Goal: Transaction & Acquisition: Purchase product/service

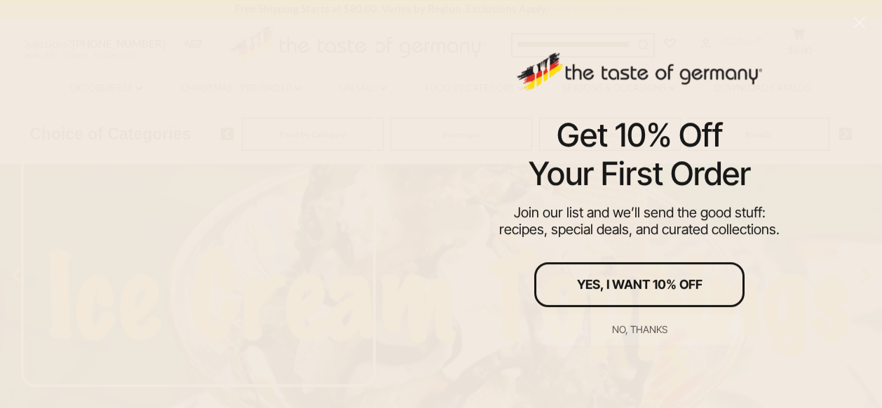
scroll to position [149, 0]
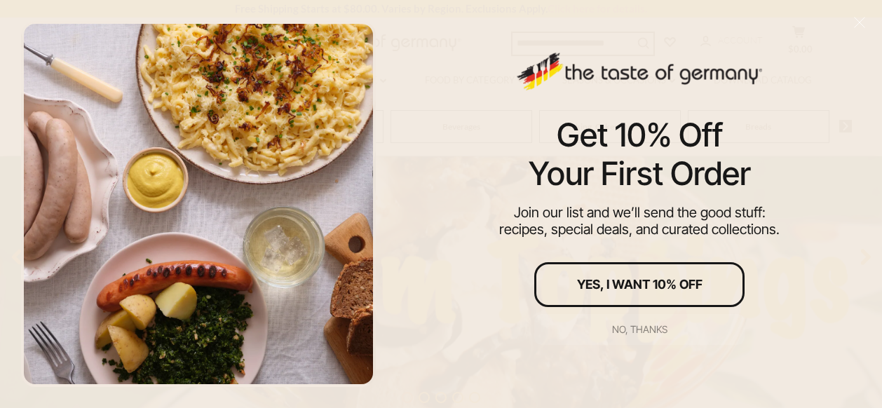
click at [652, 329] on div "No, thanks" at bounding box center [639, 330] width 55 height 10
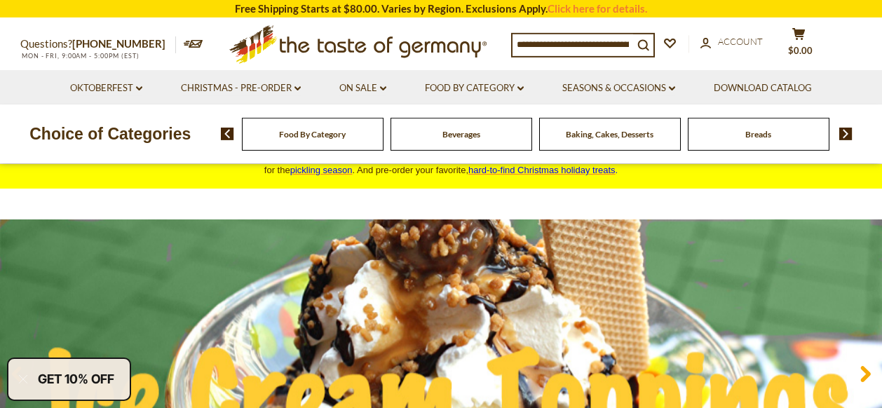
scroll to position [0, 0]
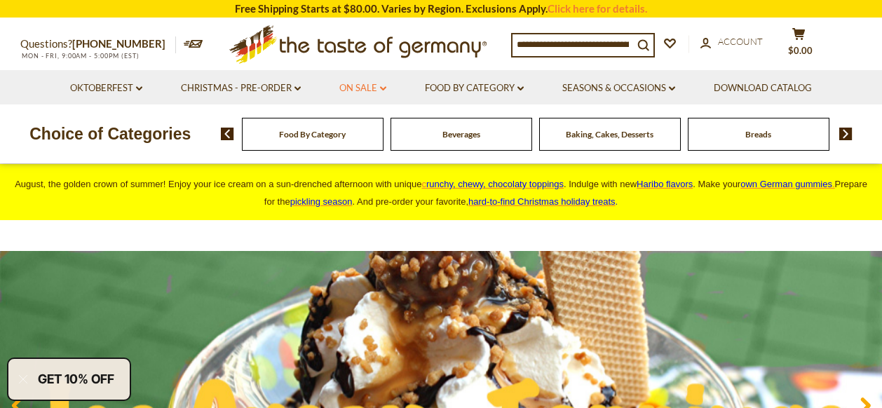
click at [362, 88] on link "On Sale dropdown_arrow" at bounding box center [362, 88] width 47 height 15
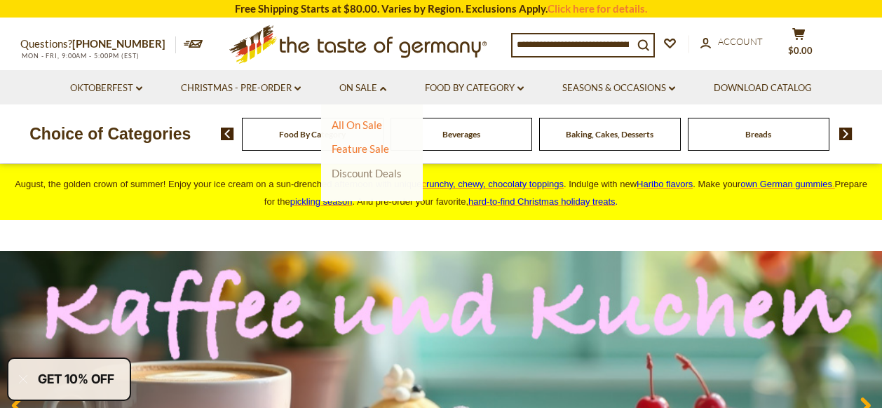
click at [377, 174] on link "Discount Deals" at bounding box center [367, 173] width 70 height 20
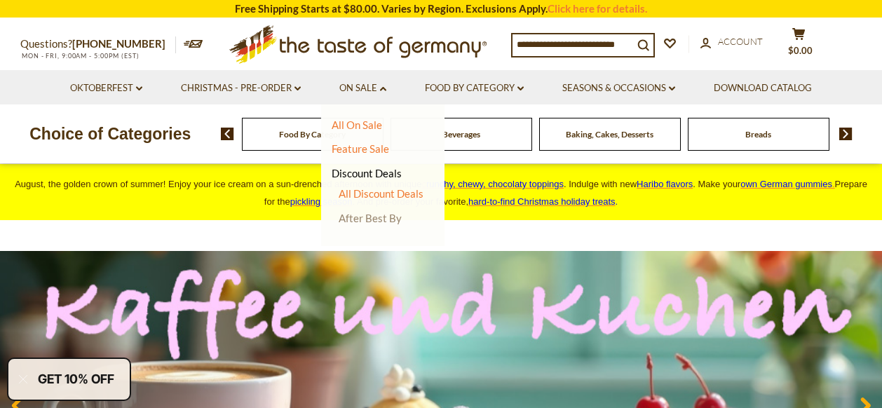
click at [383, 218] on link "After Best By" at bounding box center [370, 218] width 63 height 13
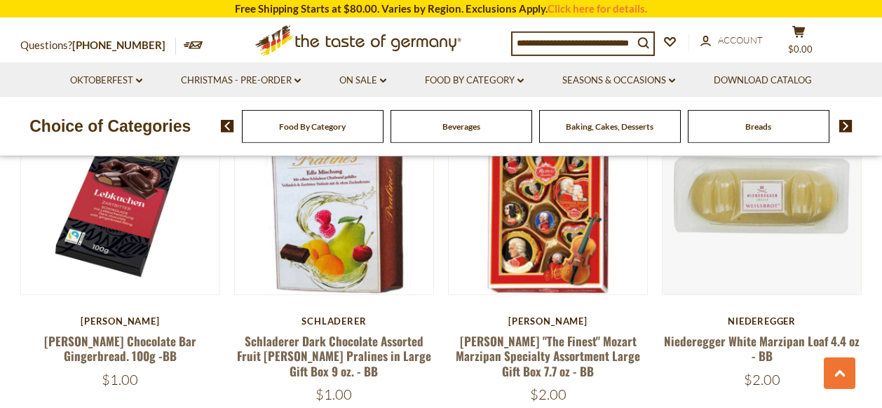
scroll to position [743, 0]
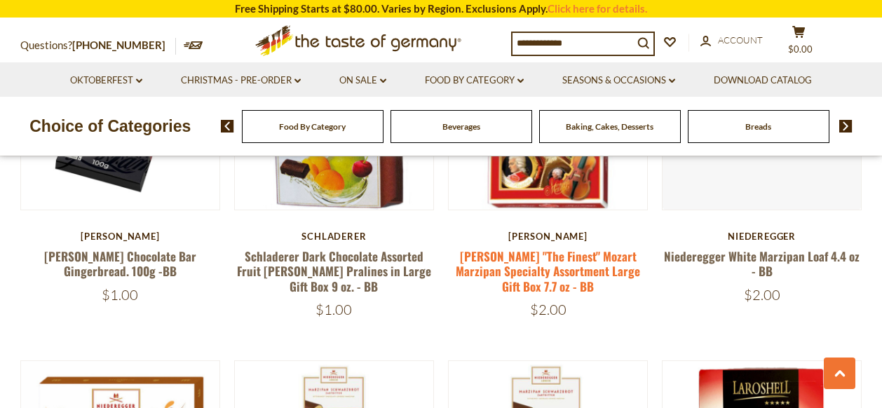
click at [567, 275] on link "Reber "The Finest" Mozart Marzipan Specialty Assortment Large Gift Box 7.7 oz -…" at bounding box center [548, 271] width 184 height 48
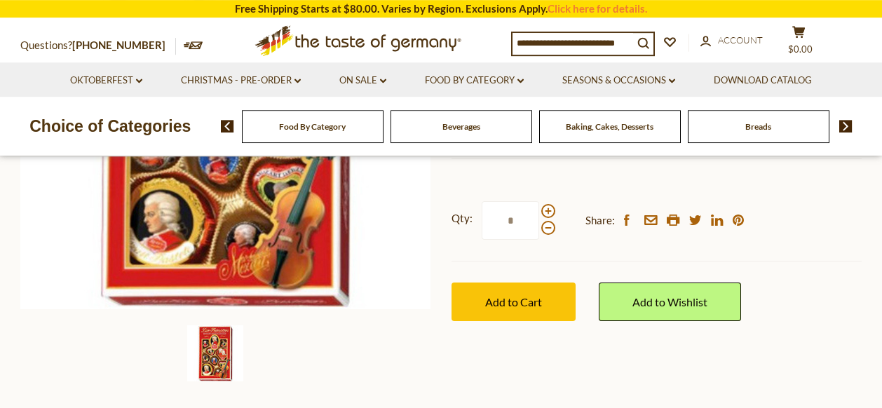
scroll to position [371, 0]
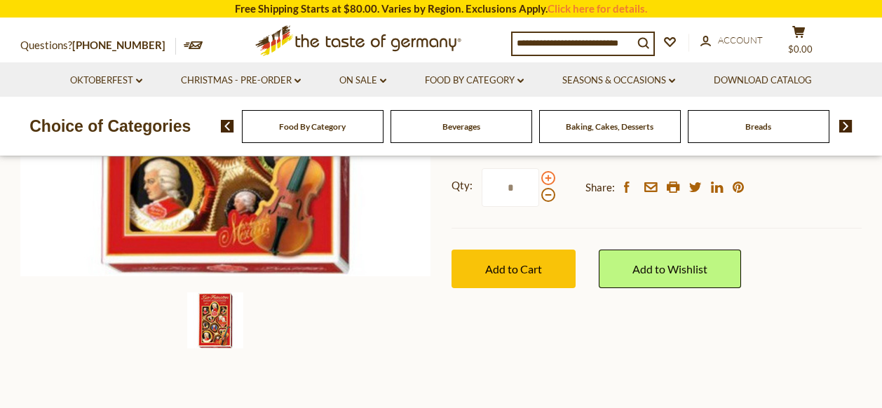
click at [545, 177] on span at bounding box center [548, 178] width 14 height 14
click at [539, 177] on input "*" at bounding box center [510, 187] width 57 height 39
click at [545, 177] on span at bounding box center [548, 178] width 14 height 14
click at [539, 177] on input "*" at bounding box center [510, 187] width 57 height 39
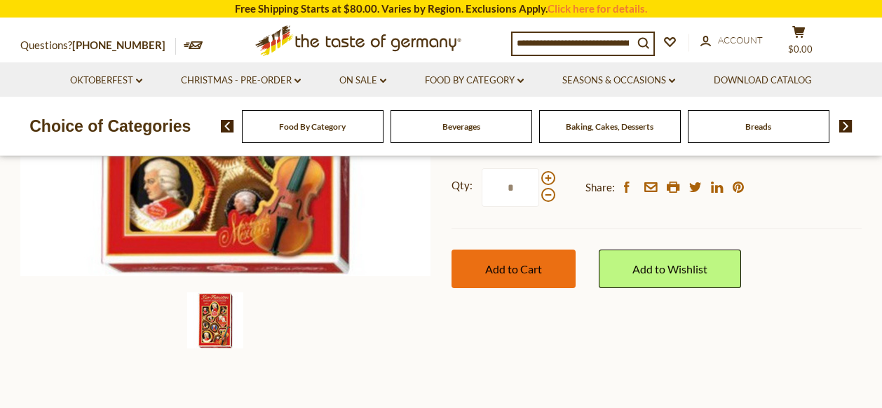
click at [517, 271] on span "Add to Cart" at bounding box center [513, 268] width 57 height 13
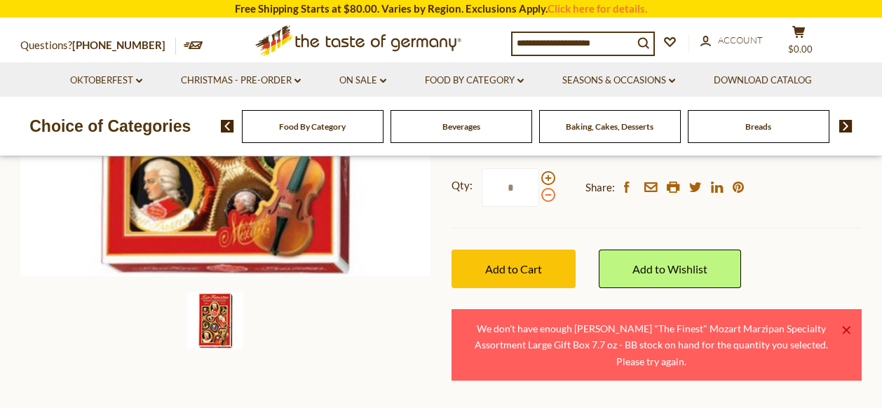
click at [546, 196] on span at bounding box center [548, 195] width 14 height 14
click at [539, 196] on input "*" at bounding box center [510, 187] width 57 height 39
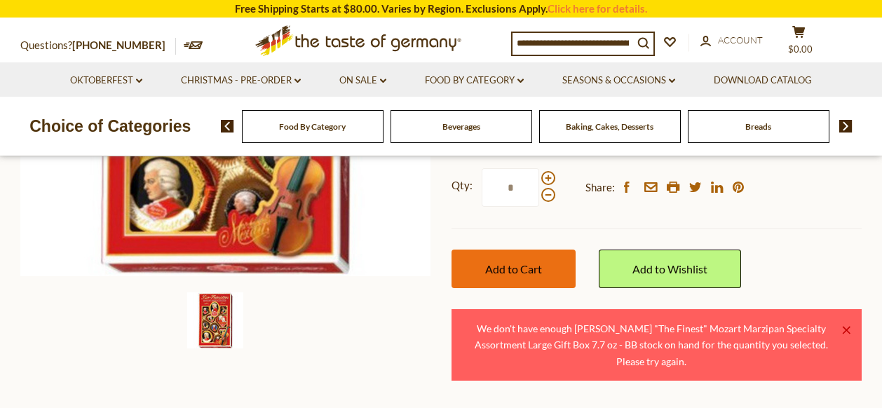
click at [530, 268] on span "Add to Cart" at bounding box center [513, 268] width 57 height 13
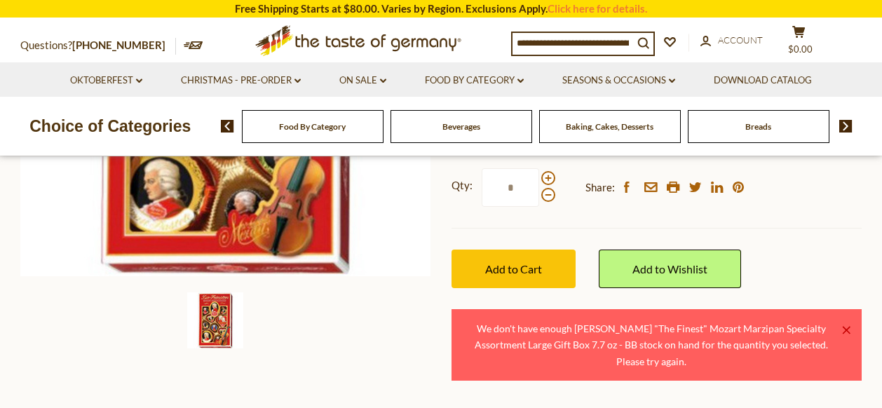
drag, startPoint x: 517, startPoint y: 184, endPoint x: 479, endPoint y: 186, distance: 37.9
click at [482, 186] on input "*" at bounding box center [510, 187] width 57 height 39
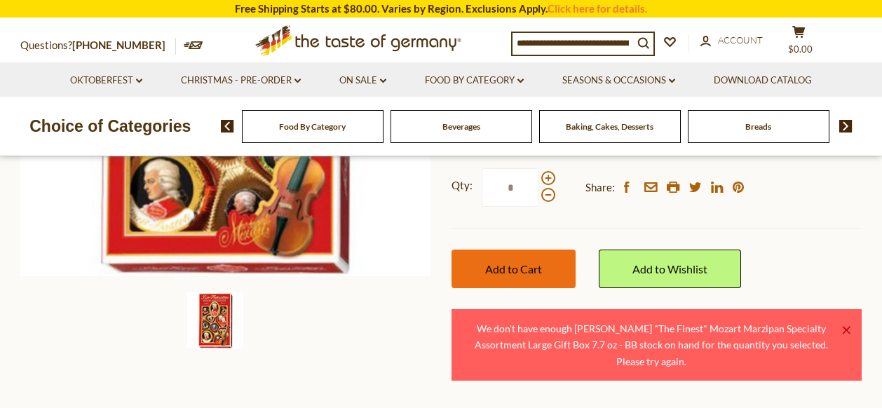
type input "*"
click at [522, 271] on span "Add to Cart" at bounding box center [513, 268] width 57 height 13
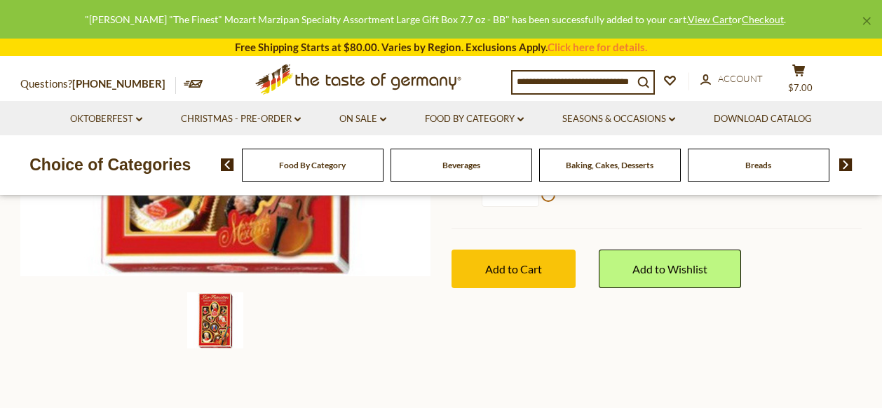
drag, startPoint x: 541, startPoint y: 255, endPoint x: 547, endPoint y: 236, distance: 19.9
click at [545, 242] on div "Qty: * Share: facebook email printer twitter linkedin pinterest Add to Cart" at bounding box center [656, 228] width 410 height 162
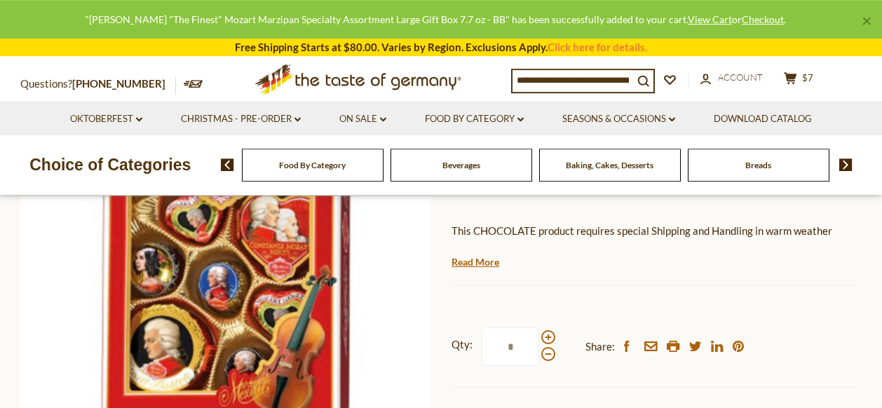
scroll to position [149, 0]
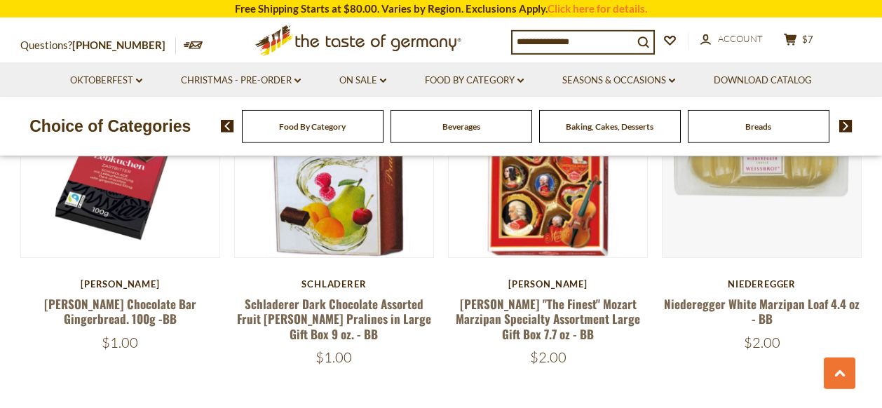
scroll to position [669, 0]
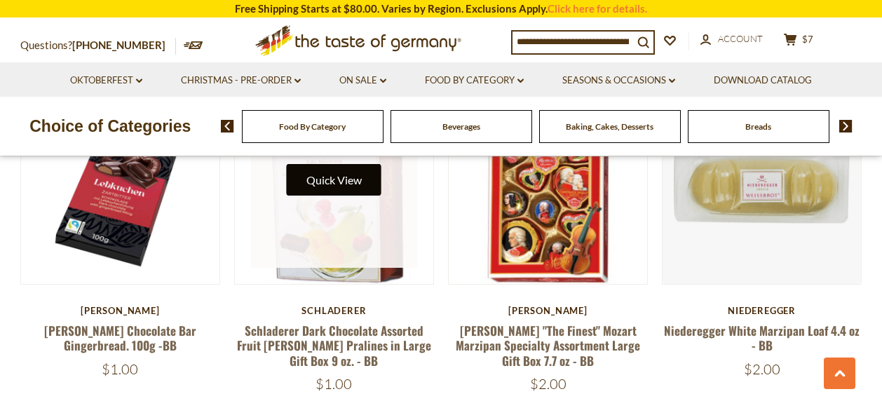
click at [348, 196] on button "Quick View" at bounding box center [334, 180] width 95 height 32
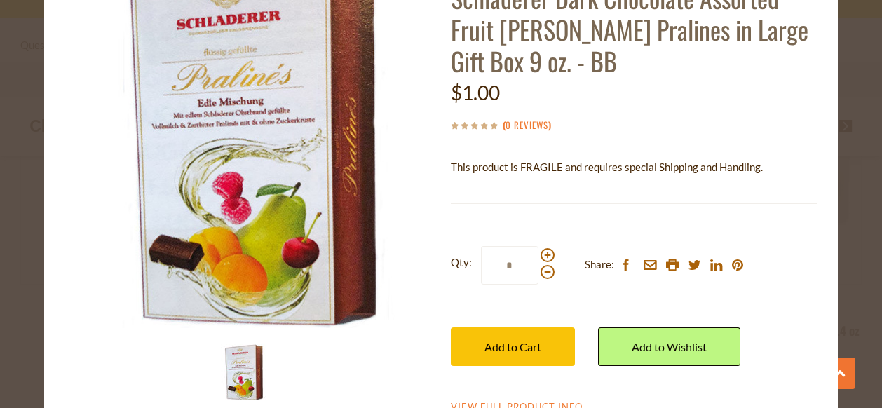
scroll to position [132, 0]
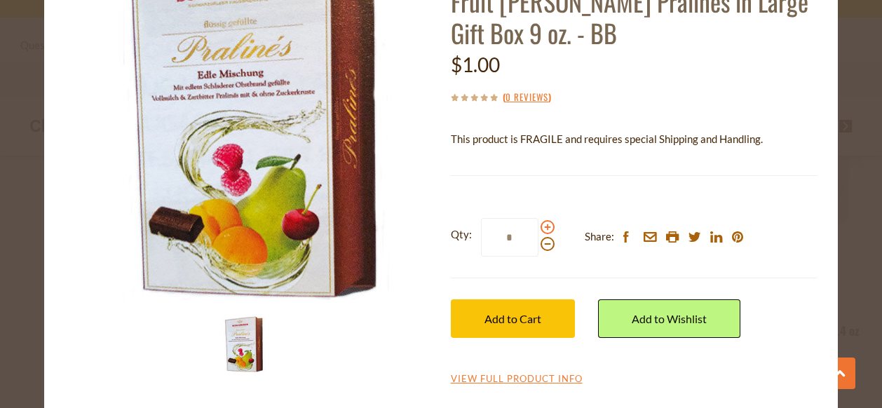
click at [545, 228] on span at bounding box center [547, 227] width 14 height 14
click at [538, 228] on input "*" at bounding box center [509, 237] width 57 height 39
click at [545, 228] on span at bounding box center [547, 227] width 14 height 14
click at [538, 228] on input "*" at bounding box center [509, 237] width 57 height 39
type input "*"
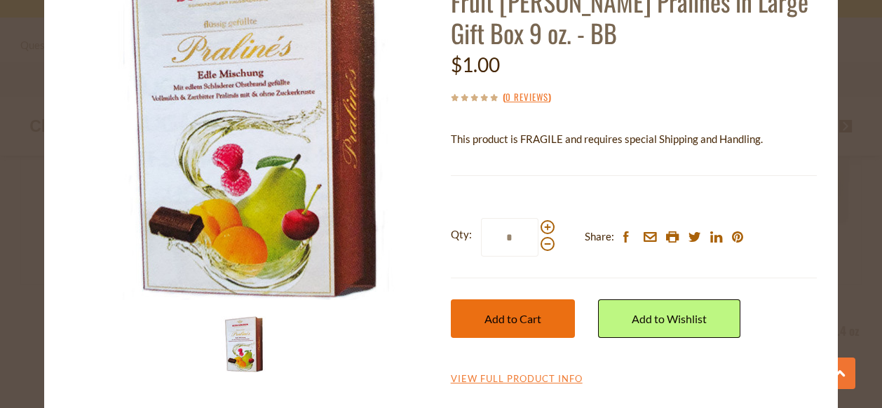
click at [513, 317] on span "Add to Cart" at bounding box center [512, 318] width 57 height 13
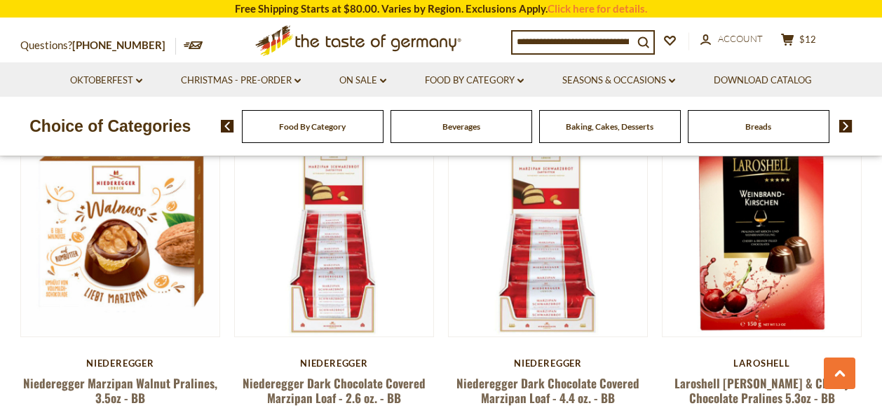
scroll to position [1040, 0]
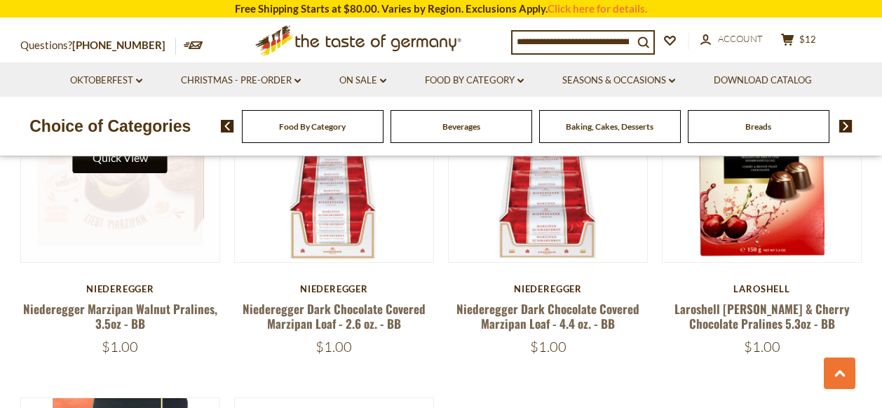
click at [129, 172] on button "Quick View" at bounding box center [120, 158] width 95 height 32
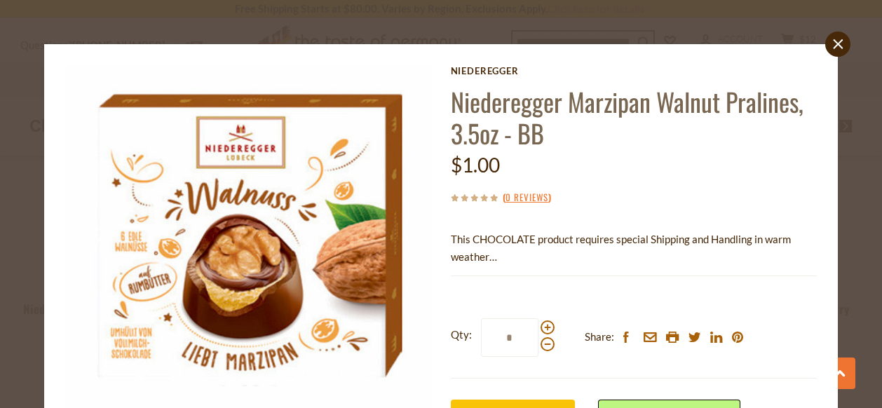
scroll to position [76, 0]
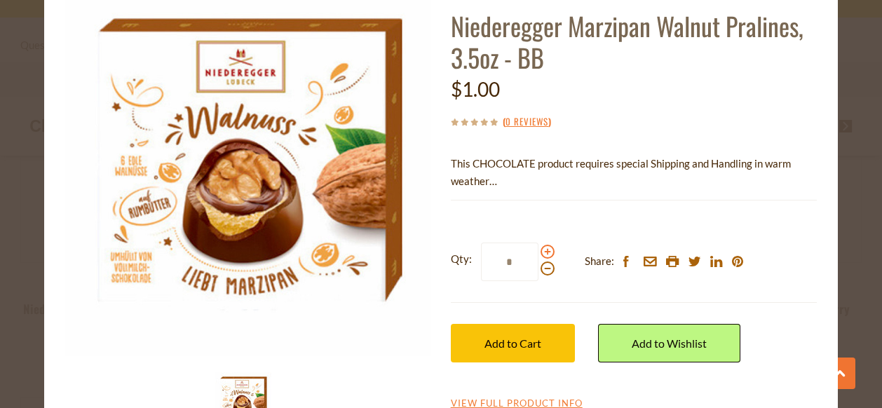
click at [543, 254] on span at bounding box center [547, 252] width 14 height 14
click at [538, 254] on input "*" at bounding box center [509, 262] width 57 height 39
click at [543, 254] on span at bounding box center [547, 252] width 14 height 14
click at [538, 254] on input "*" at bounding box center [509, 262] width 57 height 39
type input "*"
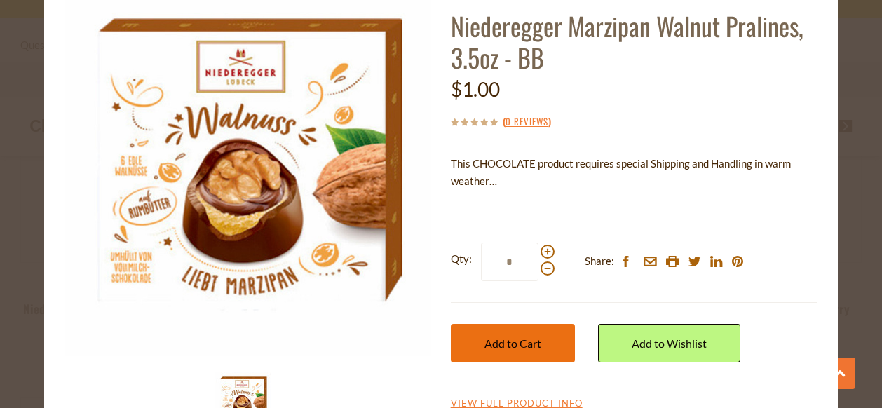
click at [518, 343] on span "Add to Cart" at bounding box center [512, 342] width 57 height 13
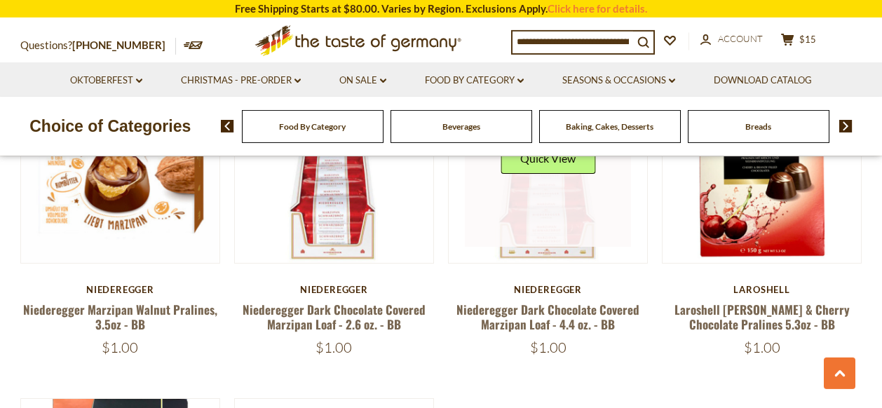
scroll to position [1040, 0]
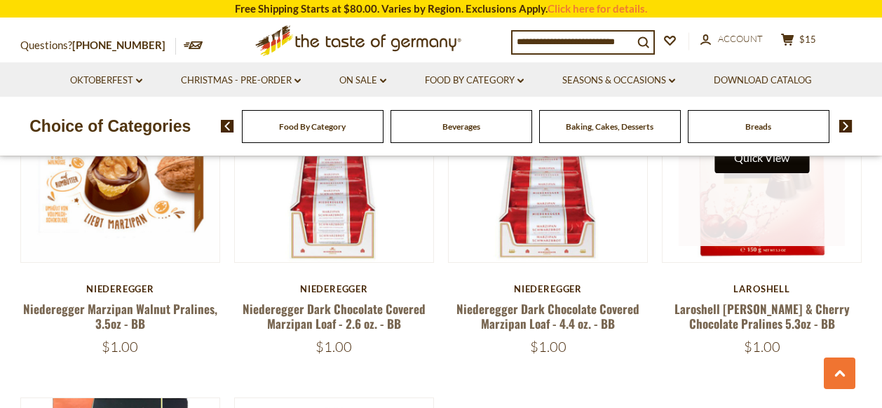
click at [765, 173] on button "Quick View" at bounding box center [761, 158] width 95 height 32
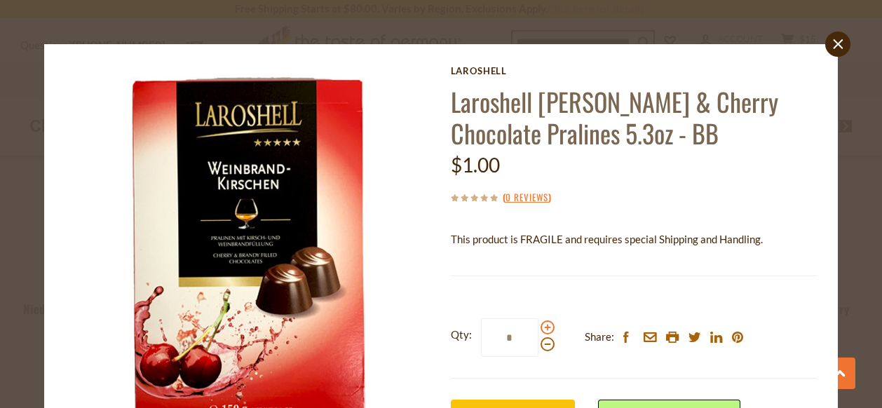
click at [545, 329] on span at bounding box center [547, 327] width 14 height 14
click at [538, 329] on input "*" at bounding box center [509, 337] width 57 height 39
click at [545, 329] on span at bounding box center [547, 327] width 14 height 14
click at [538, 329] on input "*" at bounding box center [509, 337] width 57 height 39
type input "*"
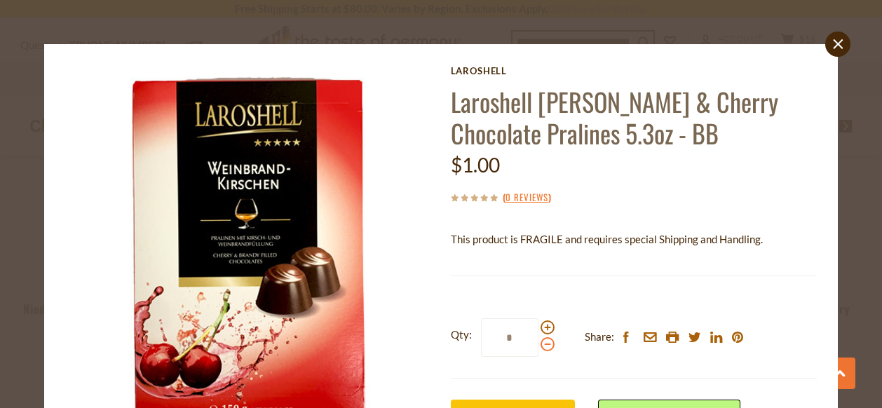
scroll to position [76, 0]
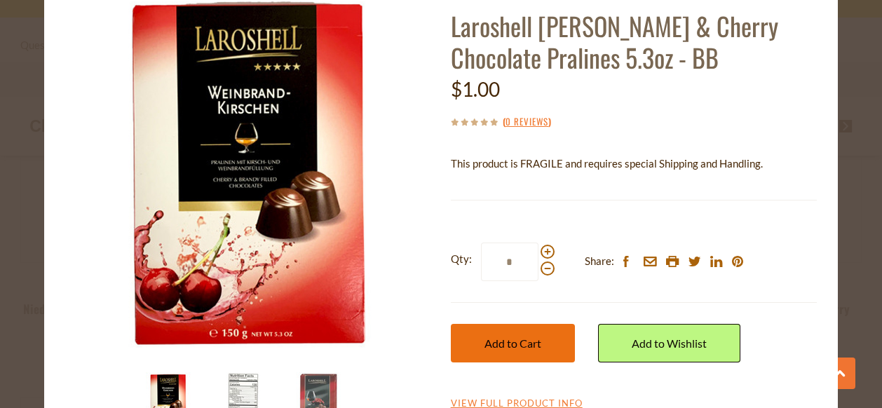
click at [536, 343] on span "Add to Cart" at bounding box center [512, 342] width 57 height 13
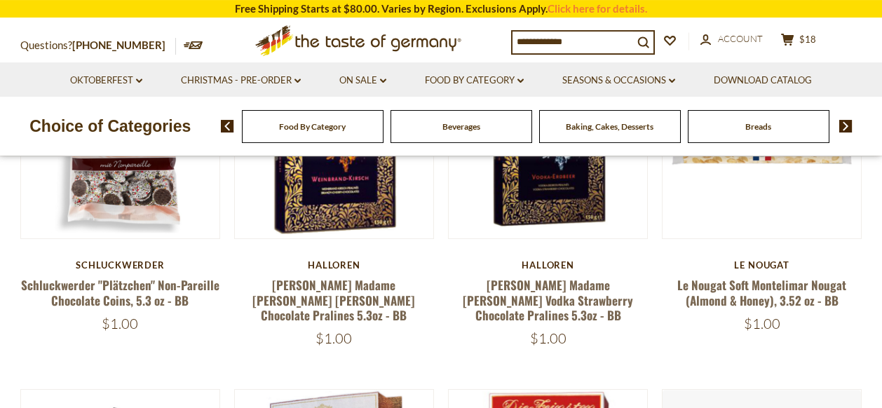
scroll to position [371, 0]
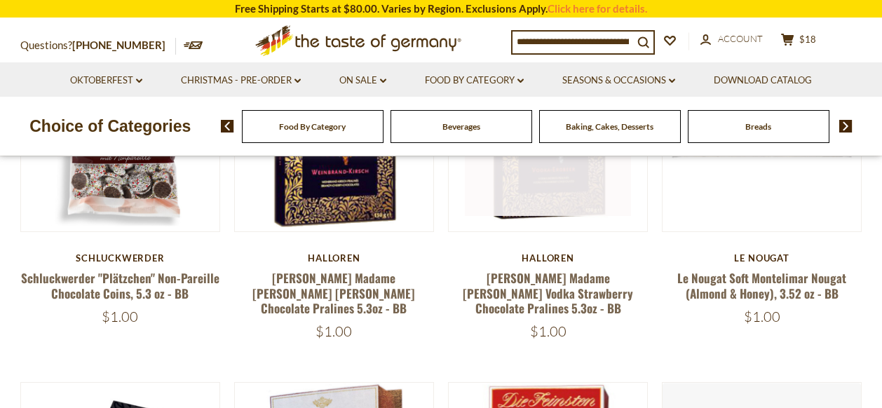
click at [555, 185] on link at bounding box center [548, 132] width 167 height 167
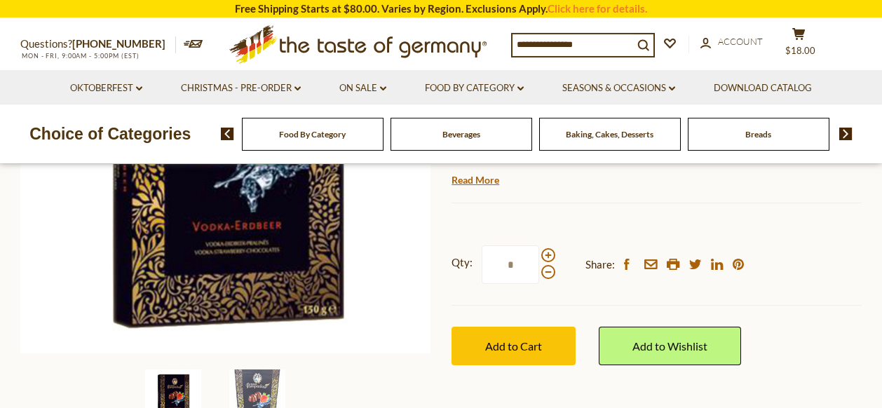
scroll to position [297, 0]
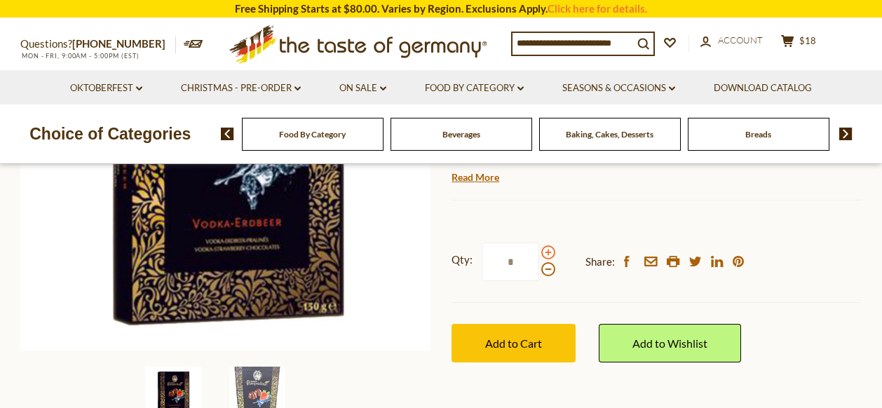
click at [547, 245] on span at bounding box center [548, 252] width 14 height 14
click at [539, 243] on input "*" at bounding box center [510, 262] width 57 height 39
click at [547, 245] on span at bounding box center [548, 252] width 14 height 14
click at [539, 243] on input "*" at bounding box center [510, 262] width 57 height 39
click at [549, 262] on span at bounding box center [548, 269] width 14 height 14
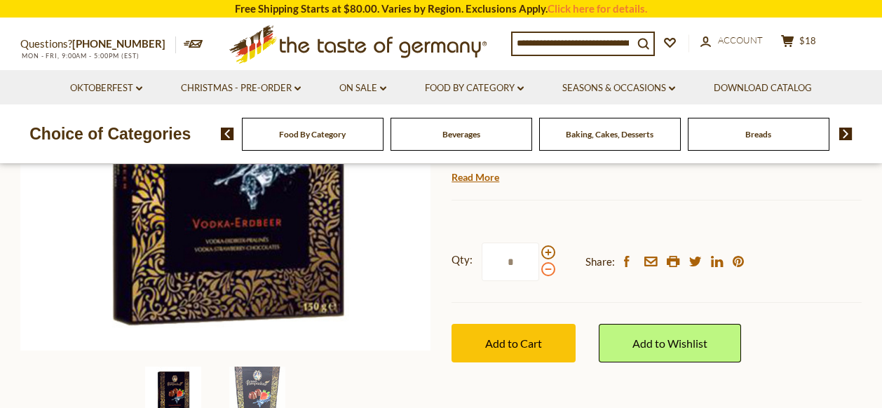
click at [539, 243] on input "*" at bounding box center [510, 262] width 57 height 39
type input "*"
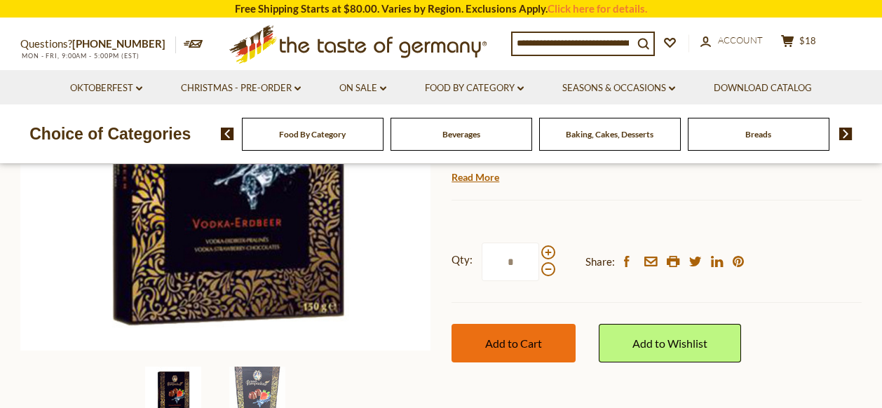
click at [513, 336] on span "Add to Cart" at bounding box center [513, 342] width 57 height 13
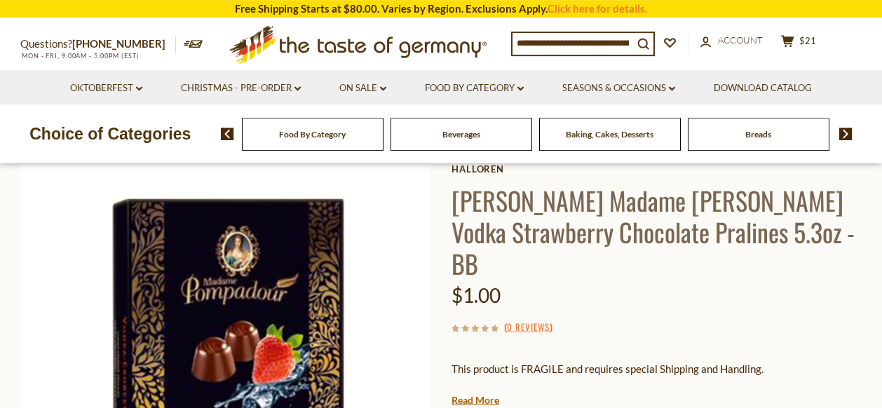
scroll to position [0, 0]
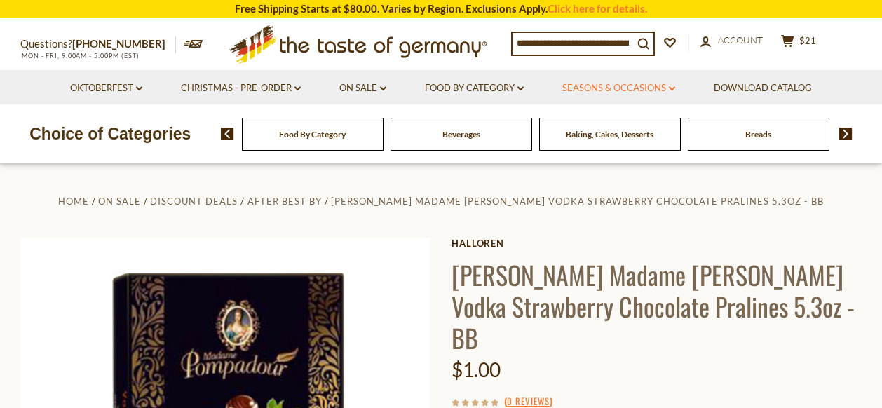
click at [640, 87] on link "Seasons & Occasions dropdown_arrow" at bounding box center [618, 88] width 113 height 15
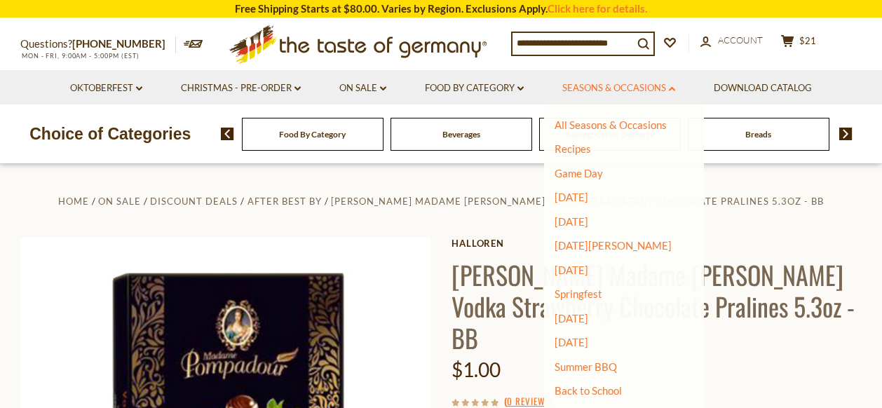
click at [640, 87] on link "Seasons & Occasions dropdown_arrow" at bounding box center [618, 88] width 113 height 15
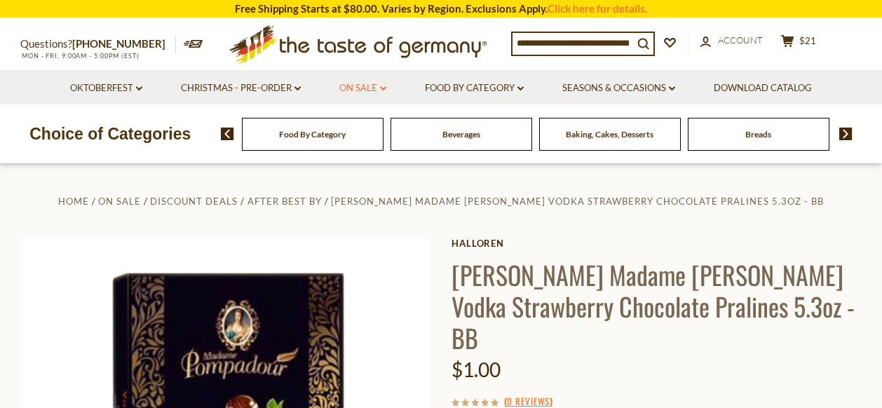
click at [363, 88] on link "On Sale dropdown_arrow" at bounding box center [362, 88] width 47 height 15
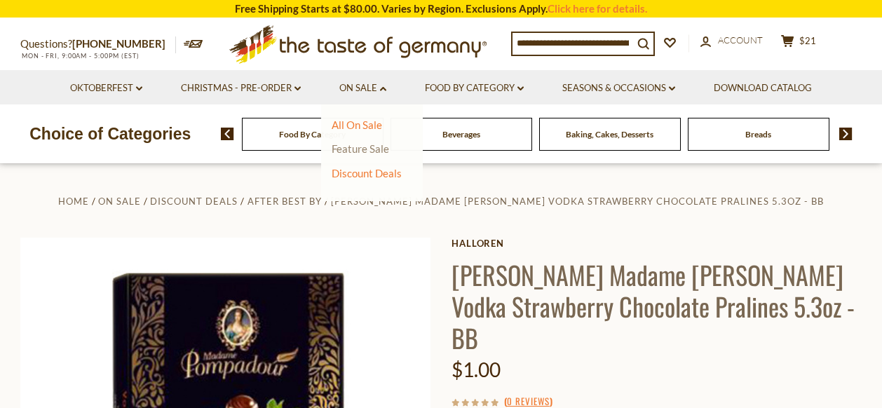
click at [371, 145] on link "Feature Sale" at bounding box center [360, 148] width 57 height 13
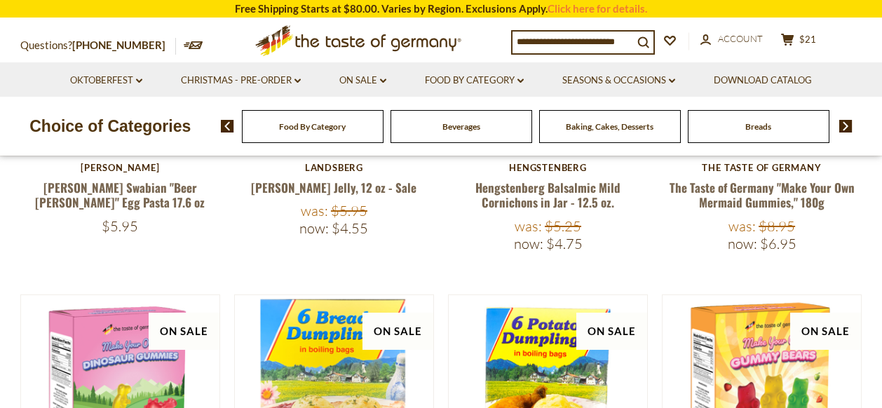
scroll to position [223, 0]
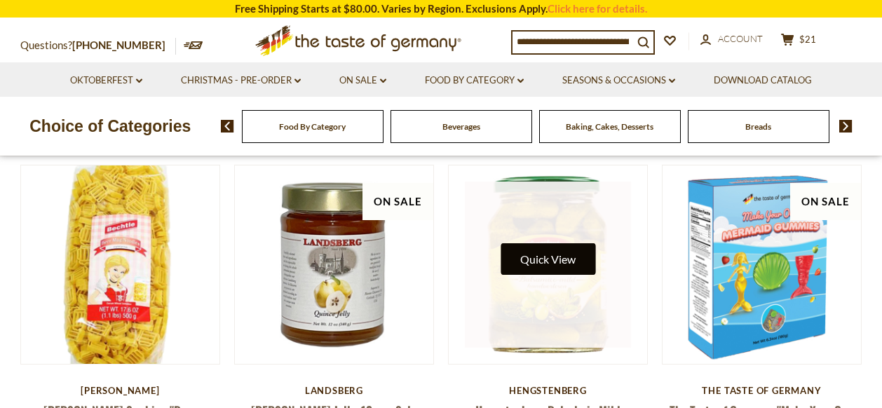
click at [533, 261] on button "Quick View" at bounding box center [547, 259] width 95 height 32
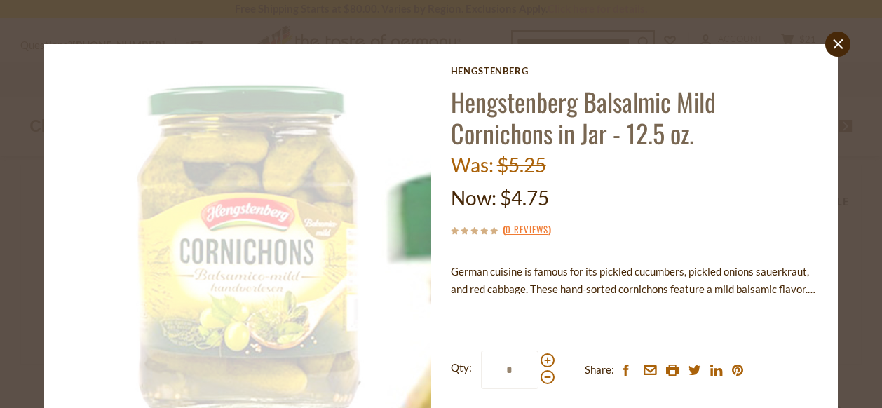
scroll to position [76, 0]
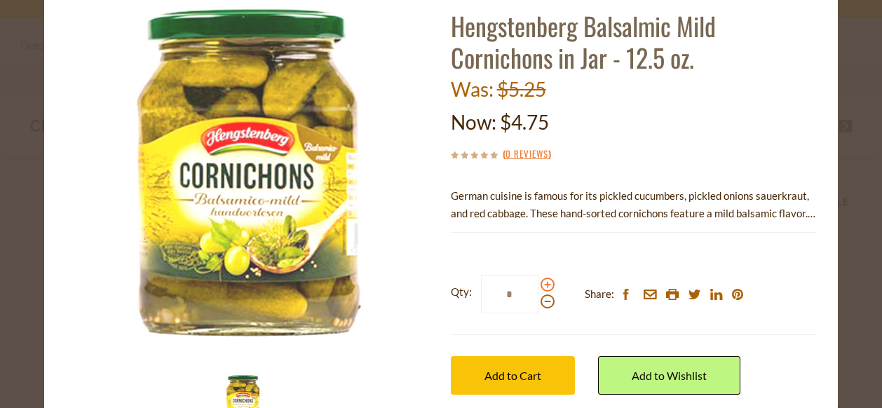
click at [548, 286] on span at bounding box center [547, 285] width 14 height 14
click at [538, 286] on input "*" at bounding box center [509, 294] width 57 height 39
click at [548, 286] on span at bounding box center [547, 285] width 14 height 14
click at [538, 286] on input "*" at bounding box center [509, 294] width 57 height 39
type input "*"
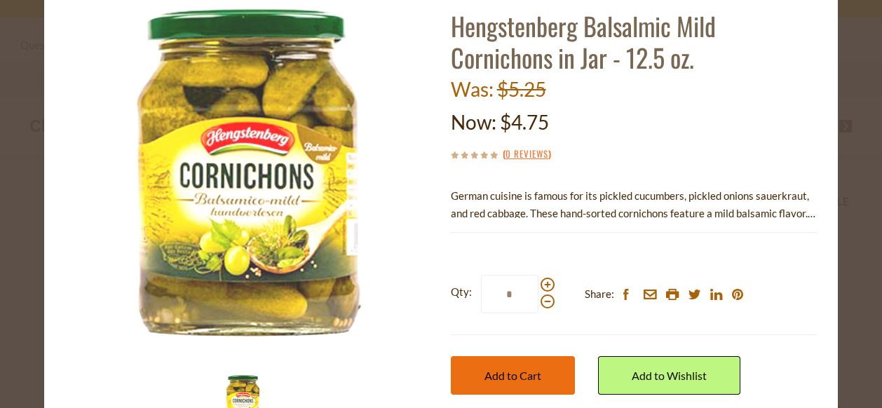
click at [526, 376] on span "Add to Cart" at bounding box center [512, 375] width 57 height 13
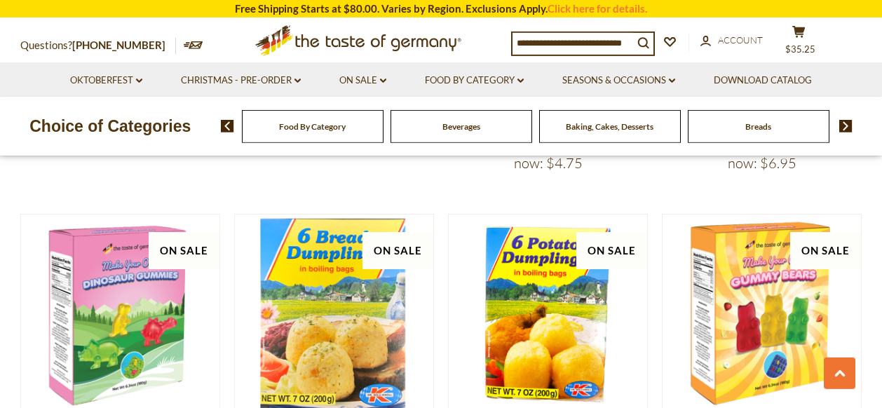
scroll to position [669, 0]
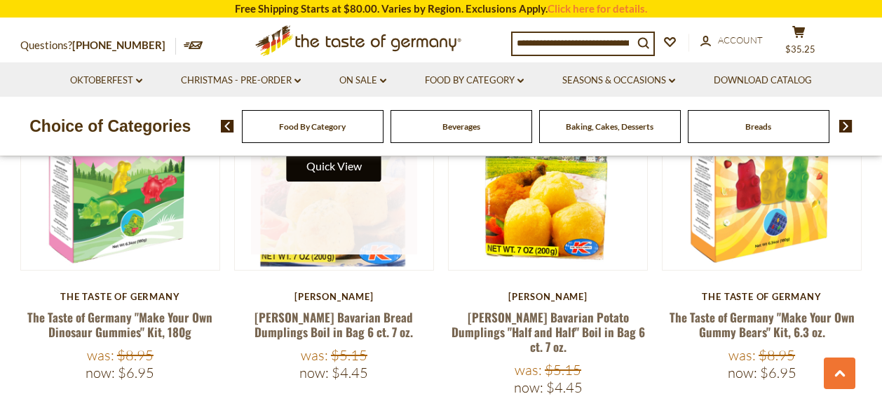
click at [358, 167] on button "Quick View" at bounding box center [334, 166] width 95 height 32
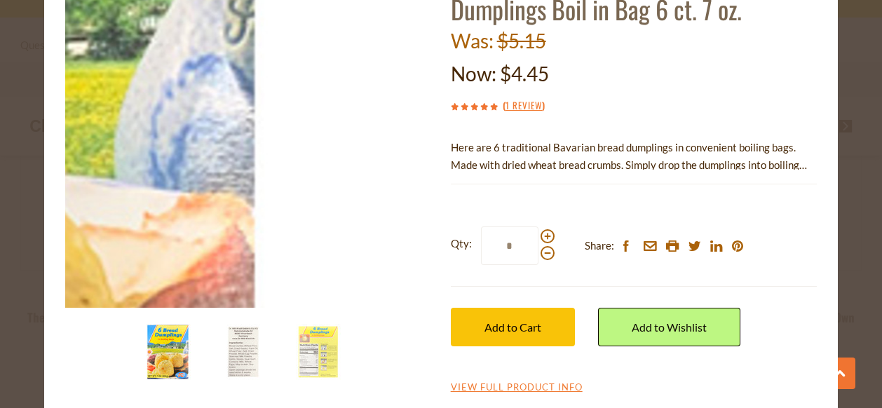
scroll to position [132, 0]
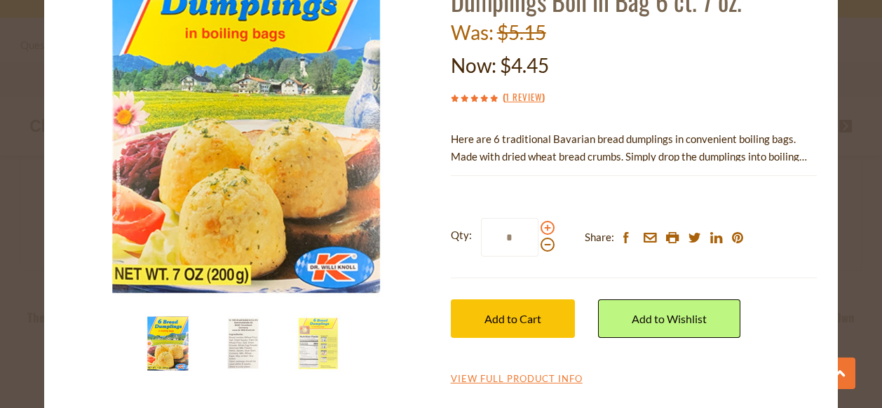
click at [547, 227] on span at bounding box center [547, 228] width 14 height 14
click at [538, 227] on input "*" at bounding box center [509, 237] width 57 height 39
click at [547, 227] on span at bounding box center [547, 228] width 14 height 14
click at [538, 227] on input "*" at bounding box center [509, 237] width 57 height 39
type input "*"
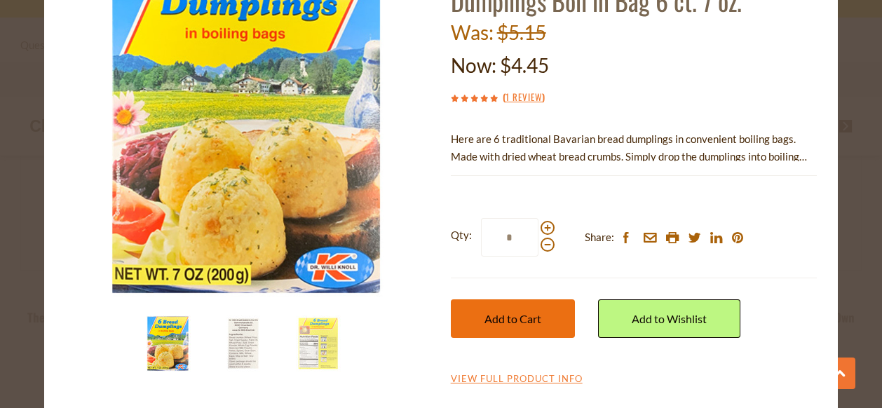
click at [522, 318] on span "Add to Cart" at bounding box center [512, 318] width 57 height 13
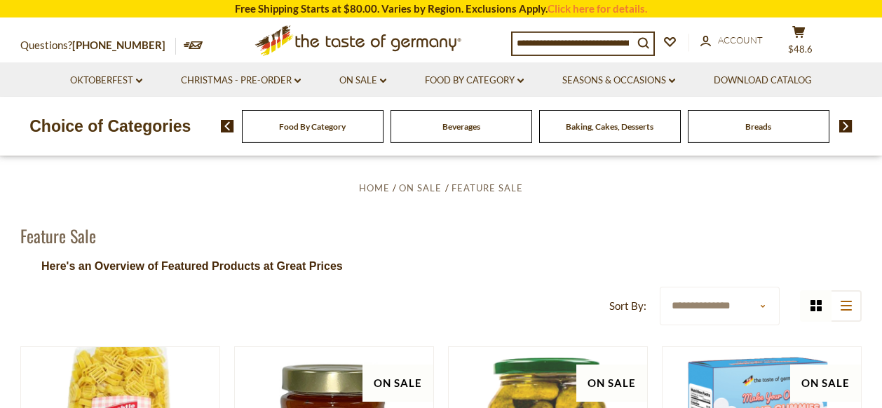
scroll to position [0, 0]
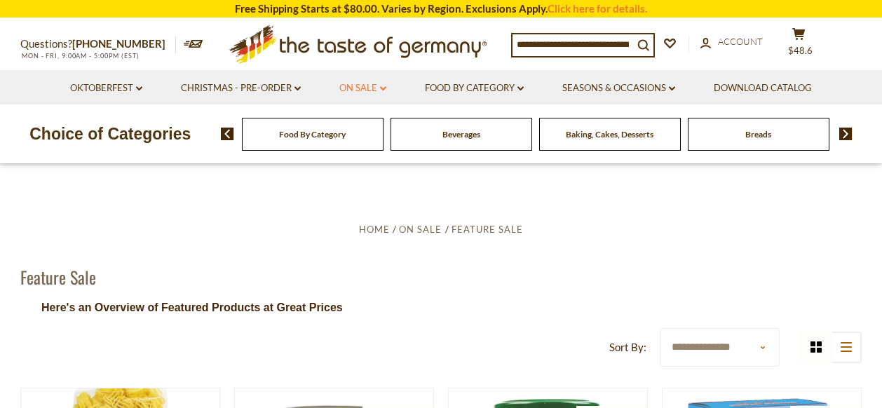
click at [367, 88] on link "On Sale dropdown_arrow" at bounding box center [362, 88] width 47 height 15
click at [352, 128] on link "All On Sale" at bounding box center [357, 124] width 50 height 13
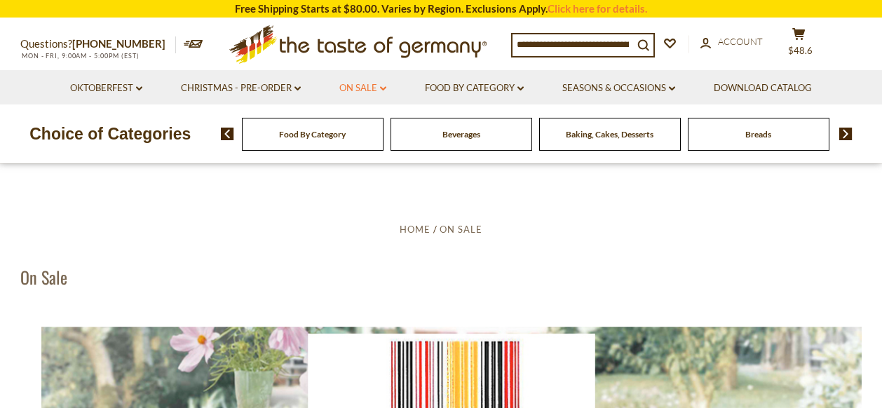
click at [355, 85] on link "On Sale dropdown_arrow" at bounding box center [362, 88] width 47 height 15
click at [366, 174] on link "Discount Deals" at bounding box center [367, 173] width 70 height 20
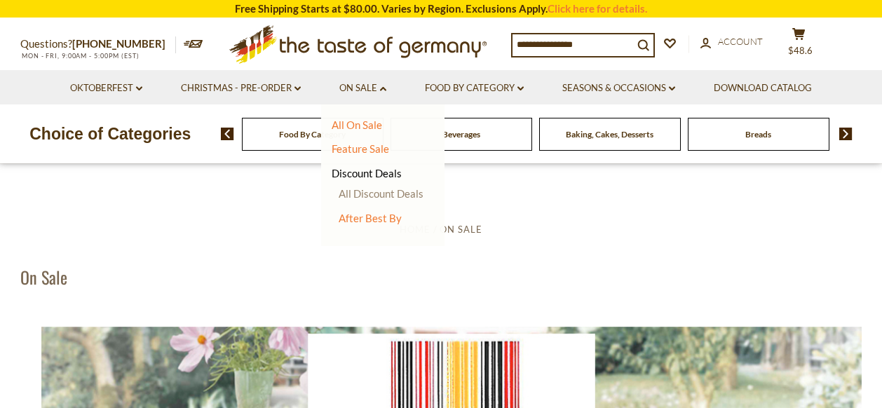
click at [374, 198] on link "All Discount Deals" at bounding box center [381, 193] width 85 height 13
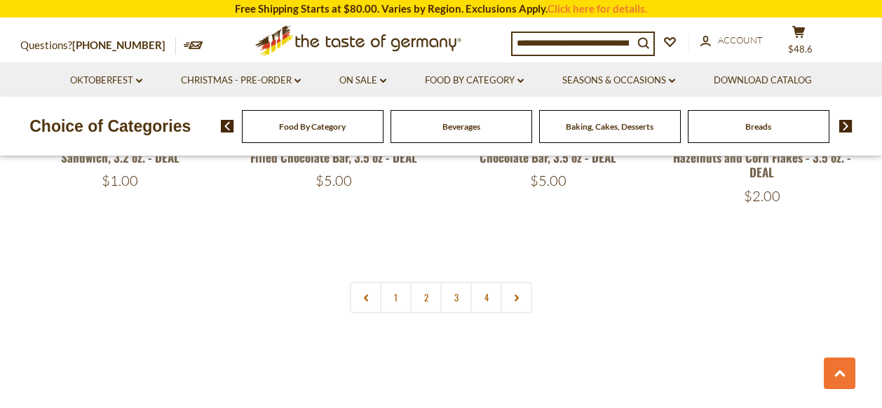
scroll to position [3195, 0]
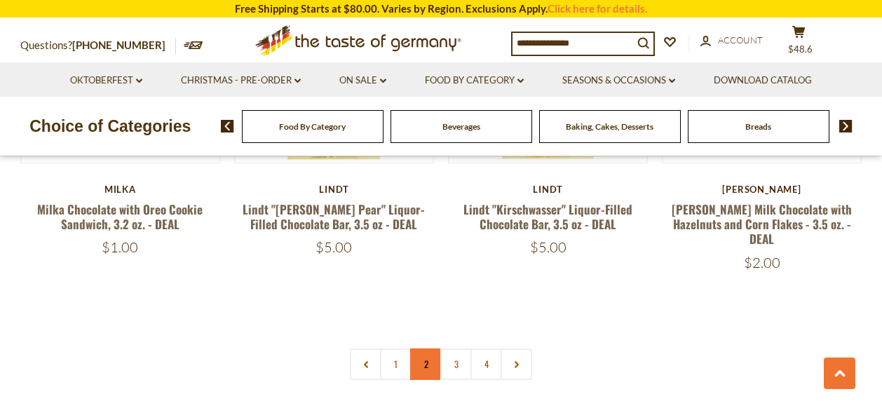
click at [425, 348] on link "2" at bounding box center [426, 364] width 32 height 32
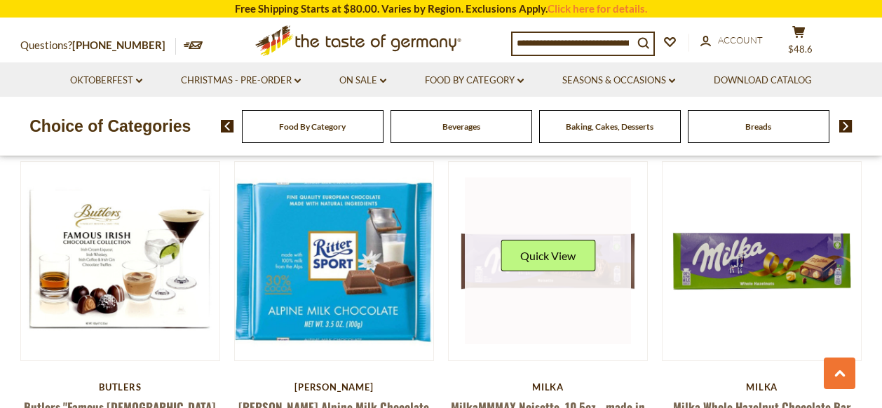
scroll to position [2707, 0]
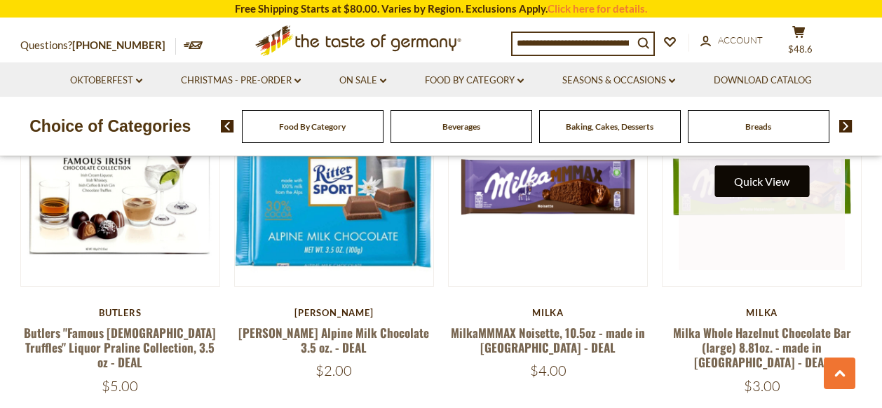
click at [775, 178] on button "Quick View" at bounding box center [761, 181] width 95 height 32
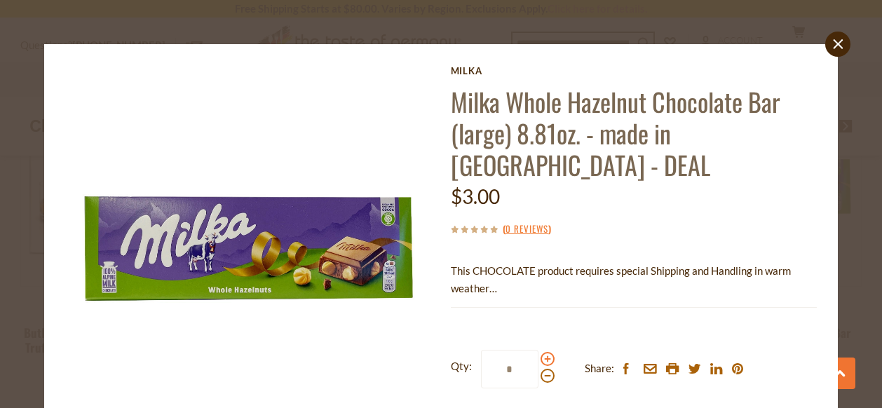
click at [545, 352] on span at bounding box center [547, 359] width 14 height 14
click at [538, 350] on input "*" at bounding box center [509, 369] width 57 height 39
click at [545, 352] on span at bounding box center [547, 359] width 14 height 14
click at [538, 350] on input "*" at bounding box center [509, 369] width 57 height 39
click at [545, 352] on span at bounding box center [547, 359] width 14 height 14
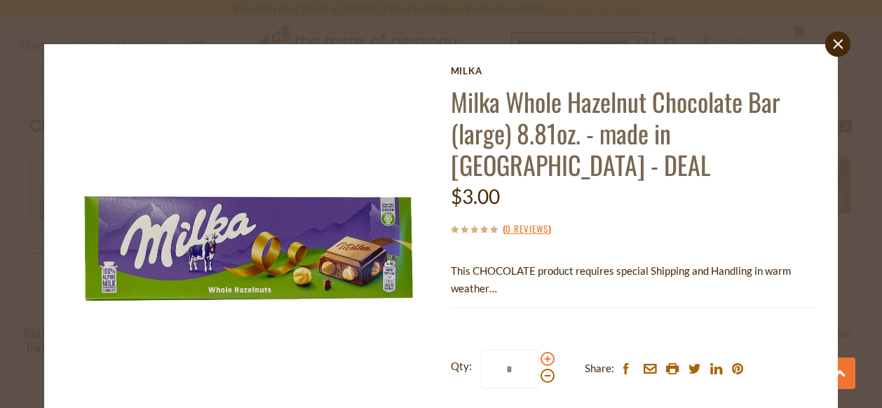
click at [538, 350] on input "*" at bounding box center [509, 369] width 57 height 39
click at [545, 352] on span at bounding box center [547, 359] width 14 height 14
click at [538, 350] on input "*" at bounding box center [509, 369] width 57 height 39
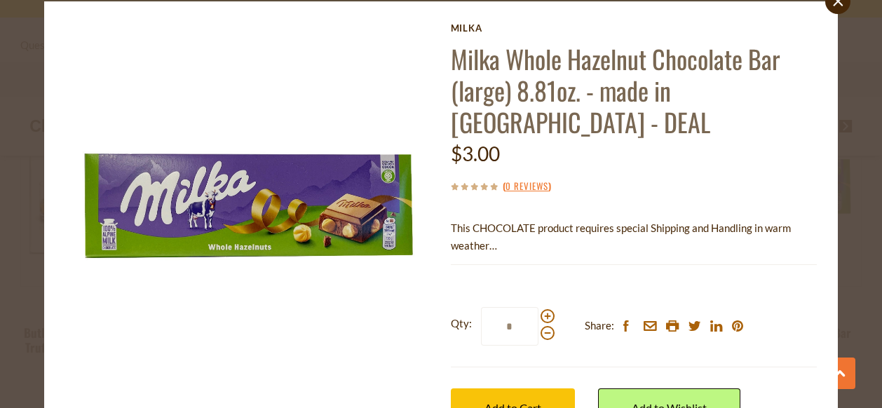
scroll to position [76, 0]
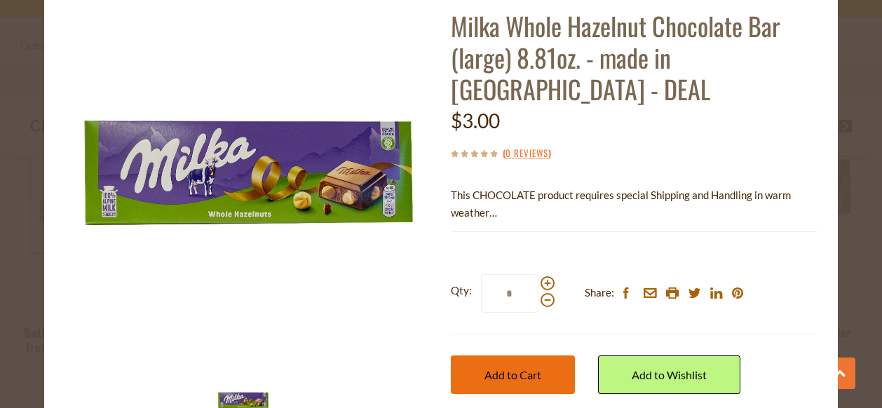
click at [532, 368] on span "Add to Cart" at bounding box center [512, 374] width 57 height 13
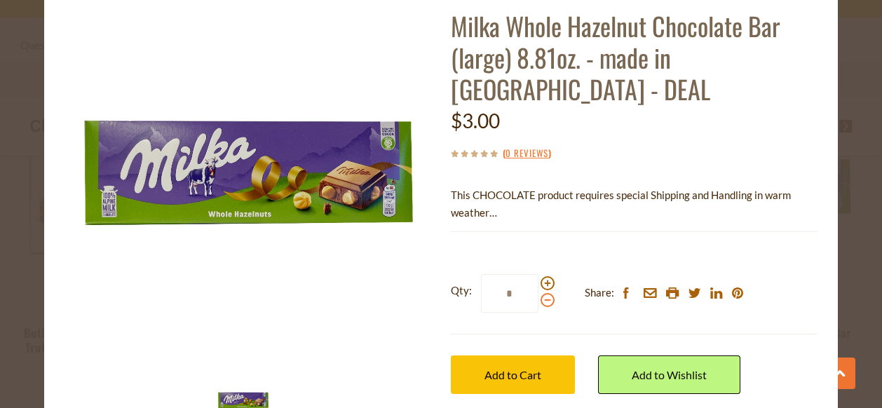
click at [546, 293] on span at bounding box center [547, 300] width 14 height 14
click at [538, 274] on input "*" at bounding box center [509, 293] width 57 height 39
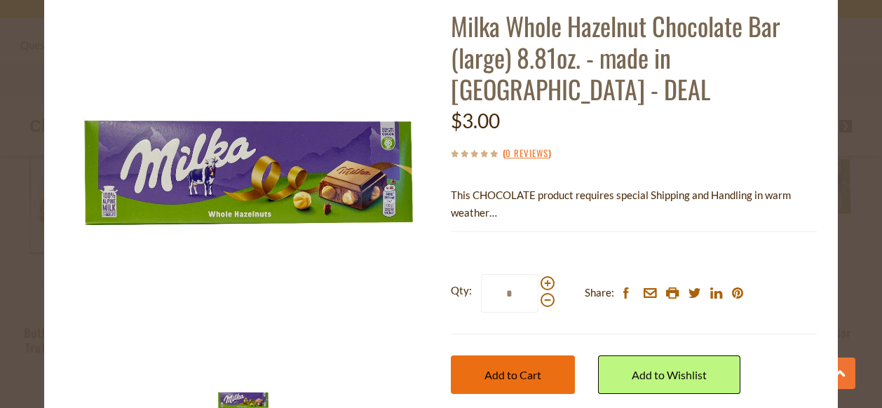
click at [516, 368] on span "Add to Cart" at bounding box center [512, 374] width 57 height 13
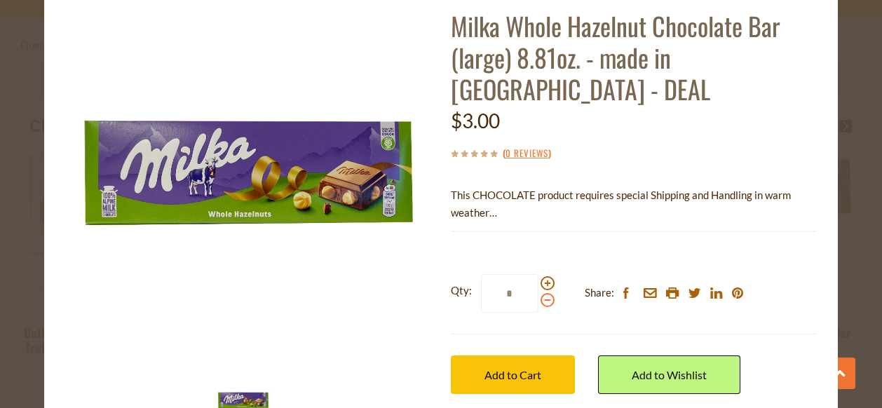
click at [547, 293] on span at bounding box center [547, 300] width 14 height 14
click at [538, 274] on input "*" at bounding box center [509, 293] width 57 height 39
type input "*"
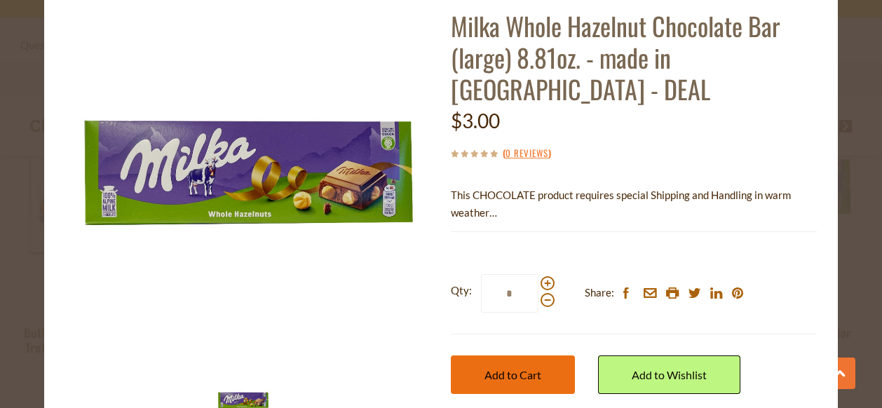
click at [520, 368] on span "Add to Cart" at bounding box center [512, 374] width 57 height 13
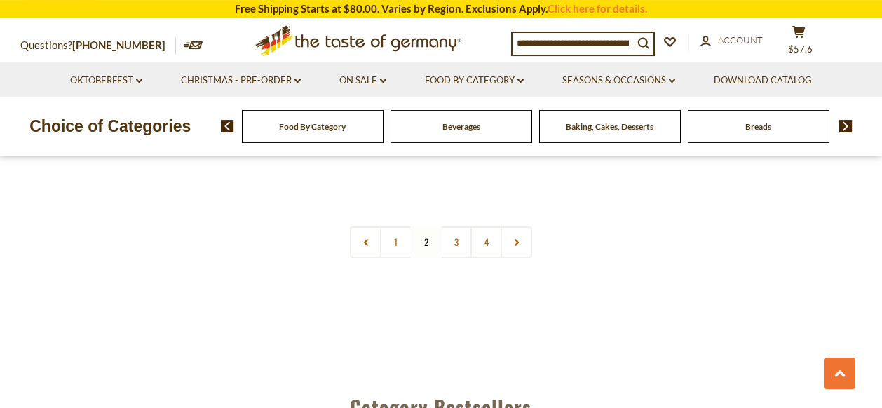
scroll to position [3227, 0]
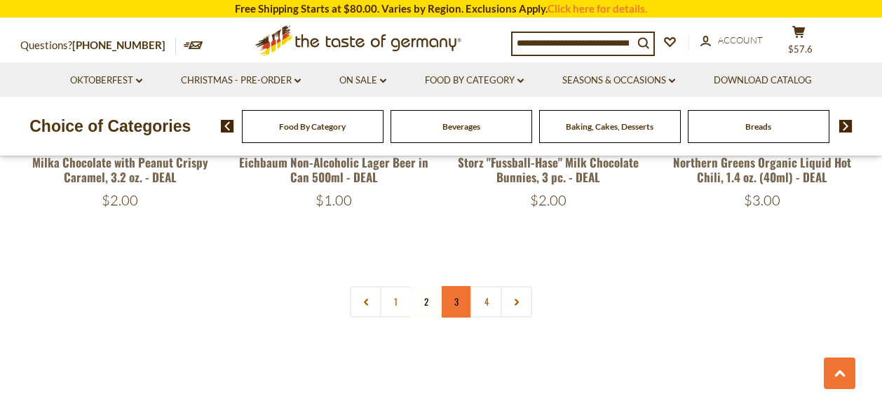
click at [458, 286] on link "3" at bounding box center [456, 302] width 32 height 32
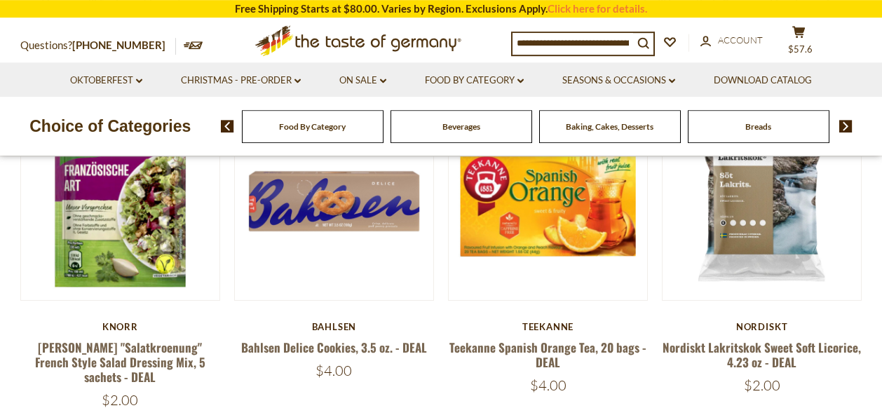
scroll to position [329, 0]
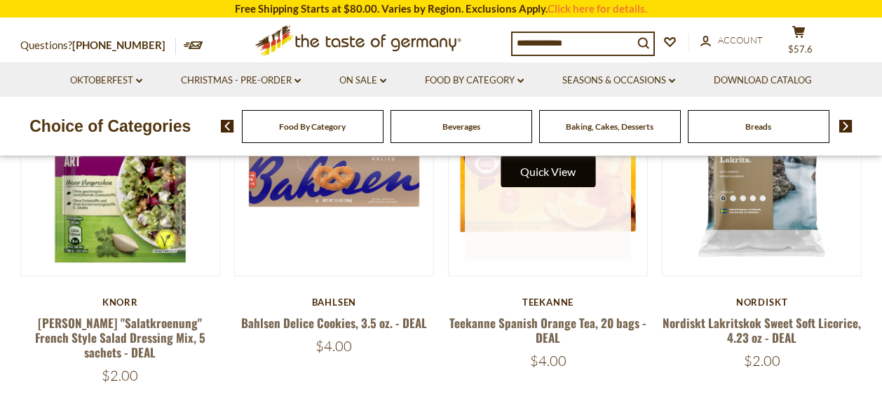
click at [570, 170] on button "Quick View" at bounding box center [547, 172] width 95 height 32
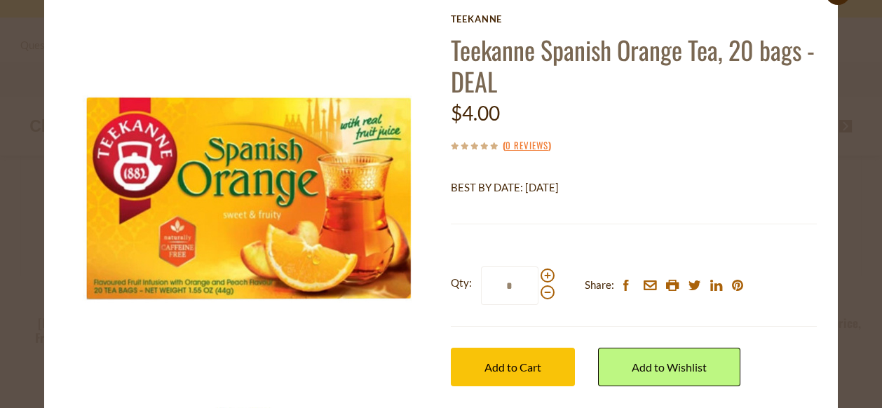
scroll to position [76, 0]
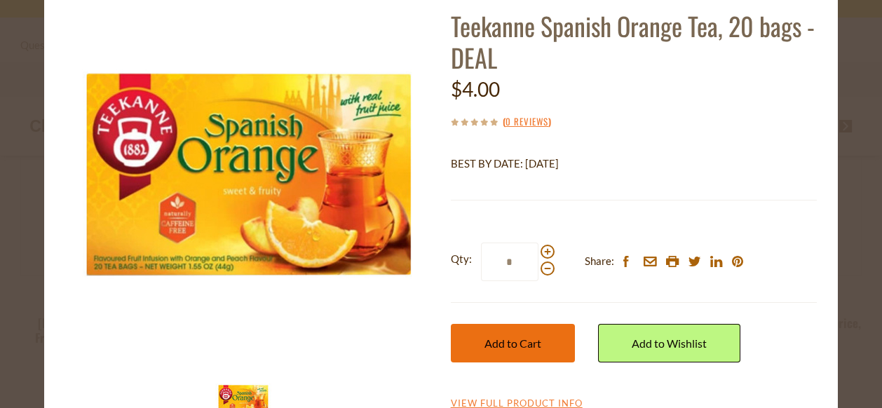
click at [526, 343] on span "Add to Cart" at bounding box center [512, 342] width 57 height 13
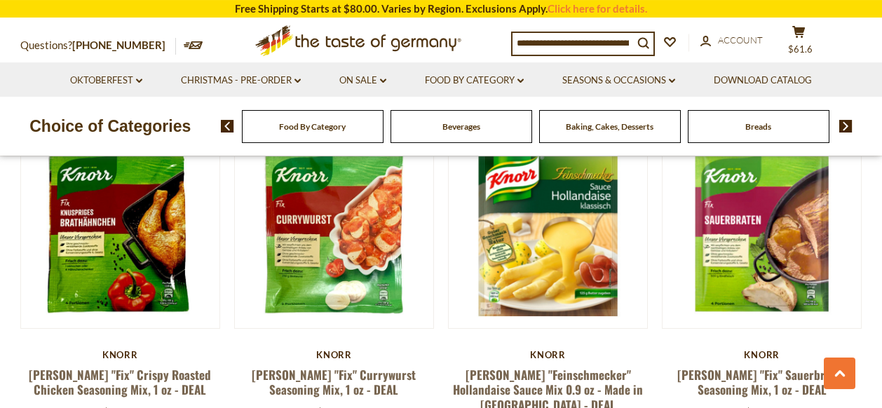
scroll to position [2038, 0]
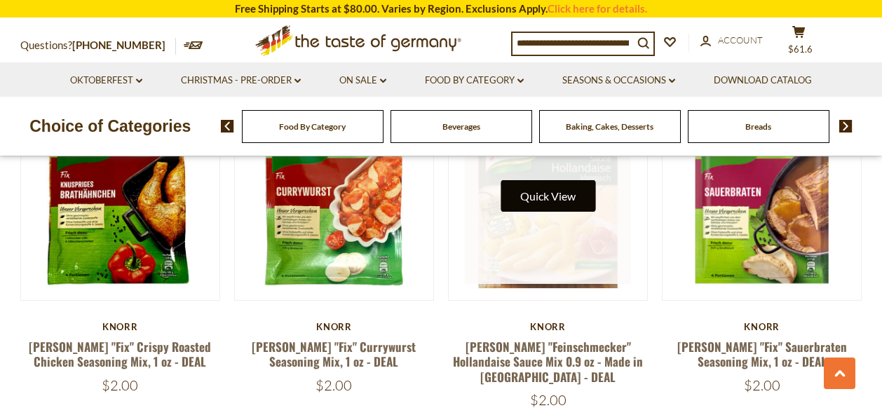
click at [568, 180] on button "Quick View" at bounding box center [547, 196] width 95 height 32
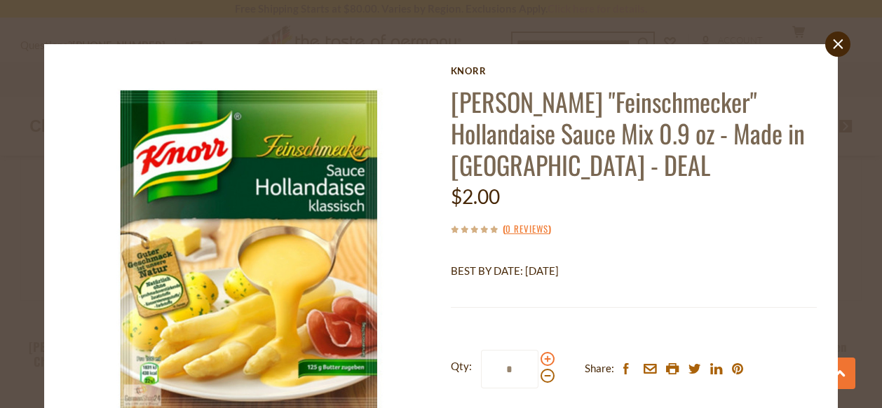
click at [542, 360] on span at bounding box center [547, 359] width 14 height 14
click at [538, 360] on input "*" at bounding box center [509, 369] width 57 height 39
click at [542, 360] on span at bounding box center [547, 359] width 14 height 14
click at [538, 360] on input "*" at bounding box center [509, 369] width 57 height 39
click at [542, 360] on span at bounding box center [547, 359] width 14 height 14
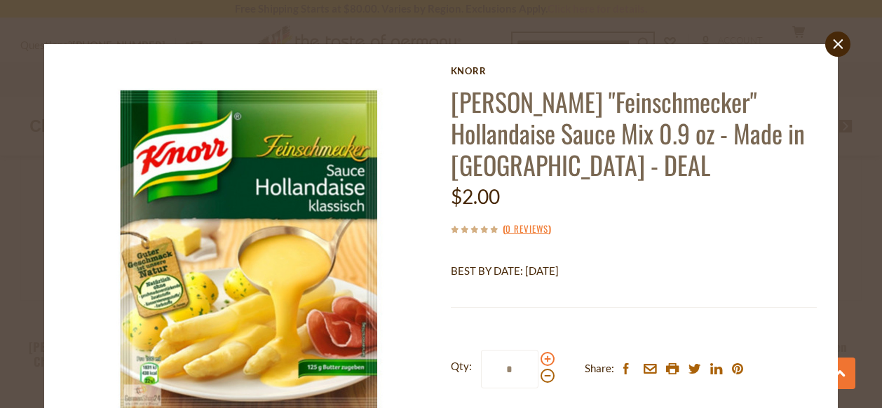
click at [538, 360] on input "*" at bounding box center [509, 369] width 57 height 39
type input "*"
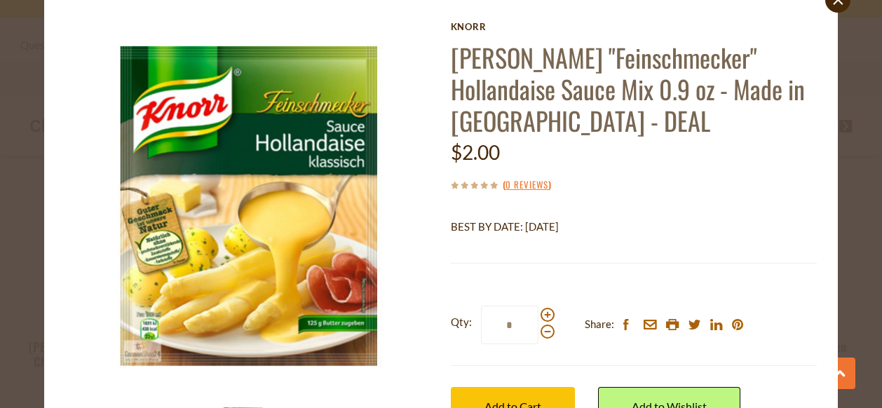
scroll to position [132, 0]
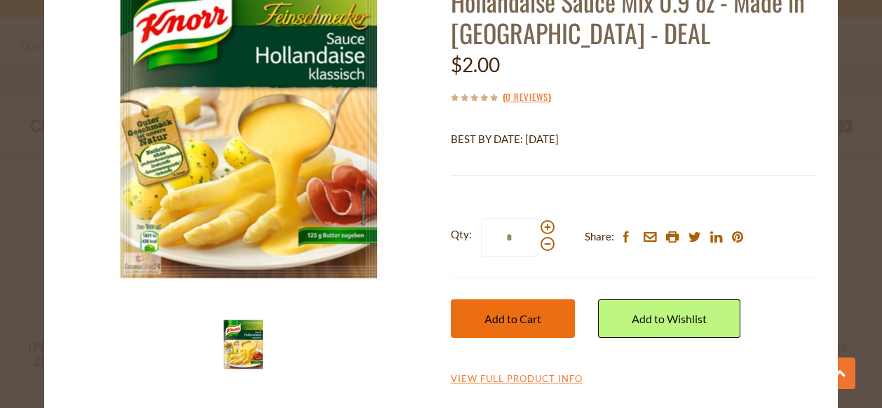
click at [533, 318] on span "Add to Cart" at bounding box center [512, 318] width 57 height 13
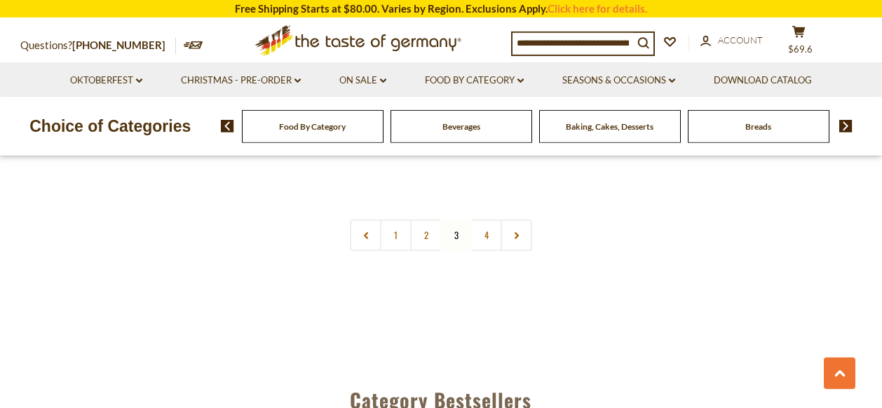
scroll to position [3301, 0]
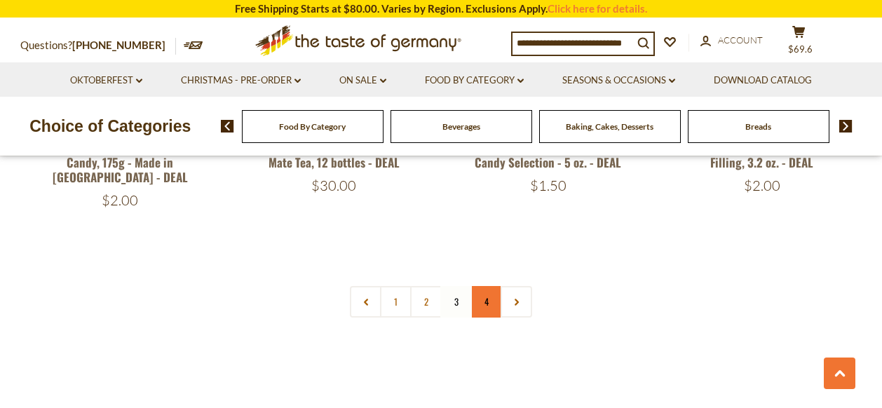
click at [487, 286] on link "4" at bounding box center [486, 302] width 32 height 32
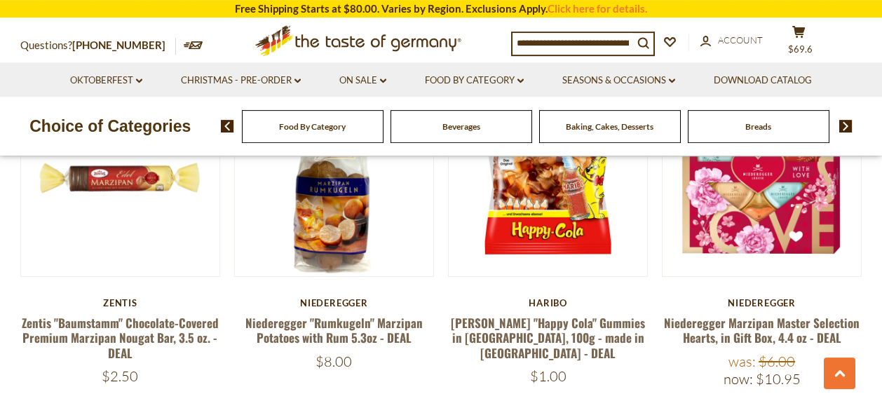
scroll to position [627, 0]
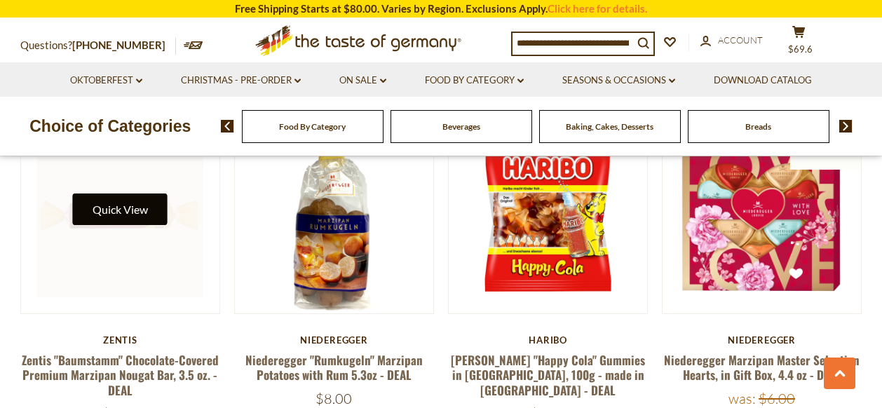
click at [117, 210] on button "Quick View" at bounding box center [120, 209] width 95 height 32
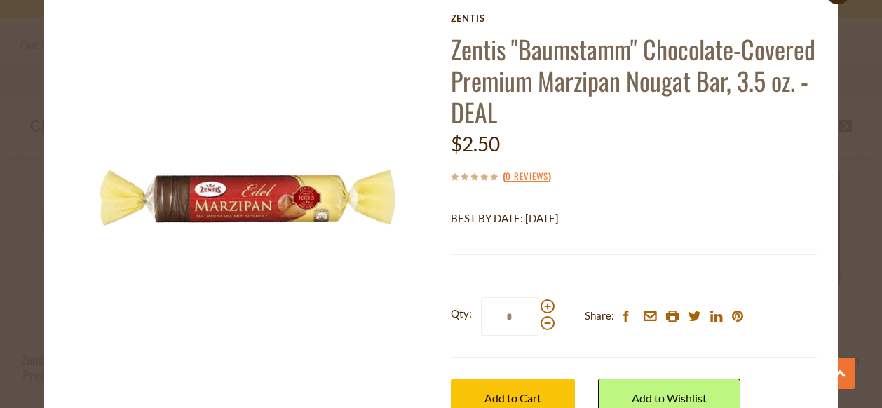
scroll to position [76, 0]
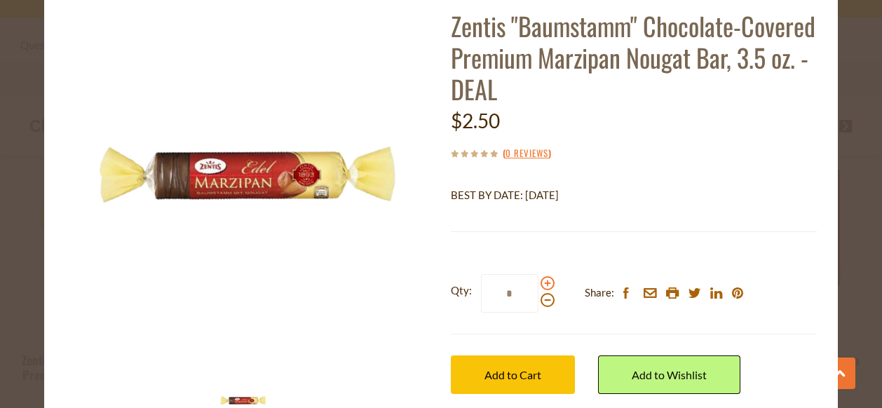
click at [547, 281] on span at bounding box center [547, 283] width 14 height 14
click at [538, 281] on input "*" at bounding box center [509, 293] width 57 height 39
click at [547, 281] on span at bounding box center [547, 283] width 14 height 14
click at [538, 281] on input "*" at bounding box center [509, 293] width 57 height 39
click at [547, 281] on span at bounding box center [547, 283] width 14 height 14
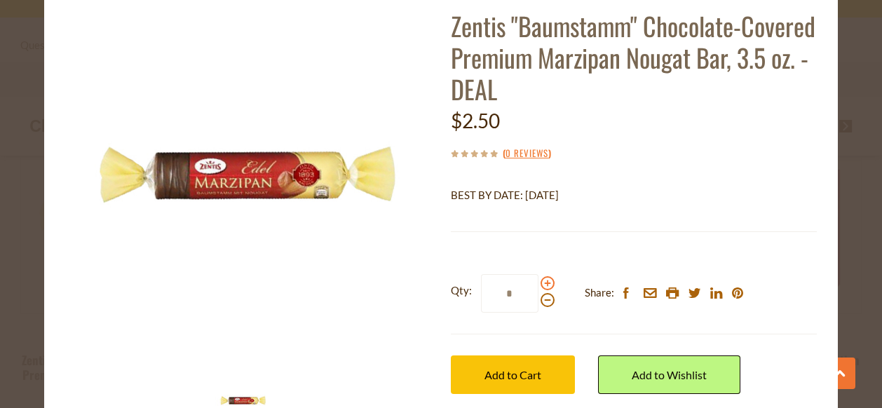
click at [538, 281] on input "*" at bounding box center [509, 293] width 57 height 39
click at [547, 281] on span at bounding box center [547, 283] width 14 height 14
click at [538, 281] on input "*" at bounding box center [509, 293] width 57 height 39
click at [547, 281] on span at bounding box center [547, 283] width 14 height 14
click at [538, 281] on input "*" at bounding box center [509, 293] width 57 height 39
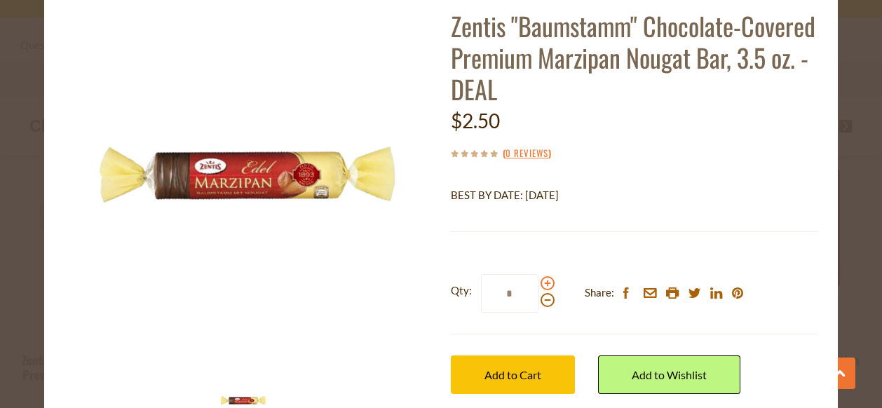
click at [547, 281] on span at bounding box center [547, 283] width 14 height 14
click at [538, 281] on input "*" at bounding box center [509, 293] width 57 height 39
click at [547, 281] on span at bounding box center [547, 283] width 14 height 14
click at [538, 281] on input "*" at bounding box center [509, 293] width 57 height 39
type input "*"
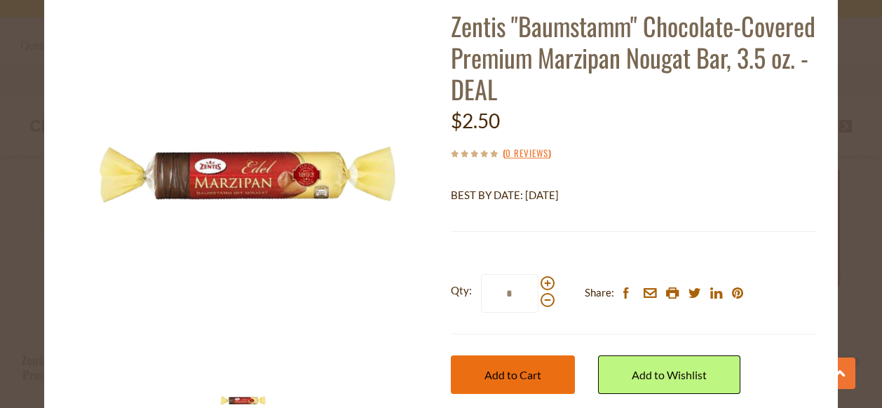
click at [510, 375] on span "Add to Cart" at bounding box center [512, 374] width 57 height 13
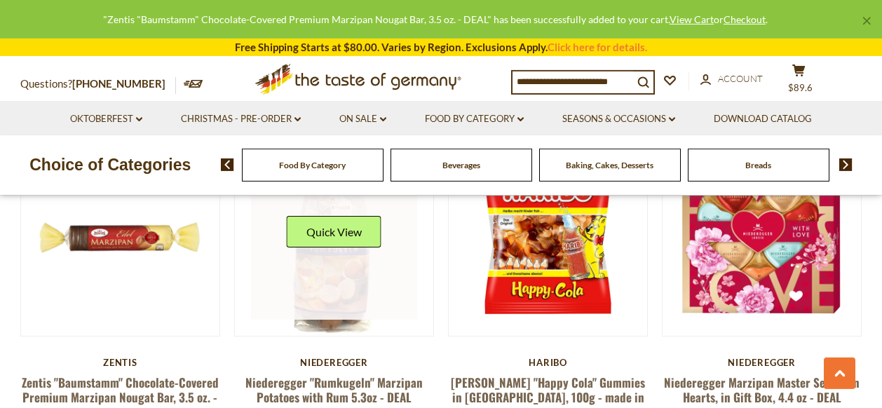
scroll to position [701, 0]
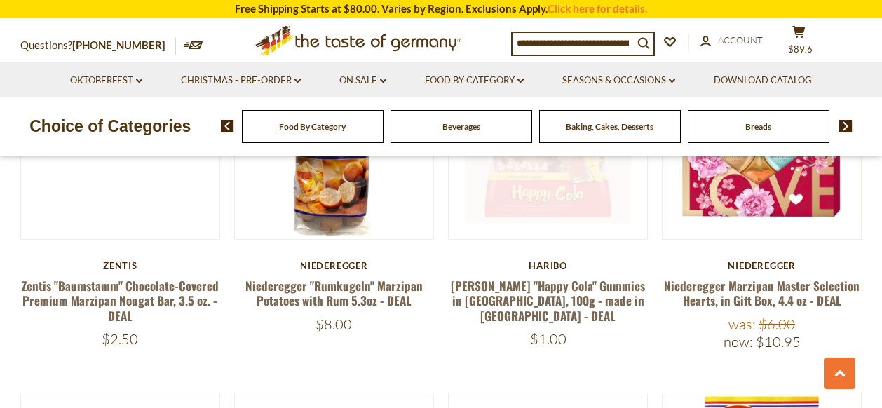
click at [552, 184] on link at bounding box center [548, 140] width 167 height 167
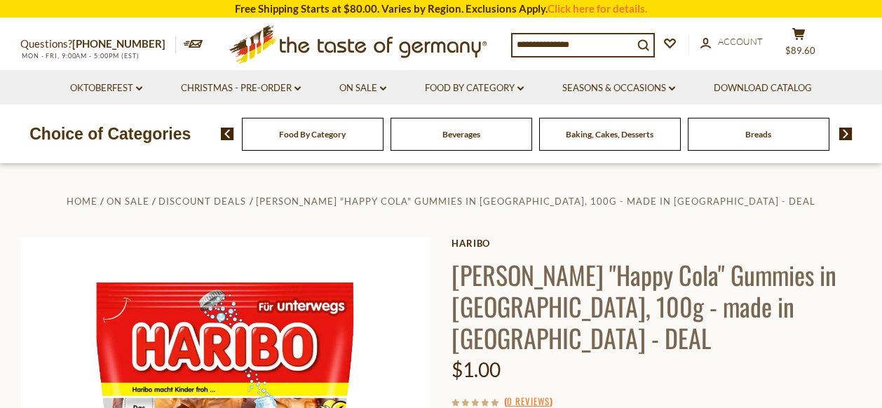
scroll to position [149, 0]
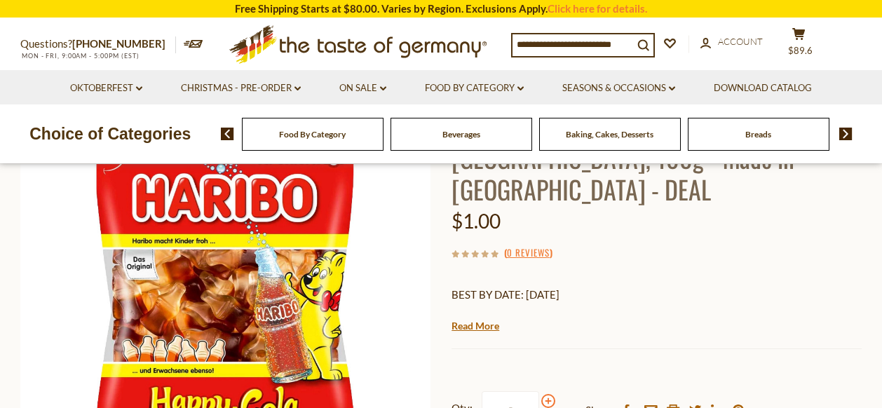
click at [548, 394] on span at bounding box center [548, 401] width 14 height 14
click at [539, 391] on input "*" at bounding box center [510, 410] width 57 height 39
click at [548, 394] on span at bounding box center [548, 401] width 14 height 14
click at [539, 391] on input "*" at bounding box center [510, 410] width 57 height 39
type input "*"
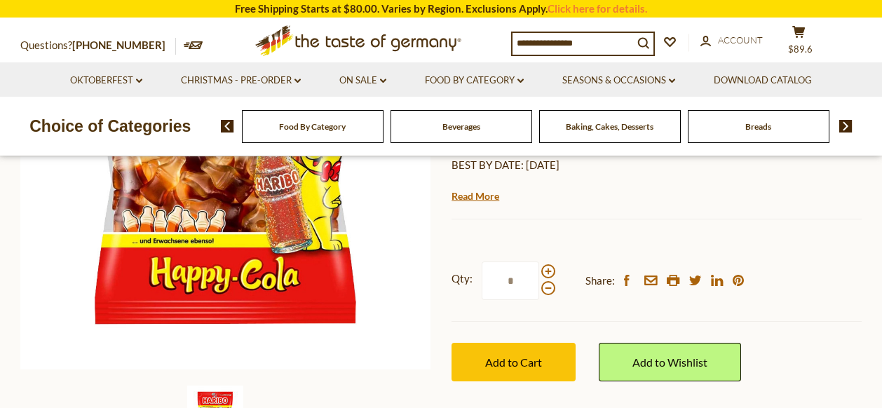
scroll to position [297, 0]
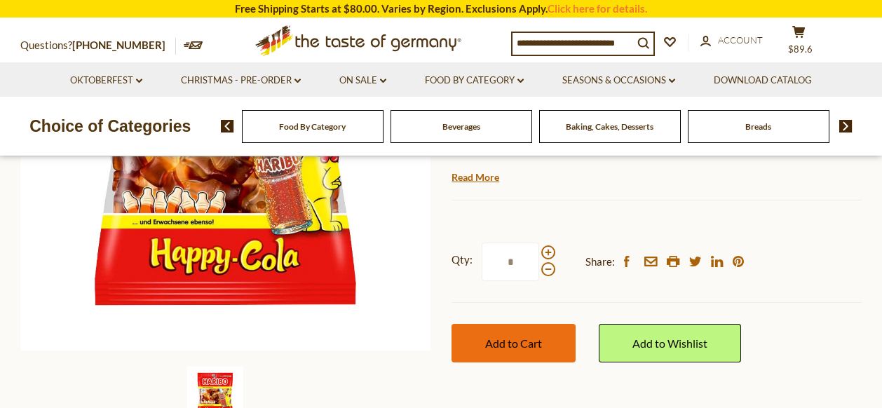
click at [513, 336] on span "Add to Cart" at bounding box center [513, 342] width 57 height 13
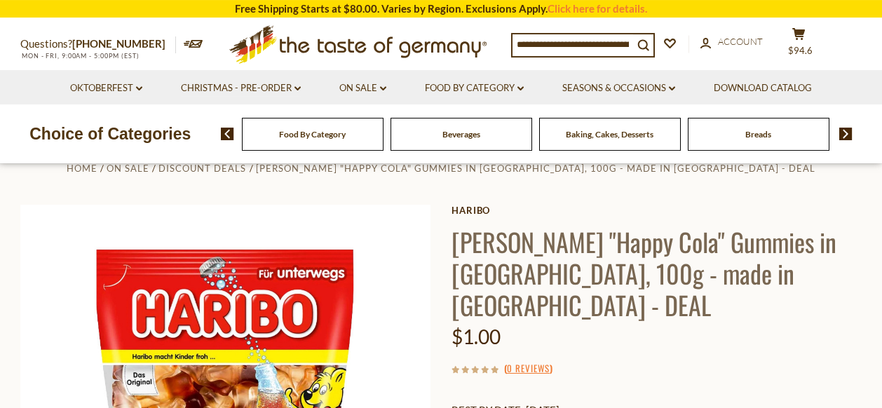
scroll to position [0, 0]
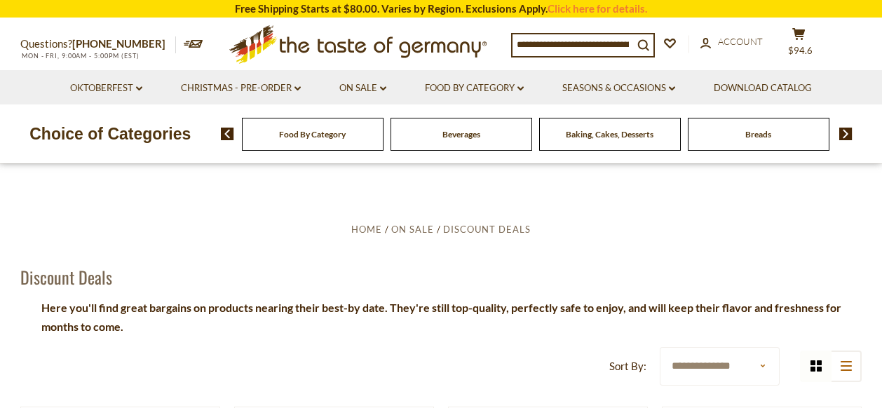
click at [845, 128] on img at bounding box center [845, 134] width 13 height 13
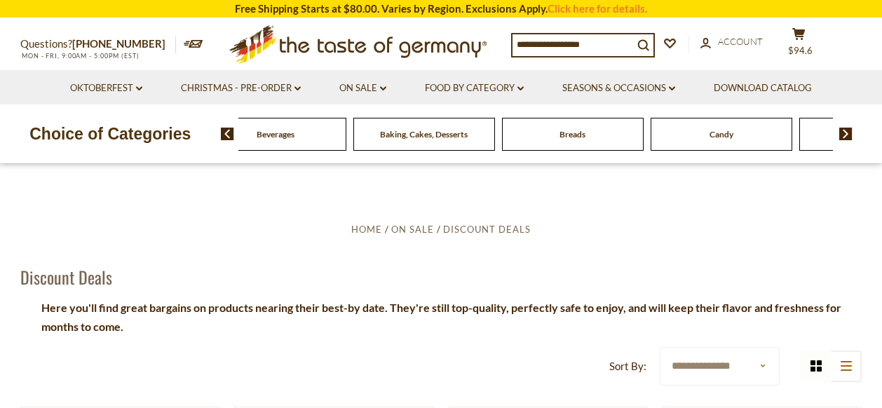
click at [845, 128] on img at bounding box center [845, 134] width 13 height 13
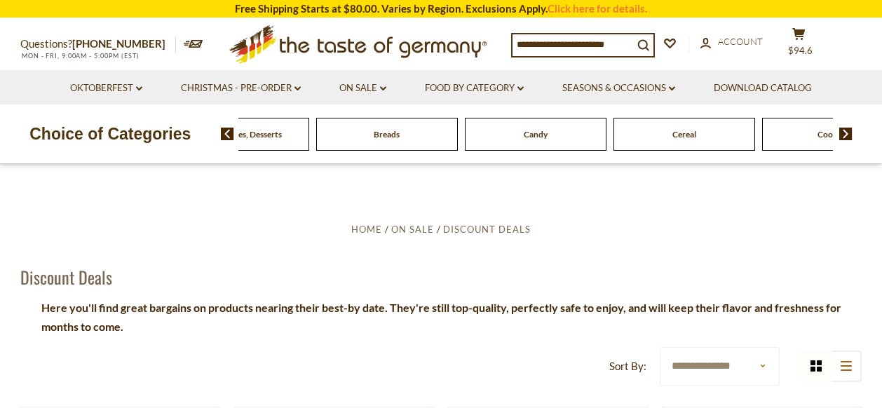
click at [845, 128] on img at bounding box center [845, 134] width 13 height 13
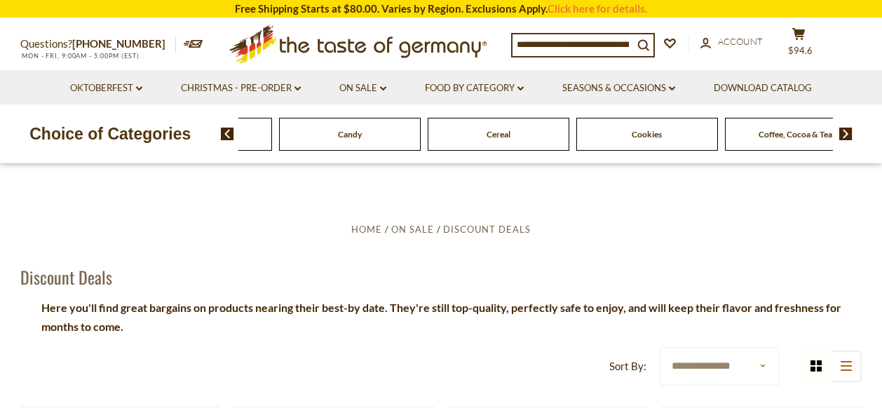
click at [845, 128] on img at bounding box center [845, 134] width 13 height 13
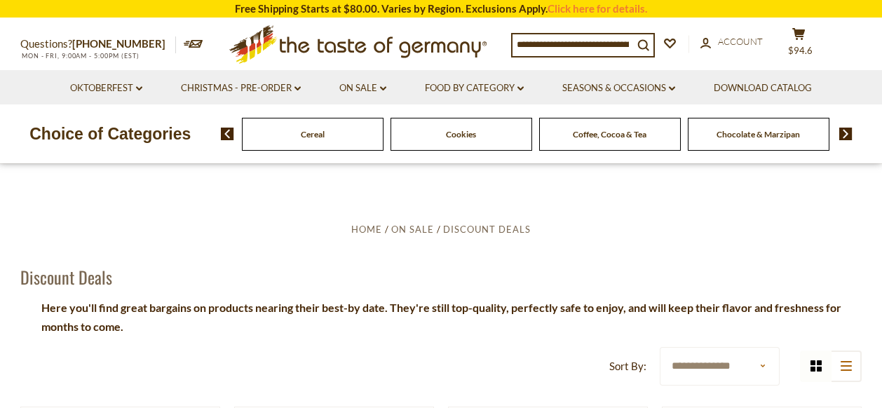
click at [845, 128] on img at bounding box center [845, 134] width 13 height 13
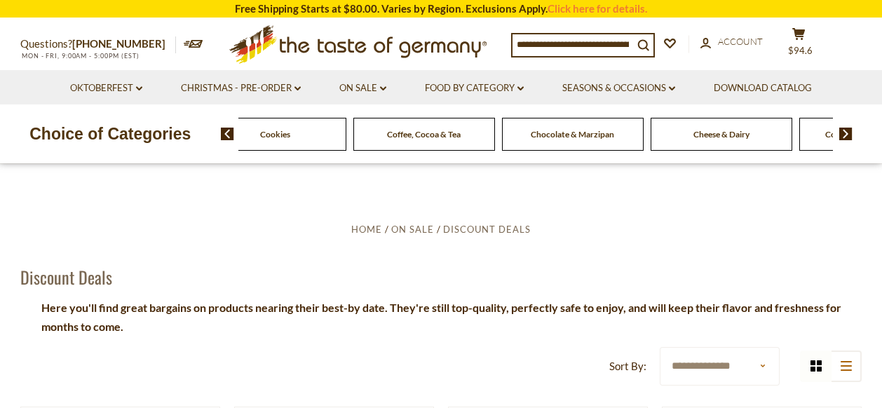
click at [845, 128] on img at bounding box center [845, 134] width 13 height 13
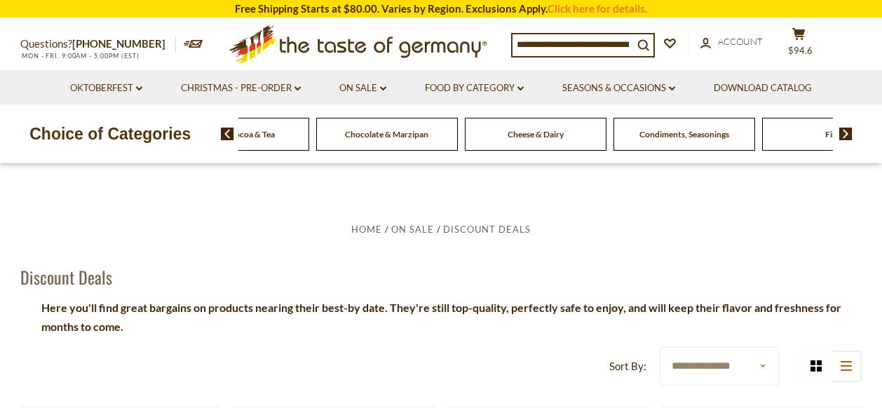
click at [556, 133] on span "Cheese & Dairy" at bounding box center [535, 134] width 56 height 11
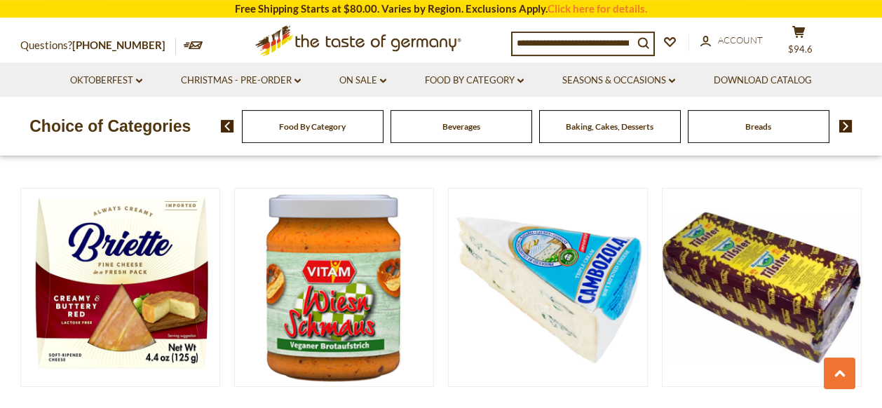
scroll to position [669, 0]
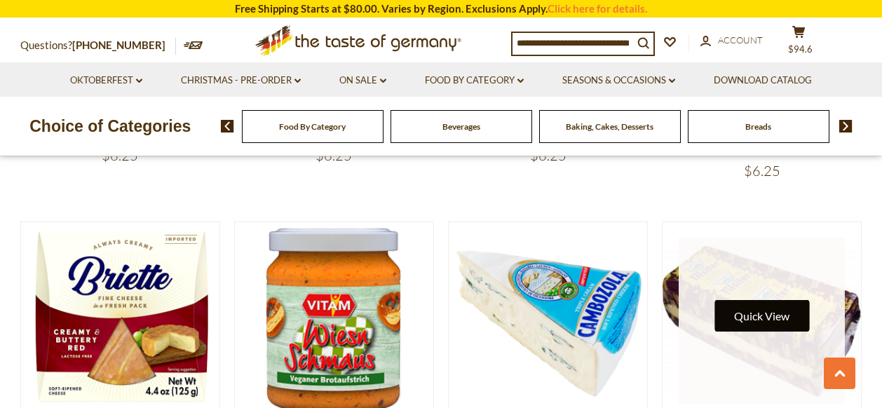
click at [770, 317] on button "Quick View" at bounding box center [761, 316] width 95 height 32
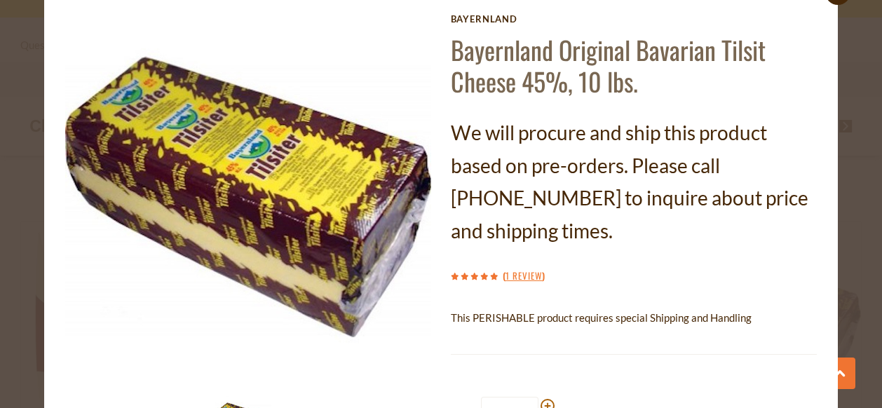
scroll to position [4, 0]
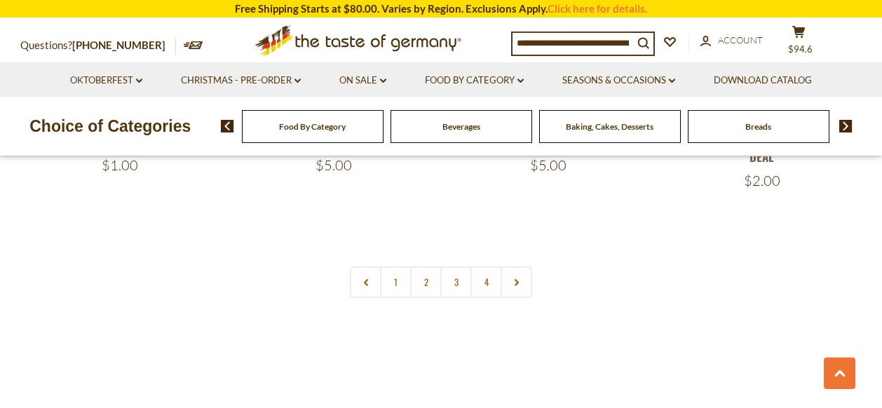
scroll to position [3269, 0]
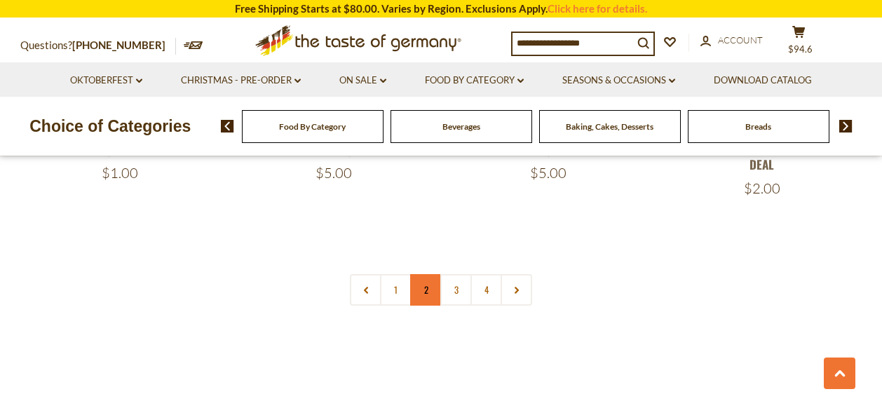
click at [427, 274] on link "2" at bounding box center [426, 290] width 32 height 32
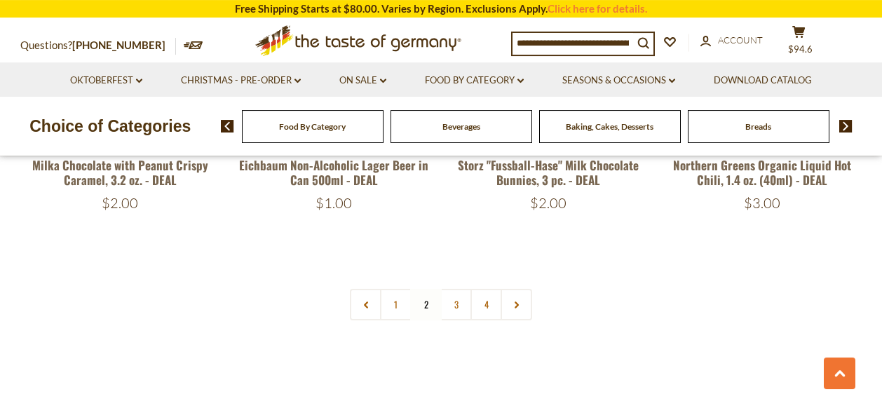
scroll to position [3227, 0]
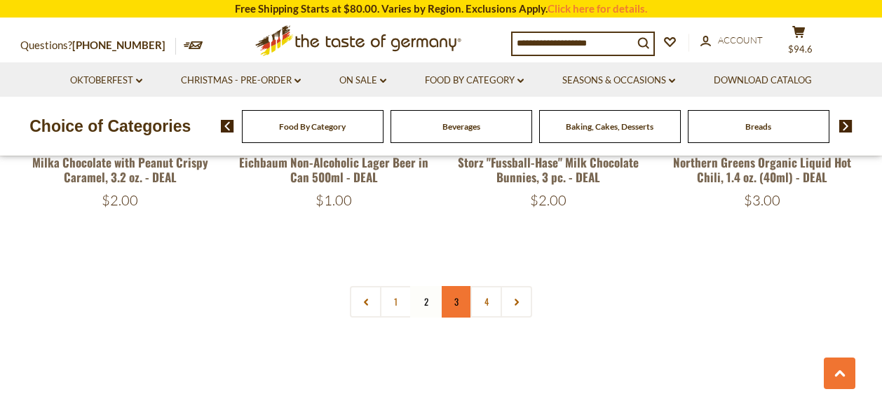
drag, startPoint x: 453, startPoint y: 274, endPoint x: 456, endPoint y: 261, distance: 12.9
click at [456, 286] on link "3" at bounding box center [456, 302] width 32 height 32
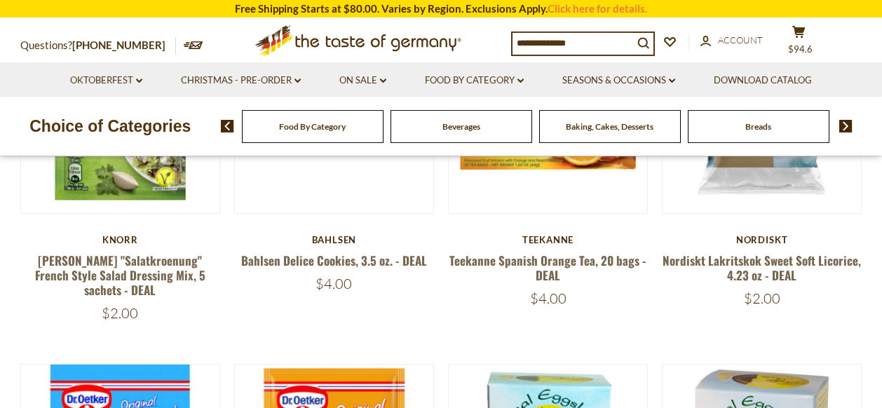
scroll to position [478, 0]
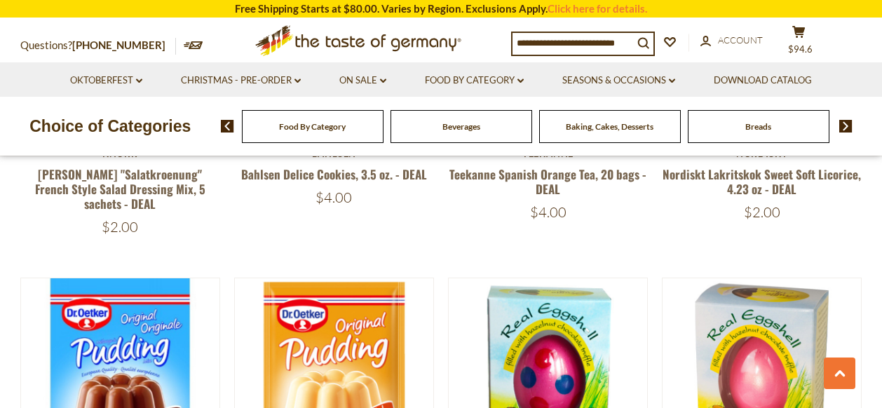
click at [846, 121] on img at bounding box center [845, 126] width 13 height 13
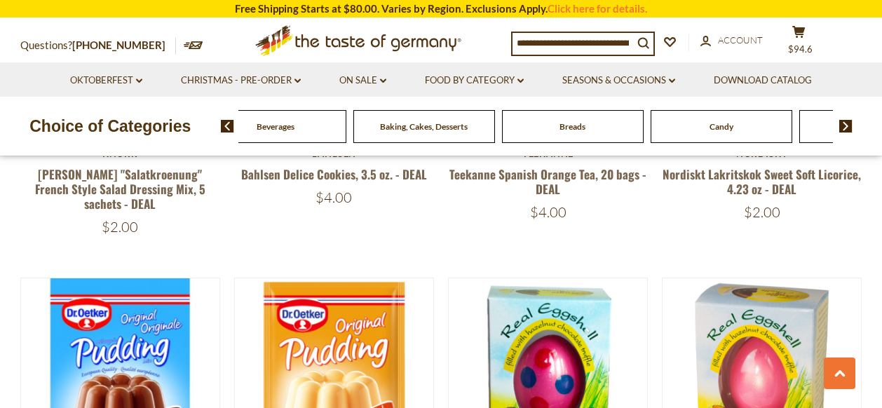
click at [846, 121] on img at bounding box center [845, 126] width 13 height 13
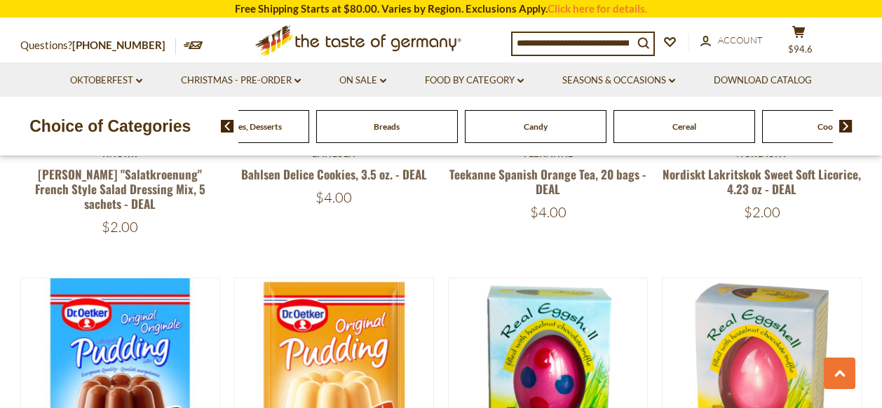
click at [846, 121] on img at bounding box center [845, 126] width 13 height 13
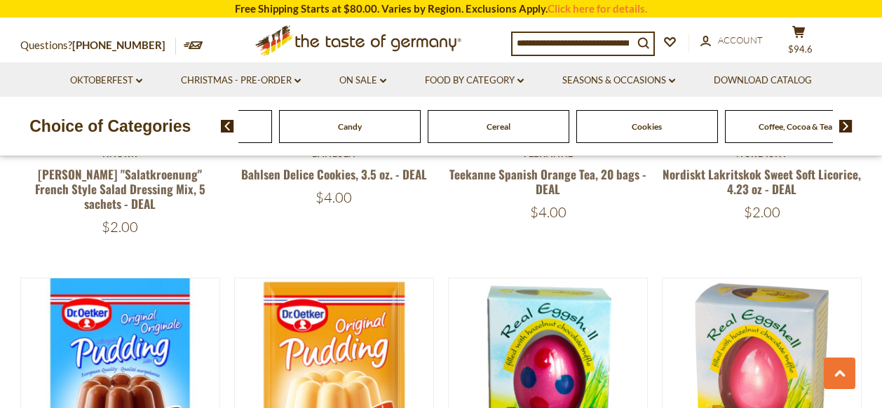
click at [846, 121] on img at bounding box center [845, 126] width 13 height 13
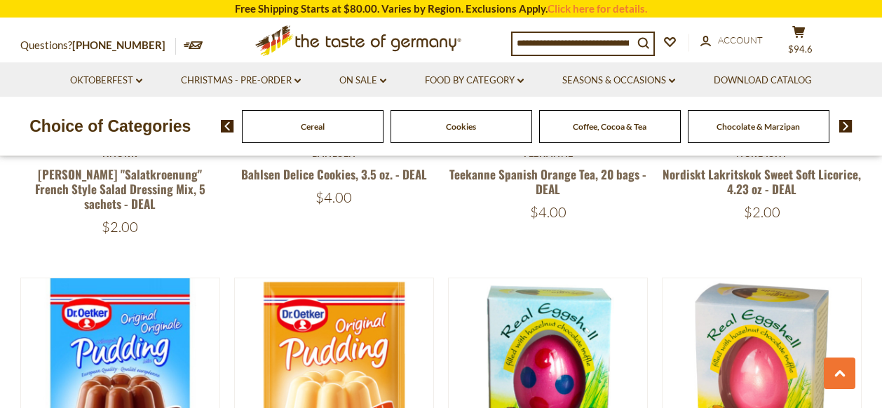
click at [847, 125] on img at bounding box center [845, 126] width 13 height 13
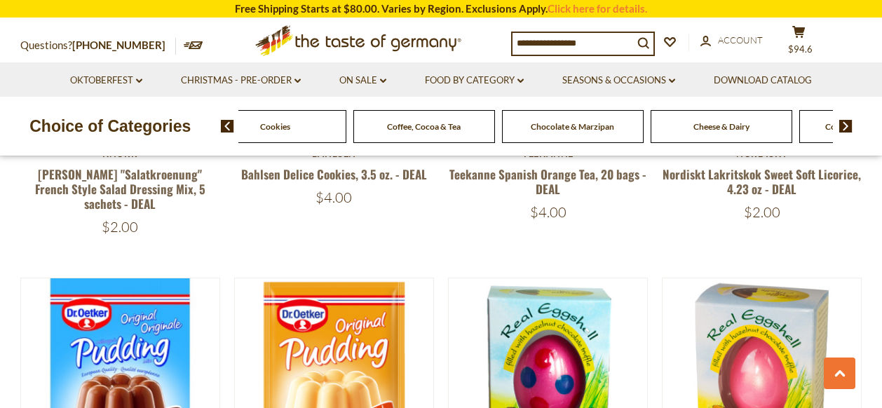
click at [847, 125] on img at bounding box center [845, 126] width 13 height 13
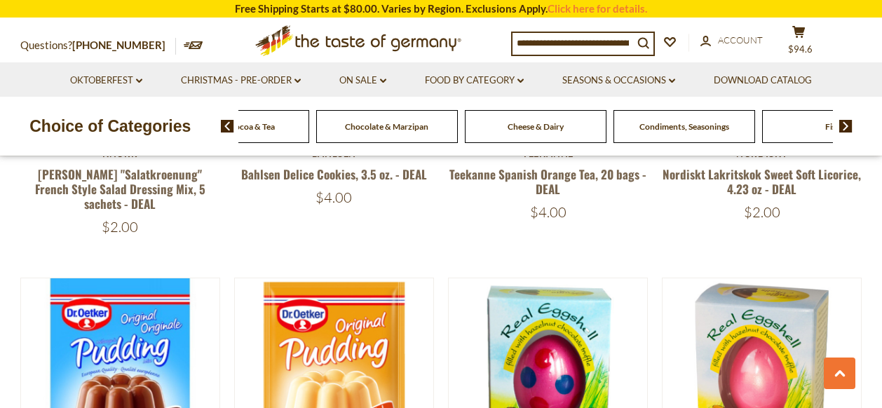
click at [678, 126] on span "Condiments, Seasonings" at bounding box center [684, 126] width 90 height 11
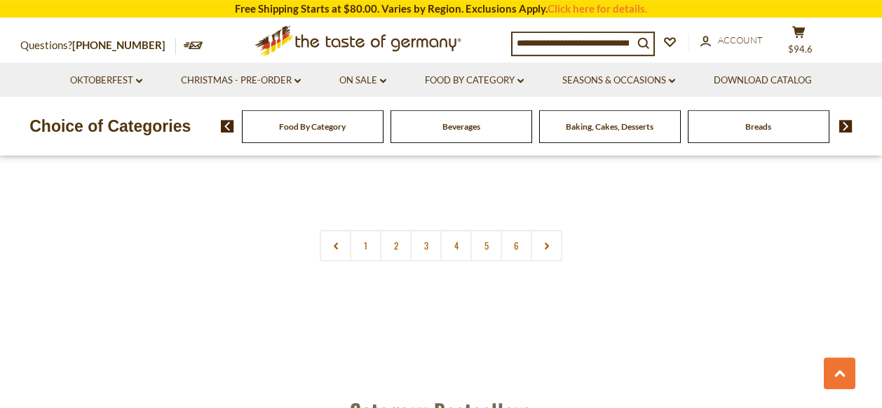
scroll to position [3418, 0]
click at [388, 229] on link "2" at bounding box center [396, 245] width 32 height 32
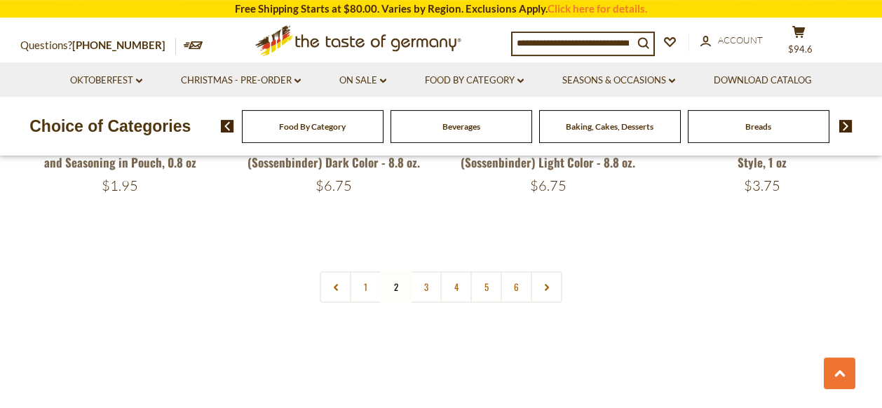
scroll to position [3373, 0]
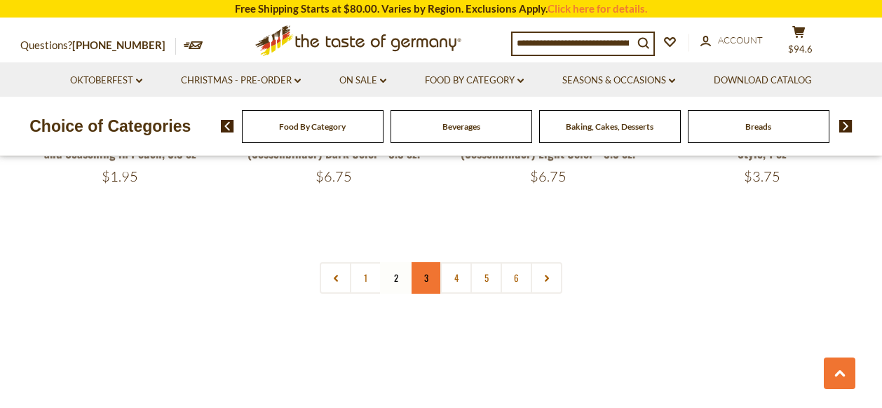
click at [426, 262] on link "3" at bounding box center [426, 278] width 32 height 32
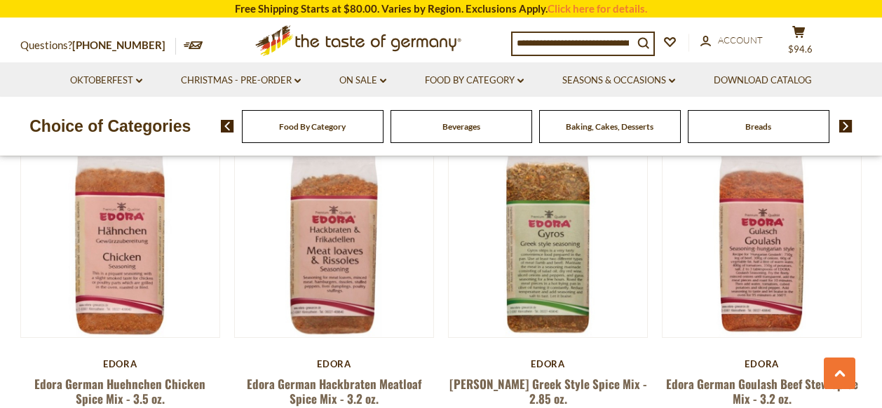
scroll to position [995, 0]
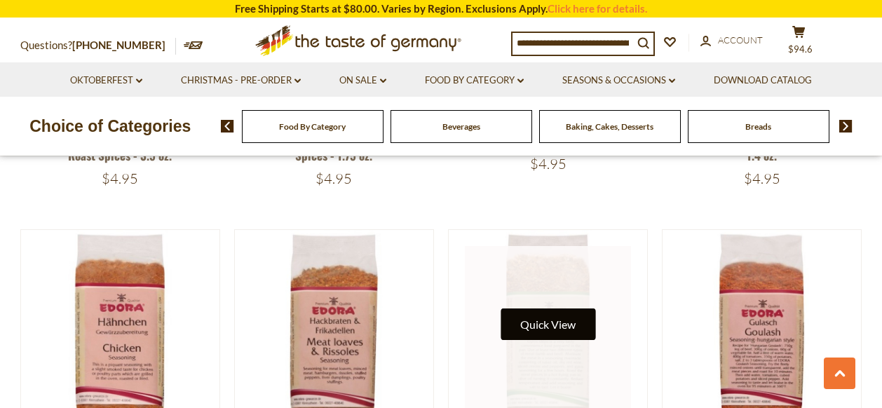
click at [565, 312] on button "Quick View" at bounding box center [547, 324] width 95 height 32
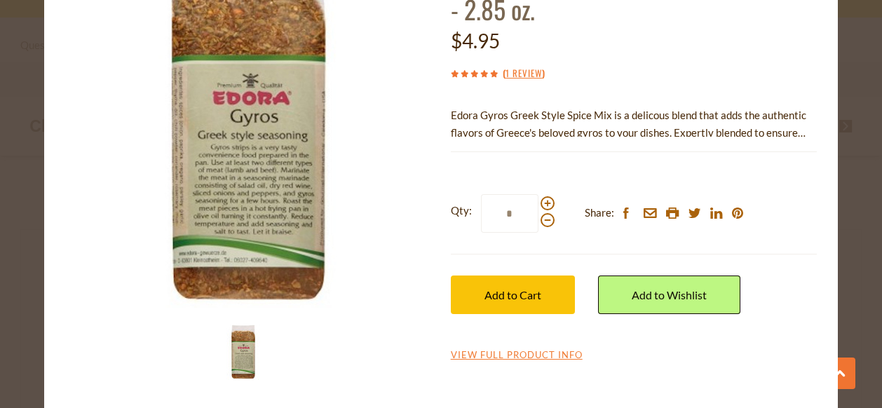
scroll to position [128, 0]
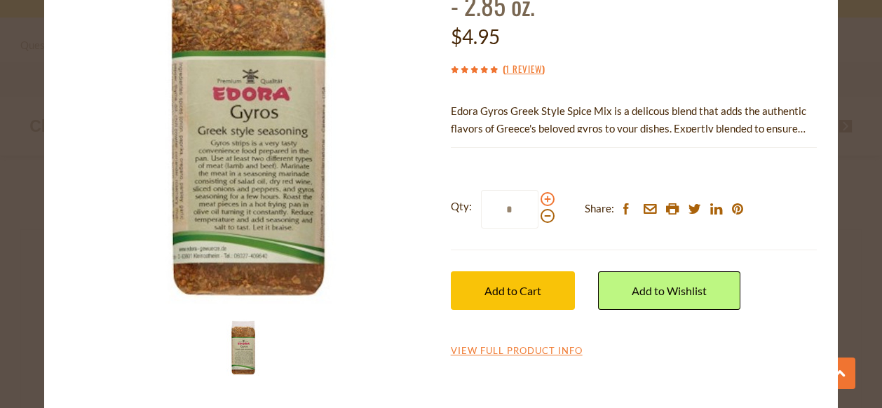
click at [545, 194] on span at bounding box center [547, 199] width 14 height 14
click at [538, 194] on input "*" at bounding box center [509, 209] width 57 height 39
type input "*"
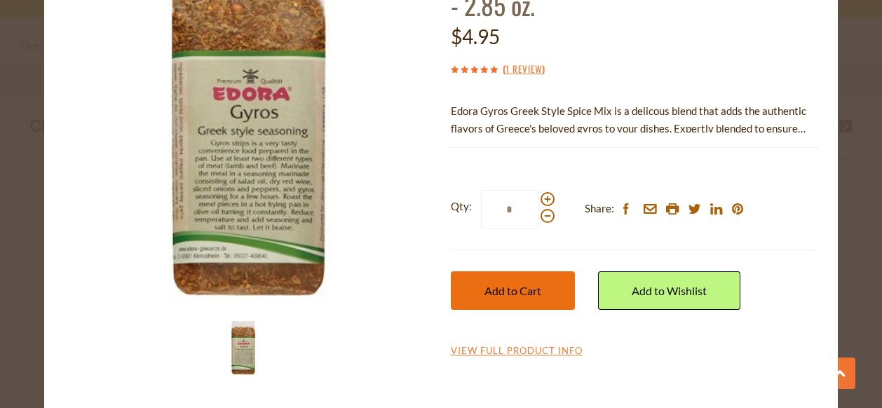
click at [528, 292] on span "Add to Cart" at bounding box center [512, 290] width 57 height 13
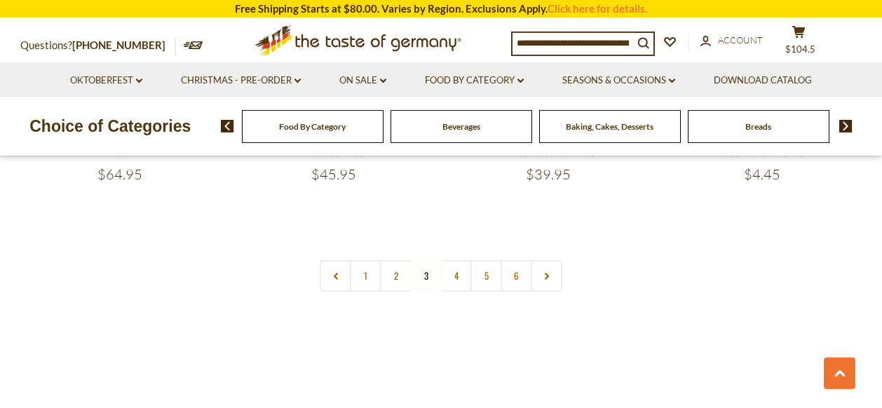
scroll to position [3373, 0]
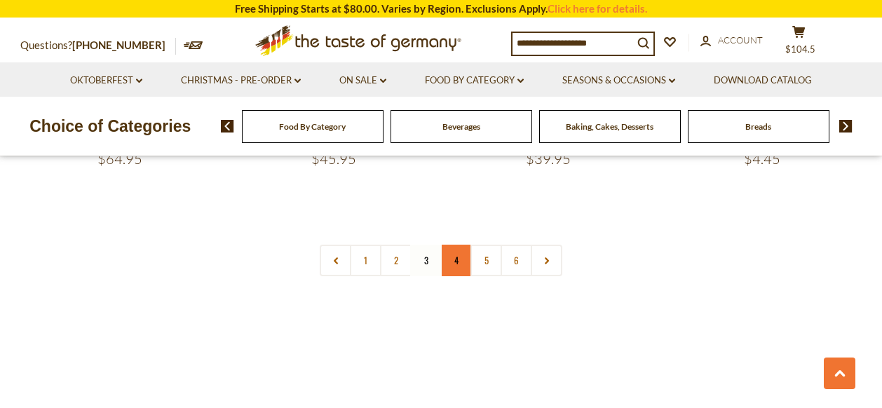
click at [455, 245] on link "4" at bounding box center [456, 261] width 32 height 32
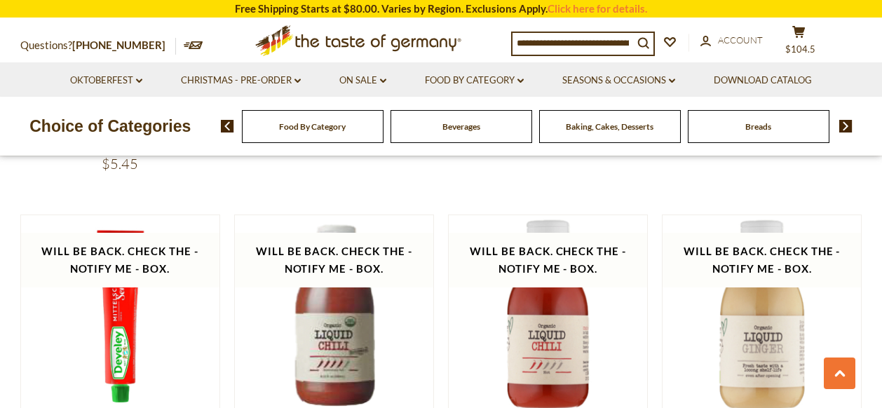
scroll to position [698, 0]
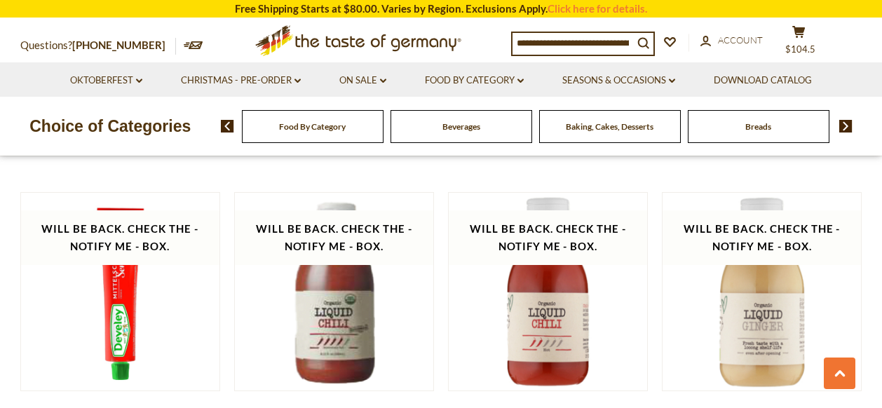
click at [843, 123] on img at bounding box center [845, 126] width 13 height 13
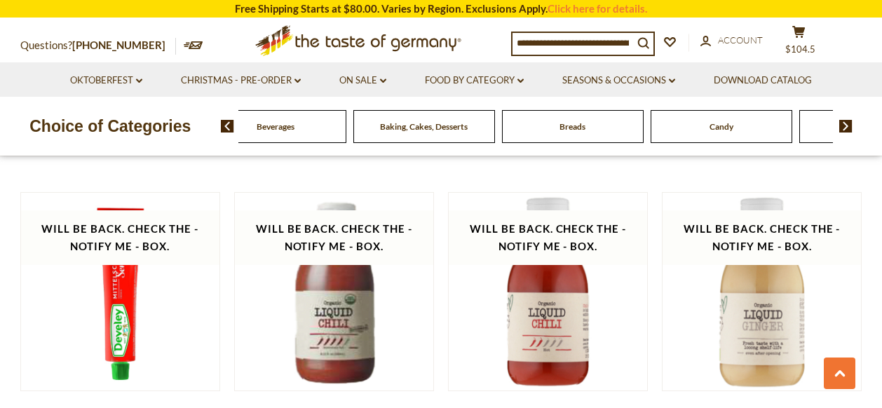
click at [843, 123] on img at bounding box center [845, 126] width 13 height 13
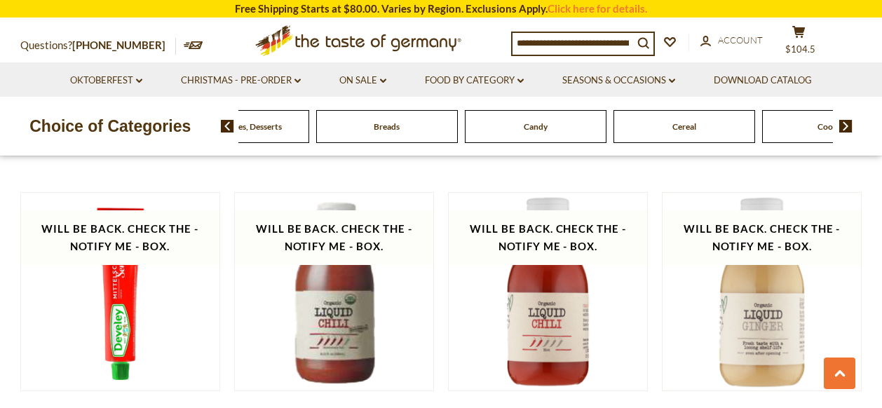
click at [843, 123] on img at bounding box center [845, 126] width 13 height 13
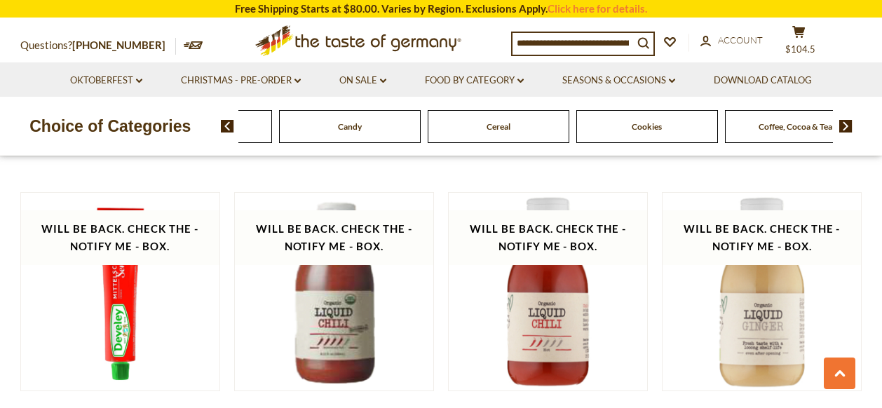
click at [843, 123] on img at bounding box center [845, 126] width 13 height 13
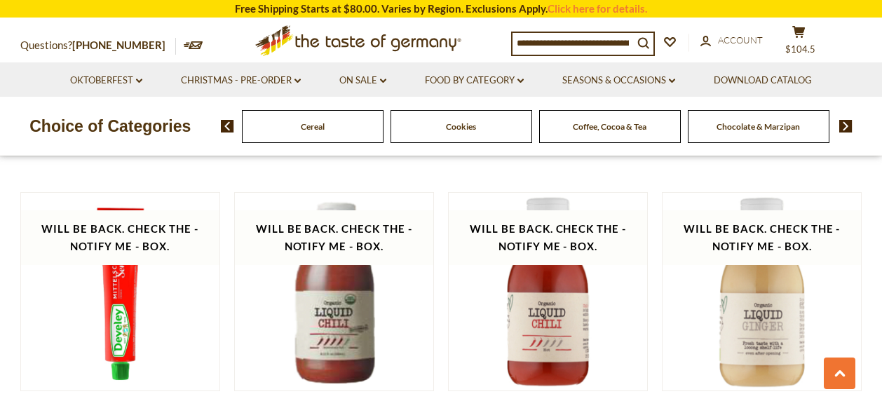
click at [843, 123] on img at bounding box center [845, 126] width 13 height 13
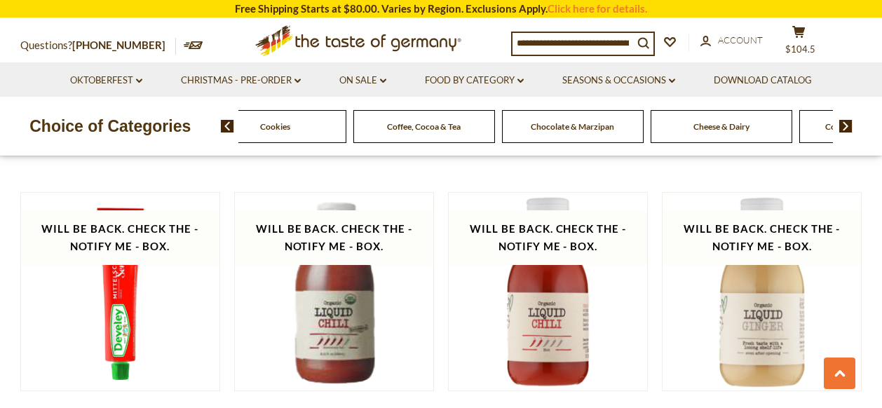
click at [843, 123] on img at bounding box center [845, 126] width 13 height 13
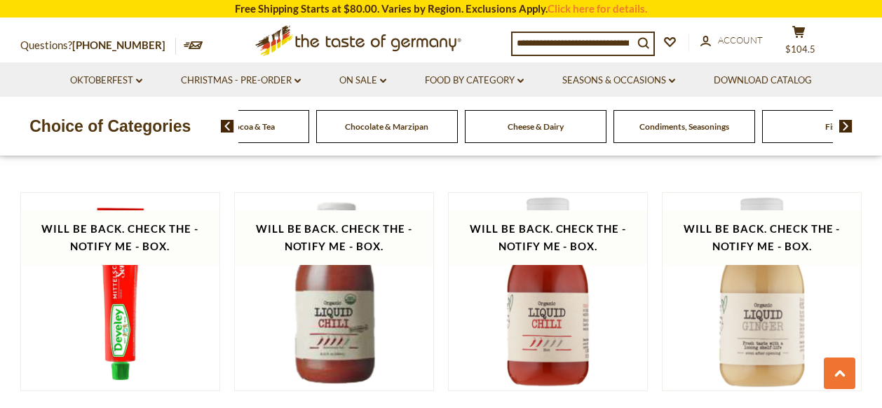
click at [843, 123] on img at bounding box center [845, 126] width 13 height 13
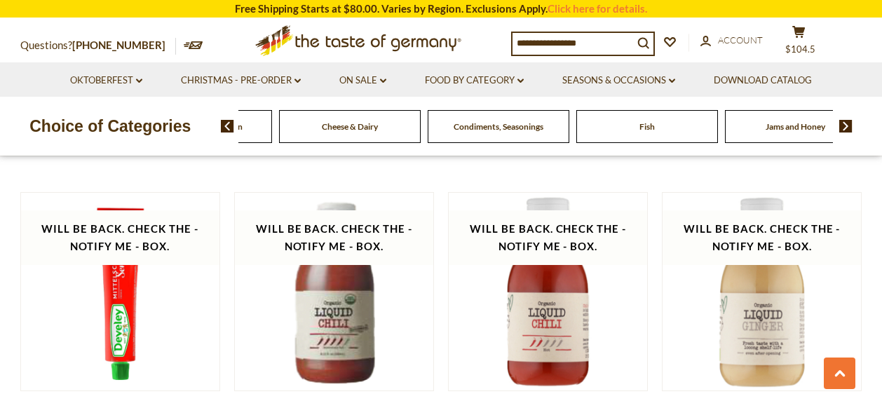
click at [843, 123] on img at bounding box center [845, 126] width 13 height 13
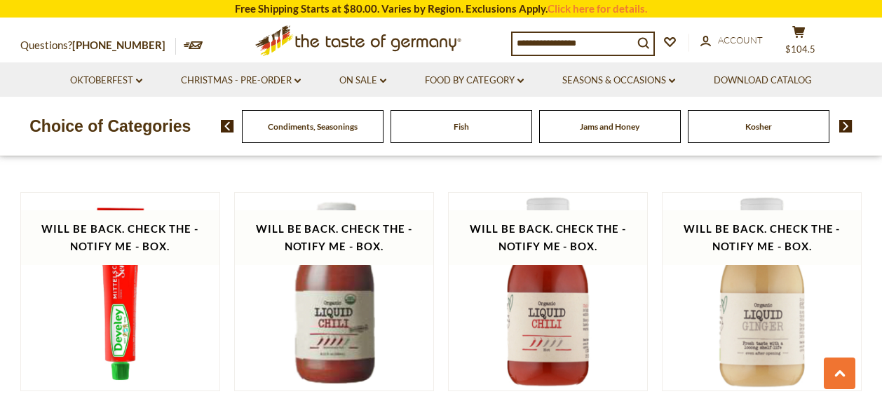
click at [461, 127] on span "Fish" at bounding box center [461, 126] width 15 height 11
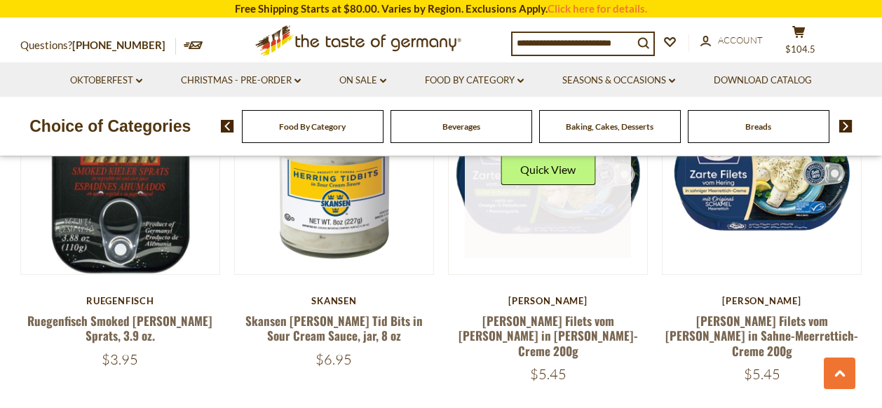
scroll to position [2452, 0]
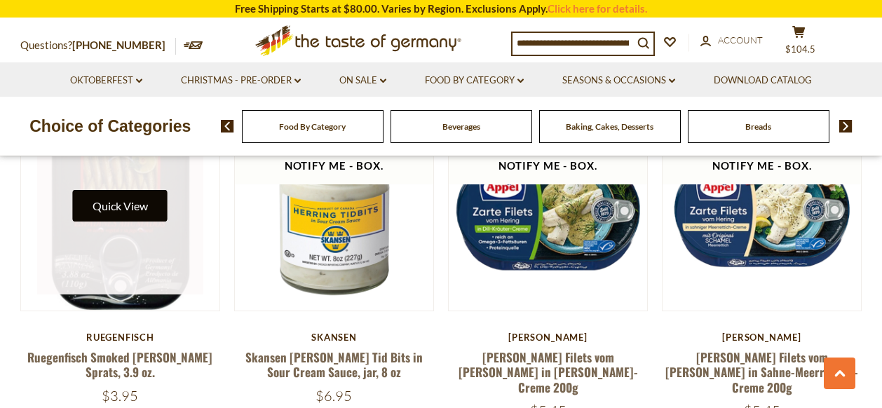
click at [129, 194] on button "Quick View" at bounding box center [120, 206] width 95 height 32
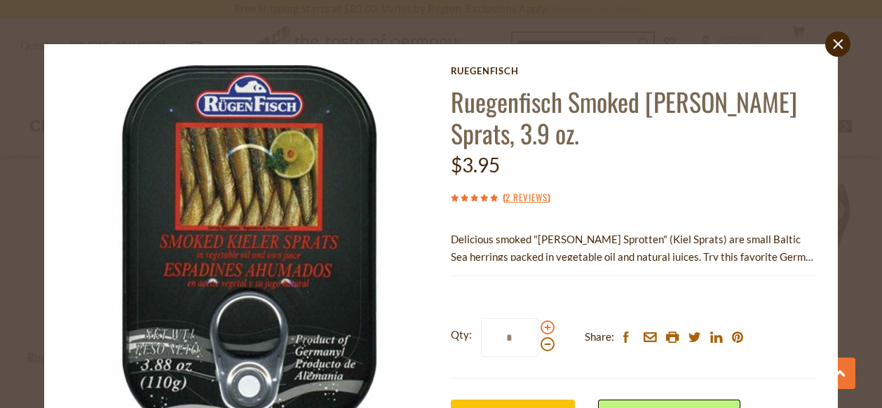
click at [545, 328] on span at bounding box center [547, 327] width 14 height 14
click at [538, 328] on input "*" at bounding box center [509, 337] width 57 height 39
click at [545, 328] on span at bounding box center [547, 327] width 14 height 14
click at [538, 328] on input "*" at bounding box center [509, 337] width 57 height 39
click at [545, 328] on span at bounding box center [547, 327] width 14 height 14
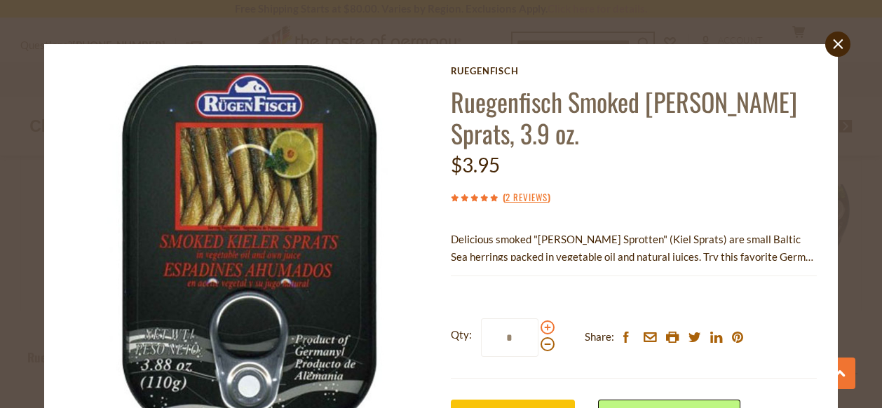
click at [538, 328] on input "*" at bounding box center [509, 337] width 57 height 39
click at [545, 328] on span at bounding box center [547, 327] width 14 height 14
click at [538, 328] on input "*" at bounding box center [509, 337] width 57 height 39
type input "*"
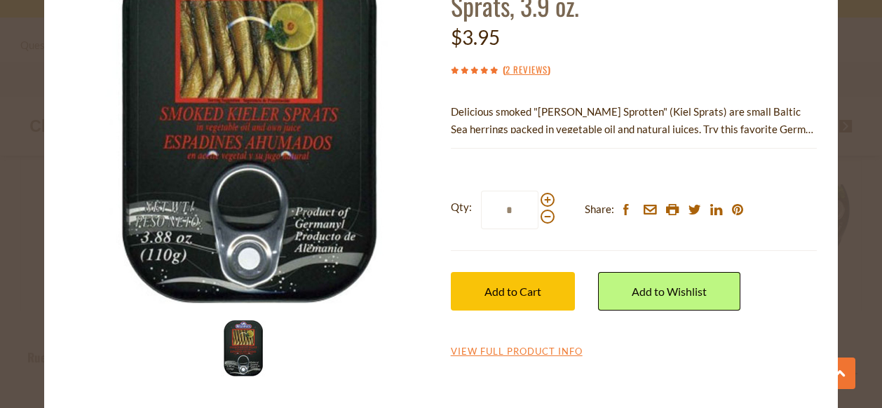
scroll to position [128, 0]
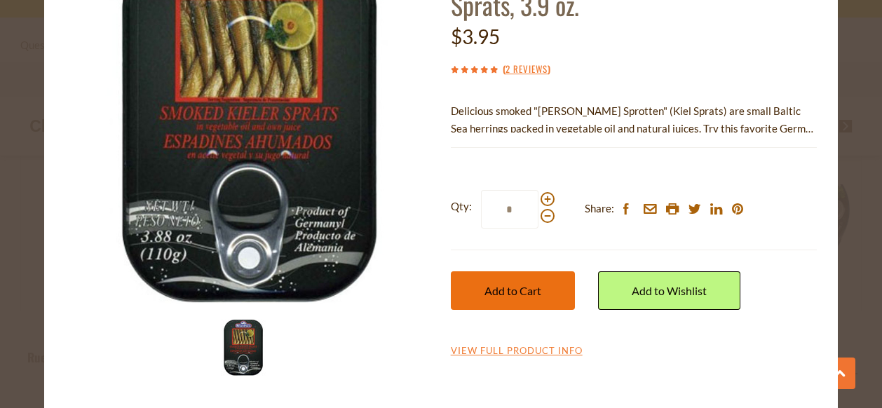
click at [520, 287] on span "Add to Cart" at bounding box center [512, 290] width 57 height 13
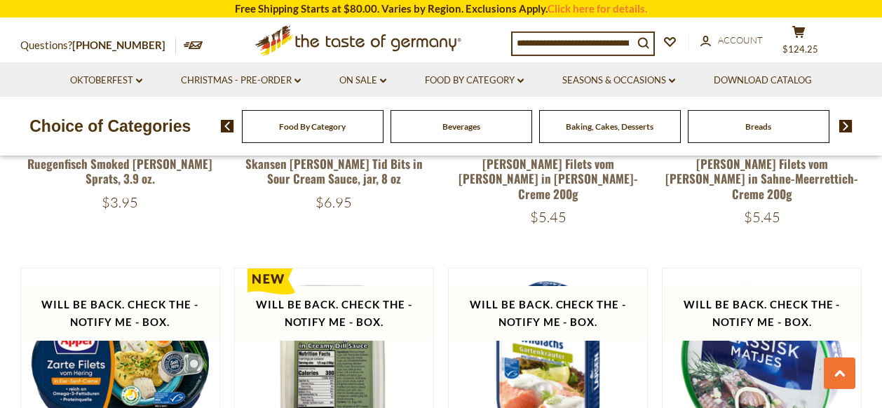
scroll to position [2675, 0]
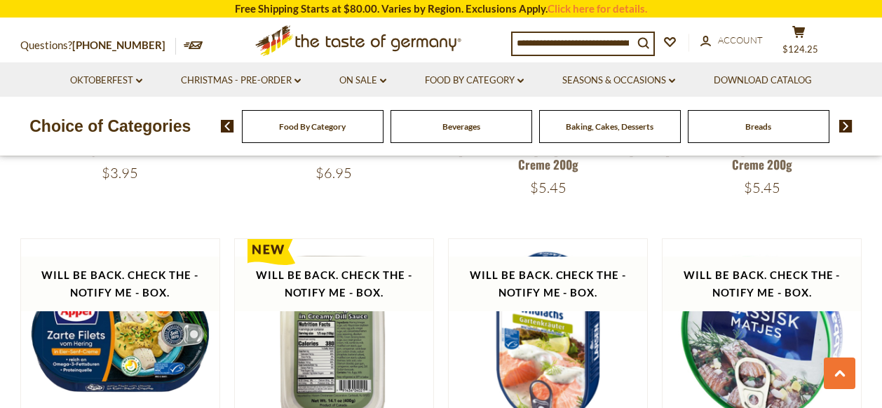
click at [842, 123] on img at bounding box center [845, 126] width 13 height 13
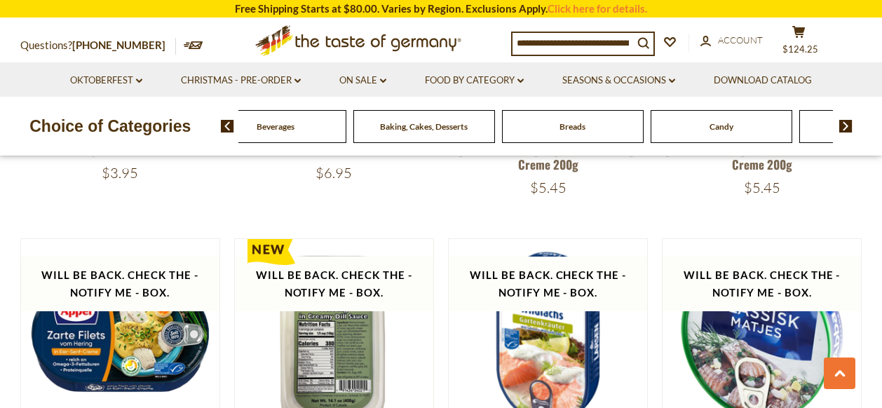
click at [842, 123] on img at bounding box center [845, 126] width 13 height 13
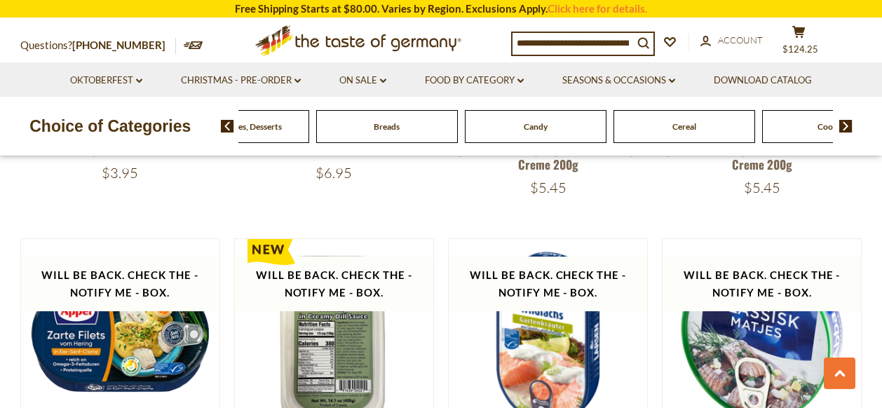
click at [842, 123] on img at bounding box center [845, 126] width 13 height 13
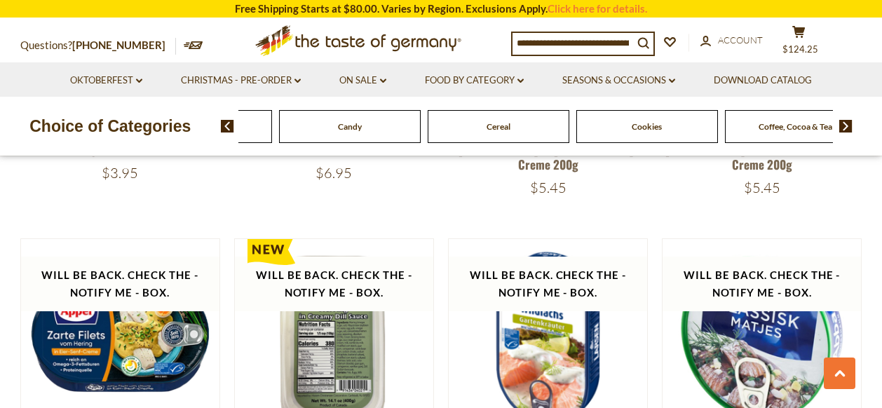
click at [842, 123] on img at bounding box center [845, 126] width 13 height 13
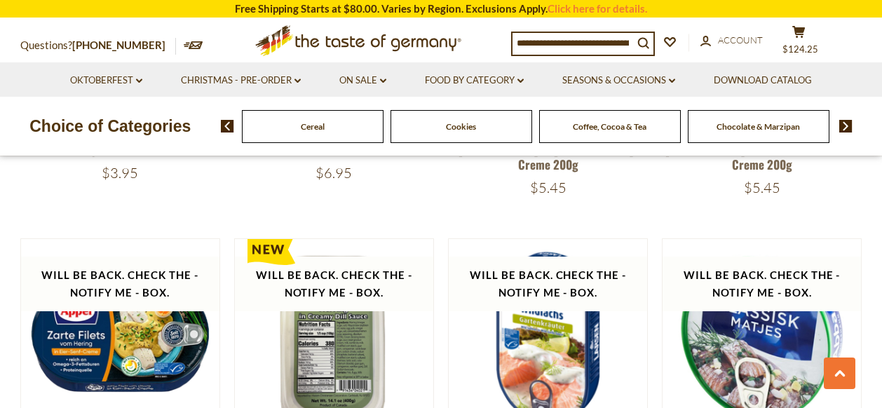
click at [842, 123] on img at bounding box center [845, 126] width 13 height 13
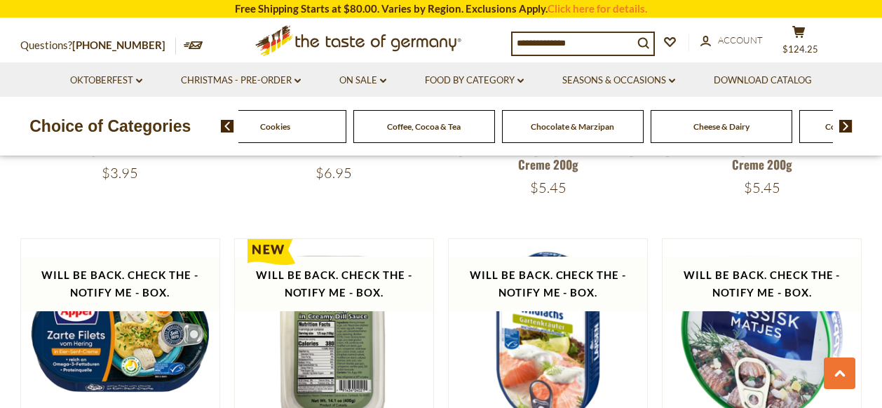
click at [842, 123] on img at bounding box center [845, 126] width 13 height 13
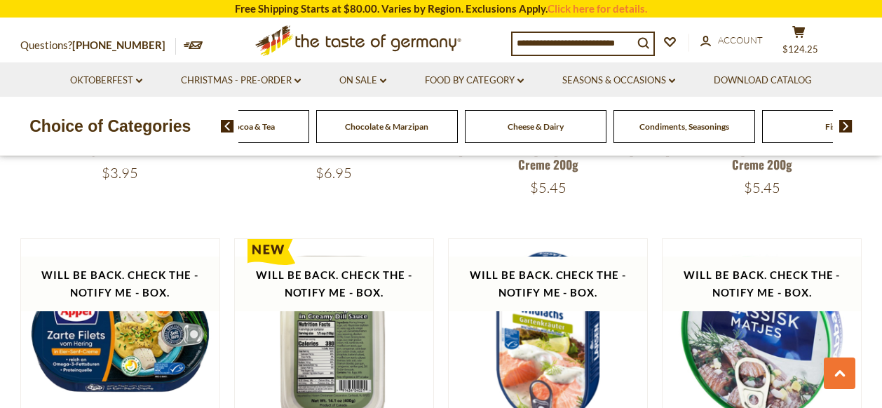
click at [842, 123] on img at bounding box center [845, 126] width 13 height 13
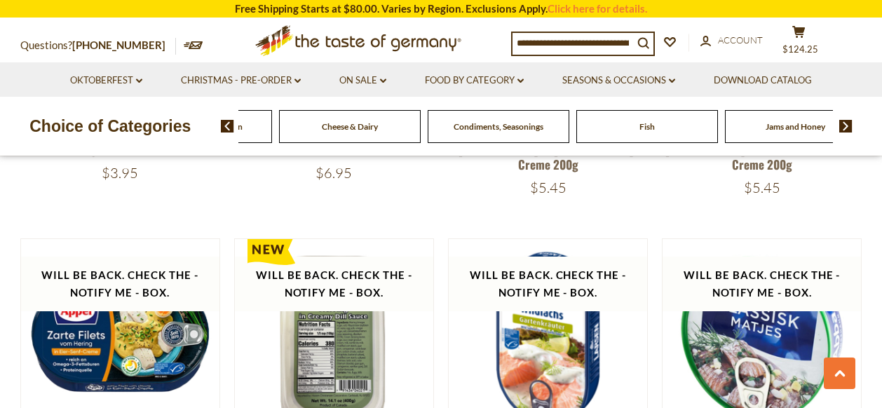
click at [842, 123] on img at bounding box center [845, 126] width 13 height 13
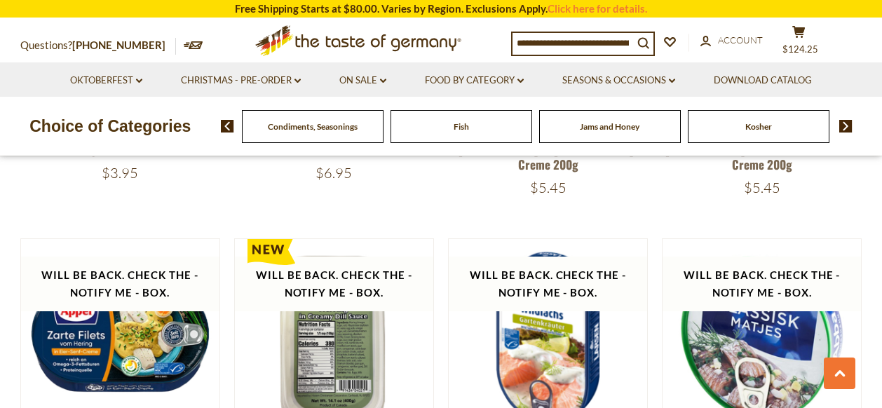
click at [842, 123] on img at bounding box center [845, 126] width 13 height 13
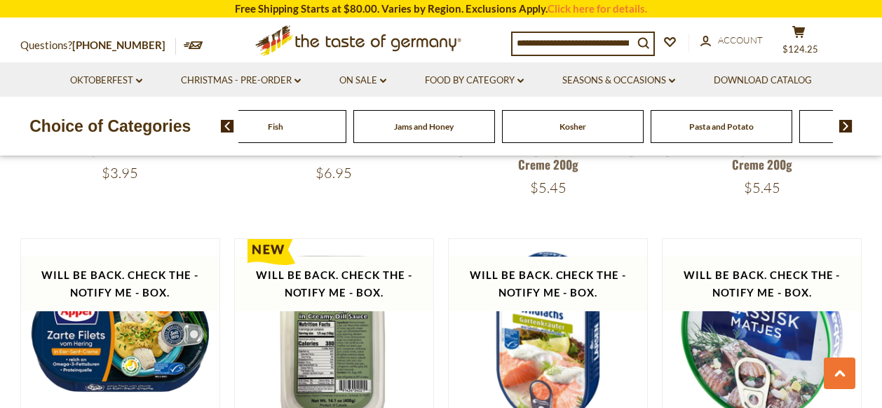
click at [842, 123] on img at bounding box center [845, 126] width 13 height 13
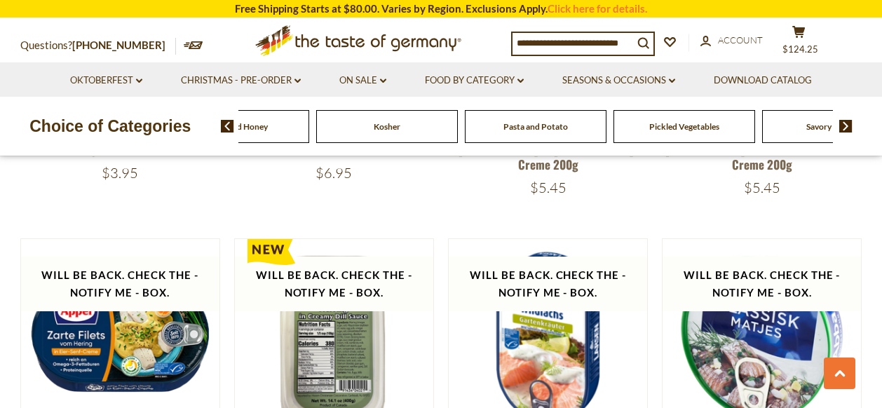
click at [690, 126] on span "Pickled Vegetables" at bounding box center [684, 126] width 70 height 11
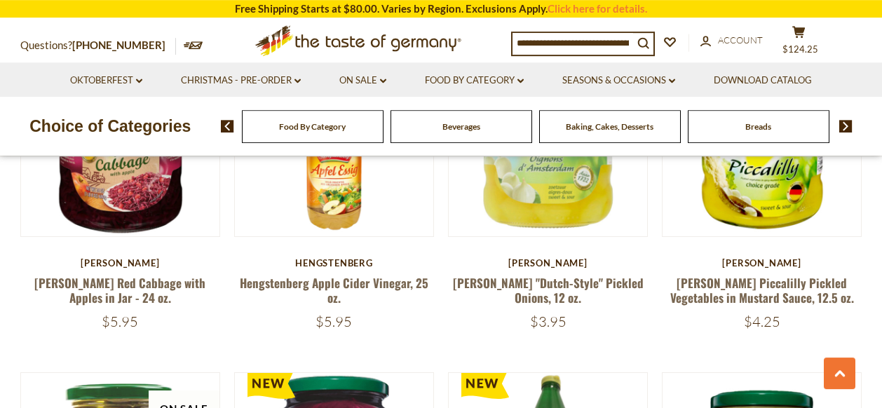
scroll to position [1857, 0]
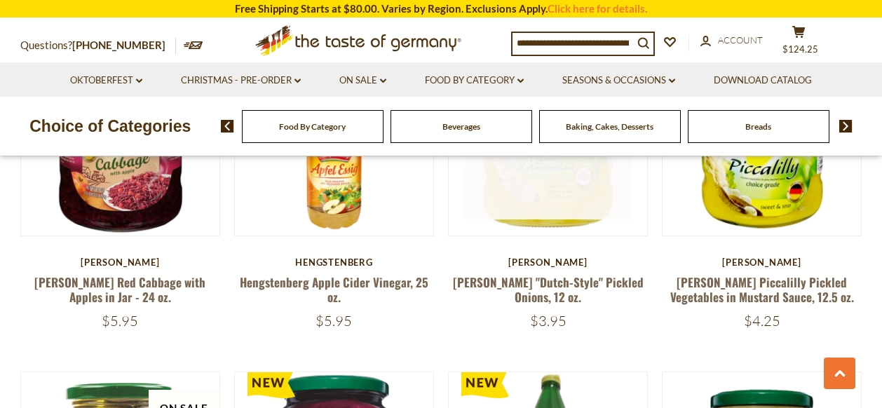
click at [568, 197] on link at bounding box center [548, 136] width 167 height 167
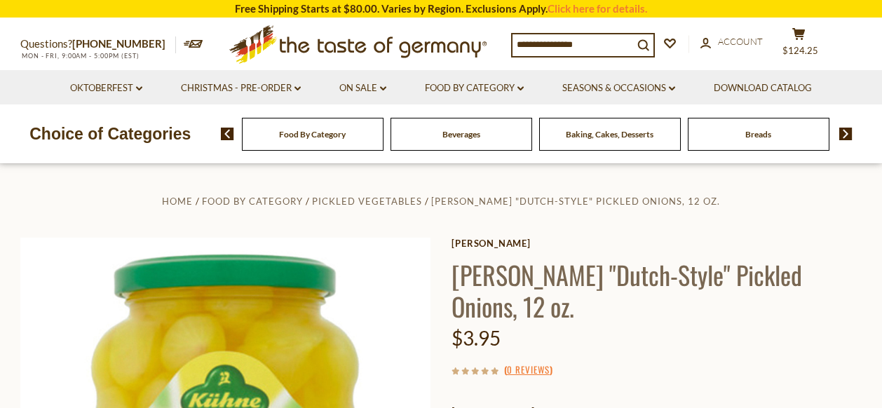
scroll to position [371, 0]
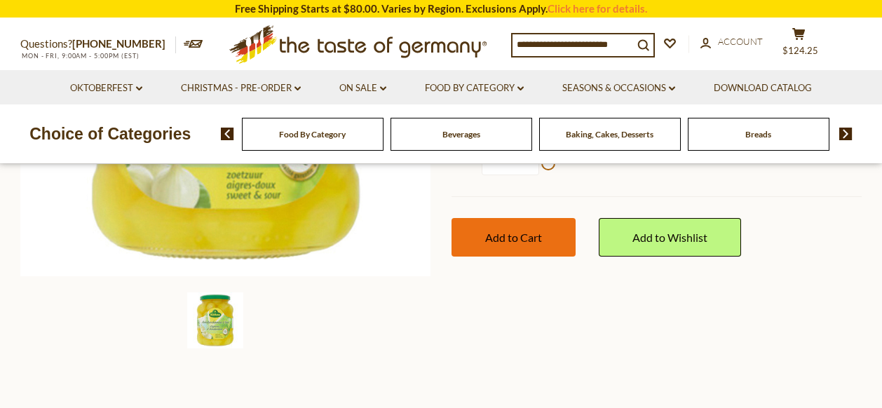
click at [526, 231] on span "Add to Cart" at bounding box center [513, 237] width 57 height 13
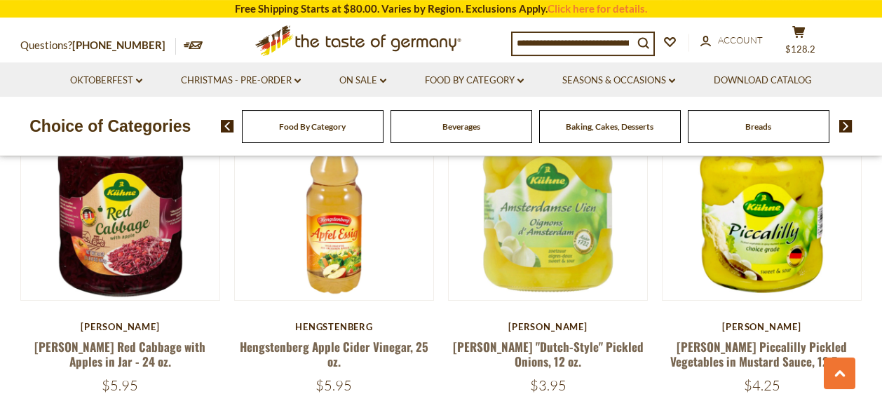
scroll to position [1783, 0]
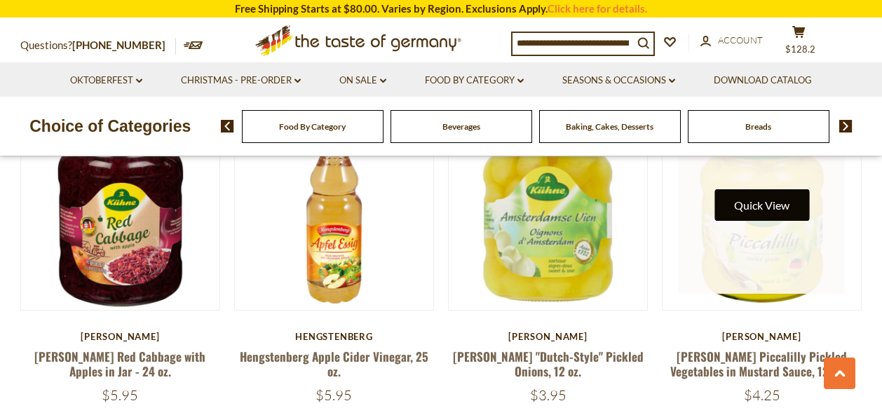
click at [784, 205] on button "Quick View" at bounding box center [761, 205] width 95 height 32
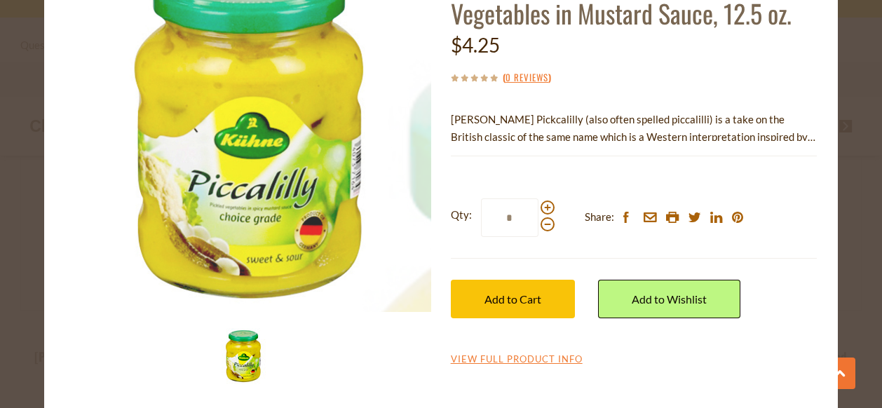
scroll to position [128, 0]
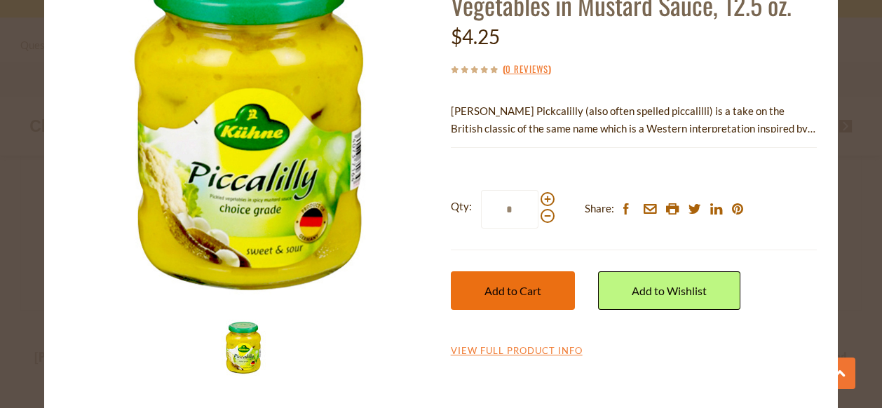
click at [526, 289] on span "Add to Cart" at bounding box center [512, 290] width 57 height 13
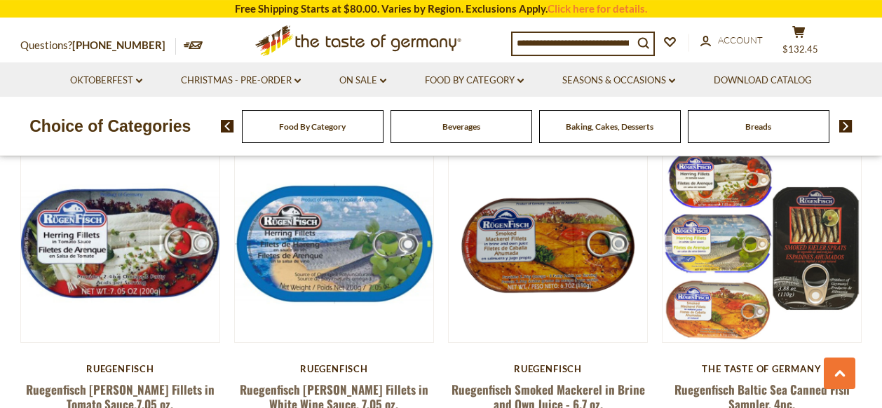
scroll to position [2148, 0]
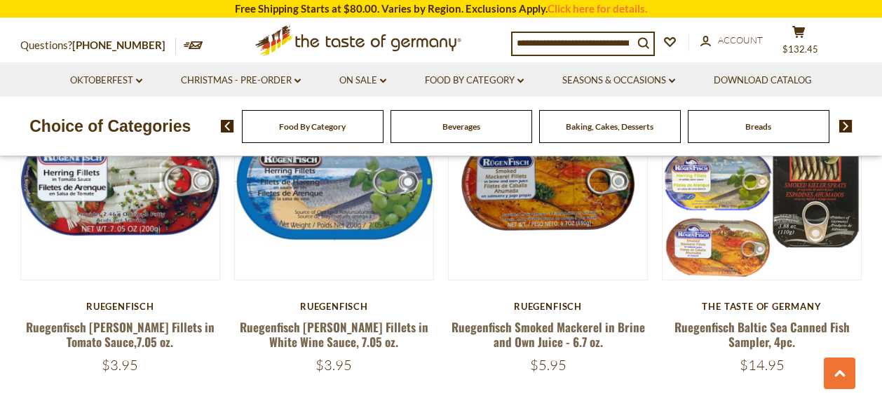
click at [845, 130] on img at bounding box center [845, 126] width 13 height 13
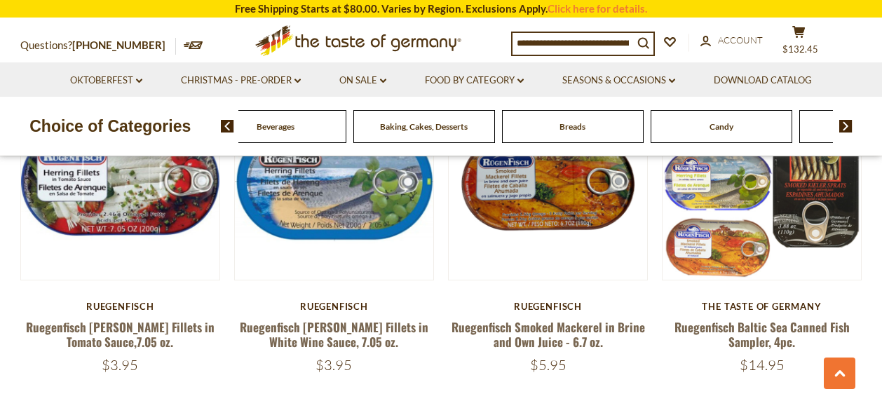
click at [845, 129] on img at bounding box center [845, 126] width 13 height 13
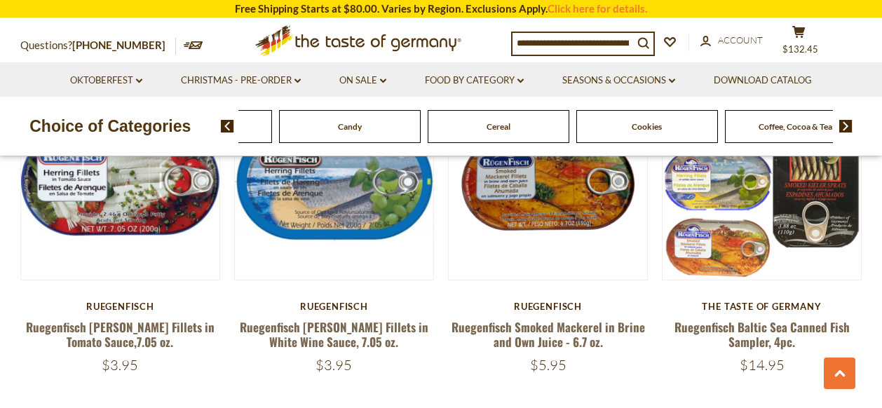
click at [845, 129] on img at bounding box center [845, 126] width 13 height 13
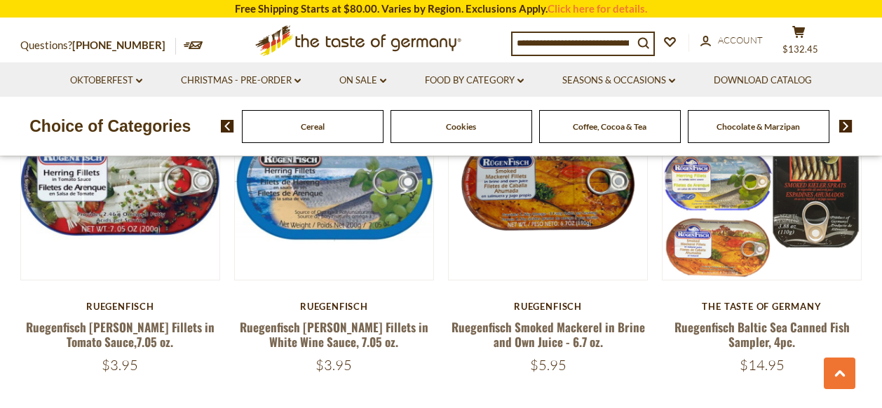
click at [845, 129] on img at bounding box center [845, 126] width 13 height 13
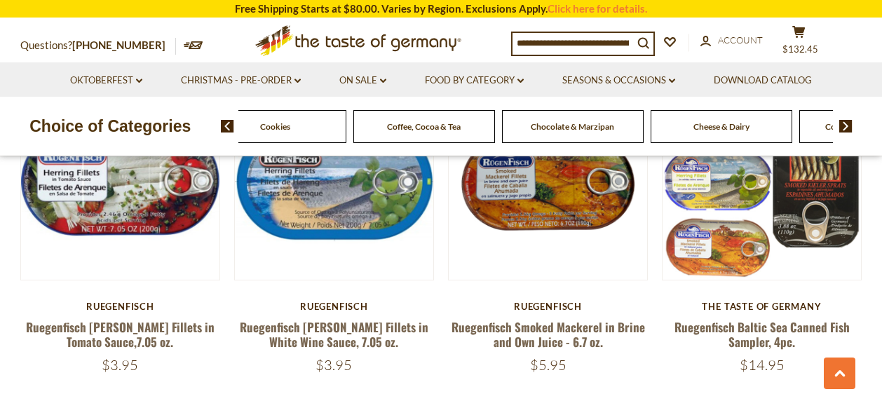
click at [845, 129] on img at bounding box center [845, 126] width 13 height 13
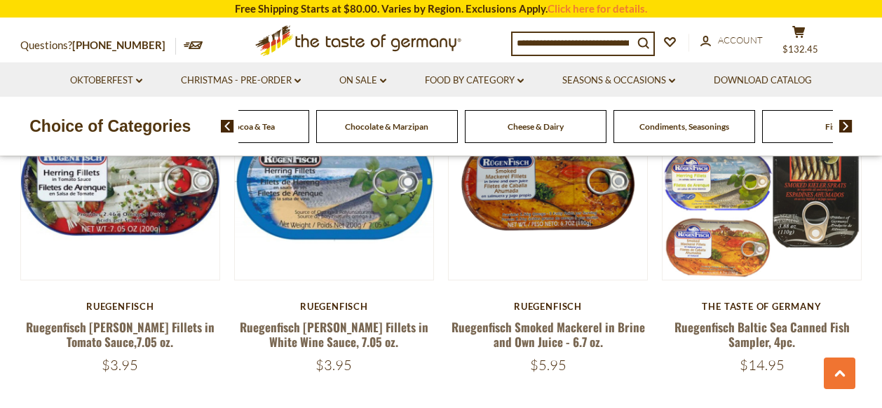
click at [845, 129] on img at bounding box center [845, 126] width 13 height 13
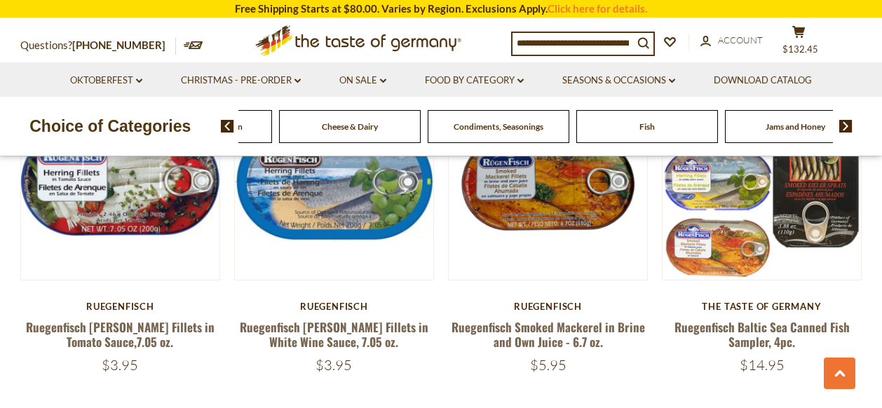
click at [845, 129] on img at bounding box center [845, 126] width 13 height 13
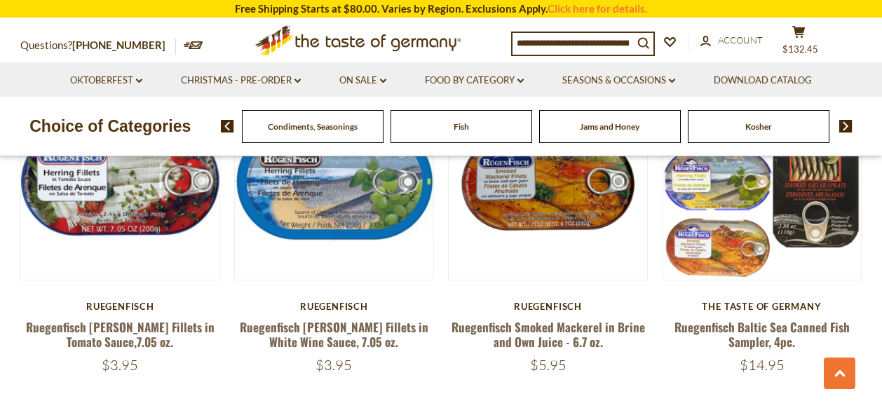
click at [845, 129] on img at bounding box center [845, 126] width 13 height 13
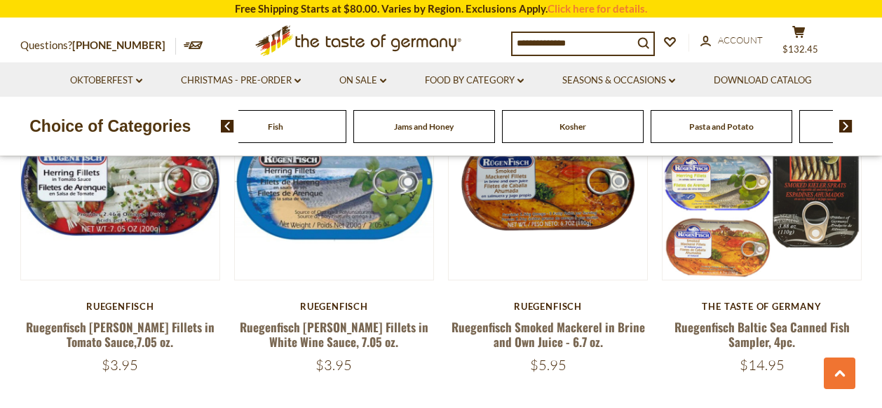
click at [845, 129] on img at bounding box center [845, 126] width 13 height 13
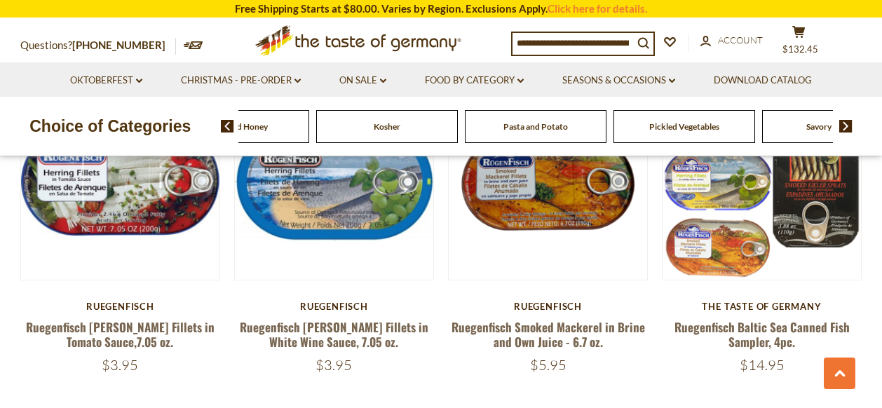
click at [703, 126] on span "Pickled Vegetables" at bounding box center [684, 126] width 70 height 11
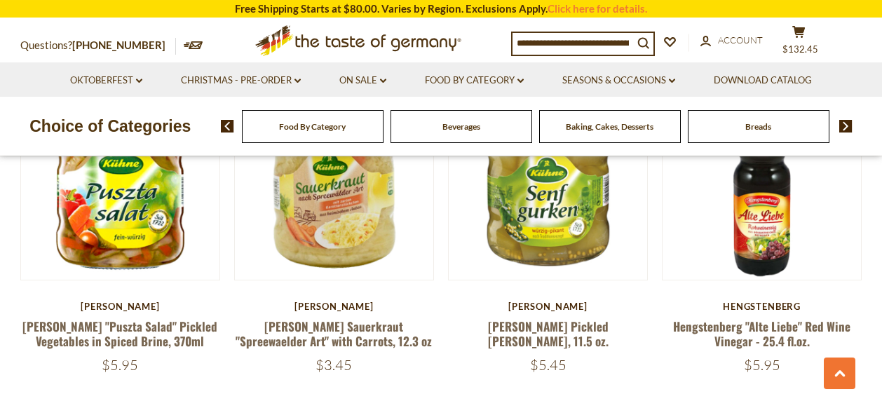
scroll to position [2526, 0]
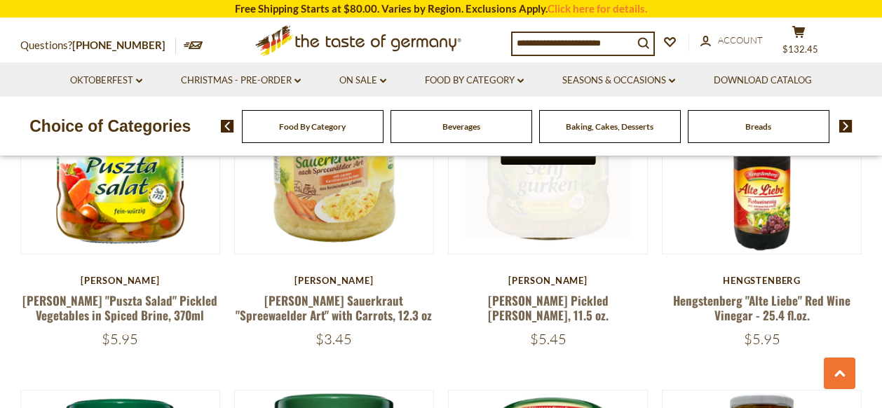
click at [574, 159] on button "Quick View" at bounding box center [547, 149] width 95 height 32
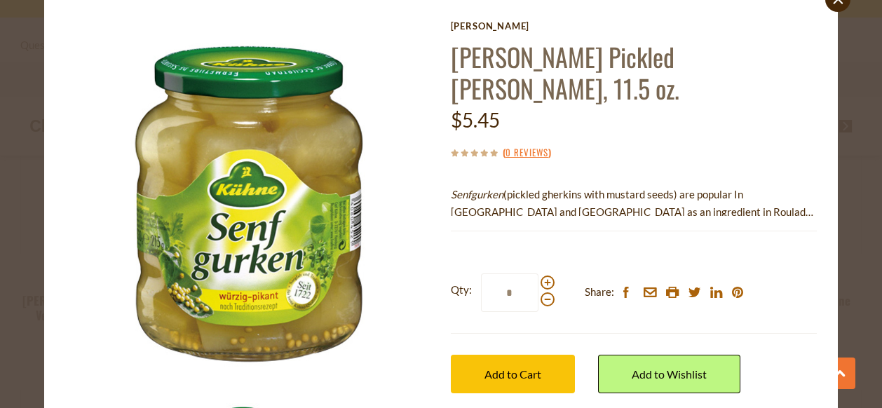
scroll to position [100, 0]
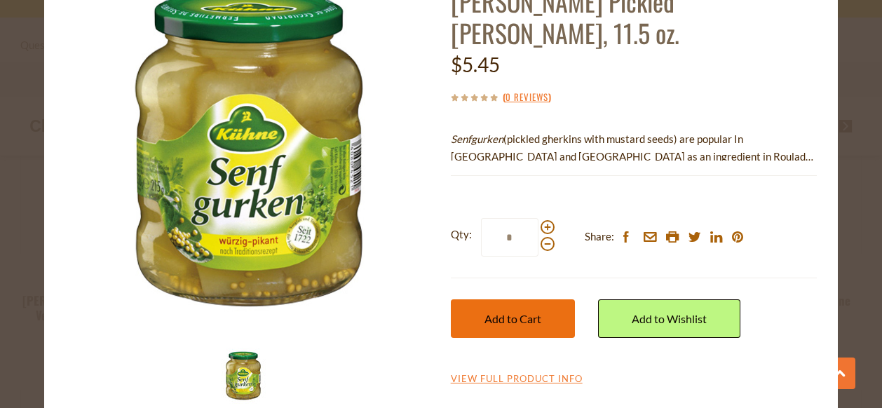
click at [519, 315] on span "Add to Cart" at bounding box center [512, 318] width 57 height 13
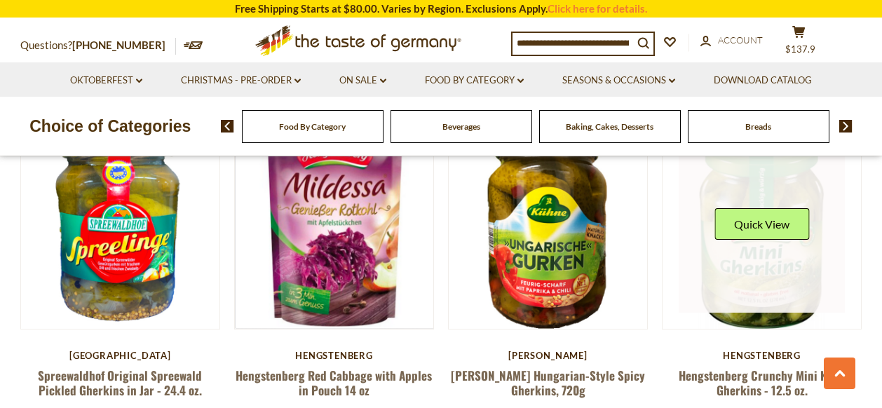
scroll to position [3195, 0]
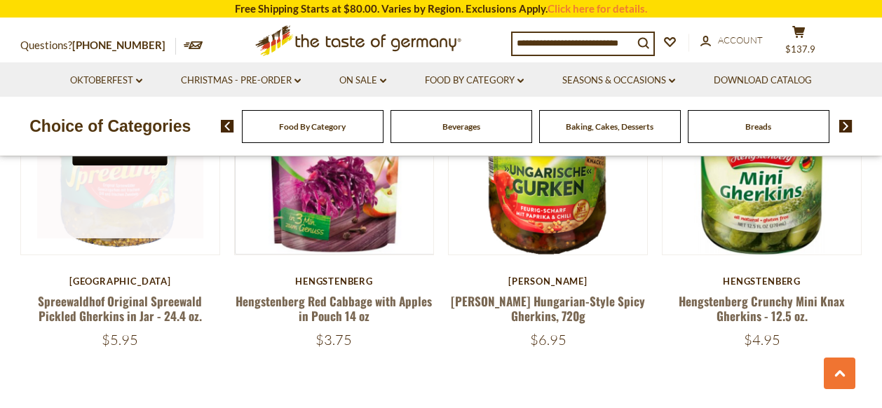
click at [135, 158] on button "Quick View" at bounding box center [120, 150] width 95 height 32
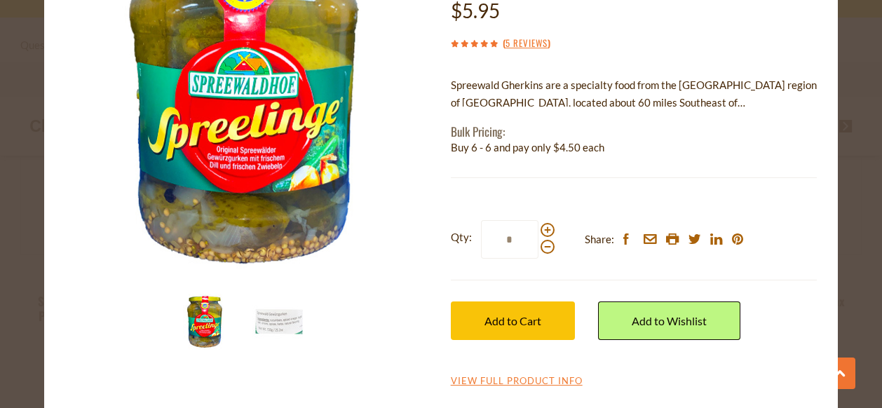
scroll to position [156, 0]
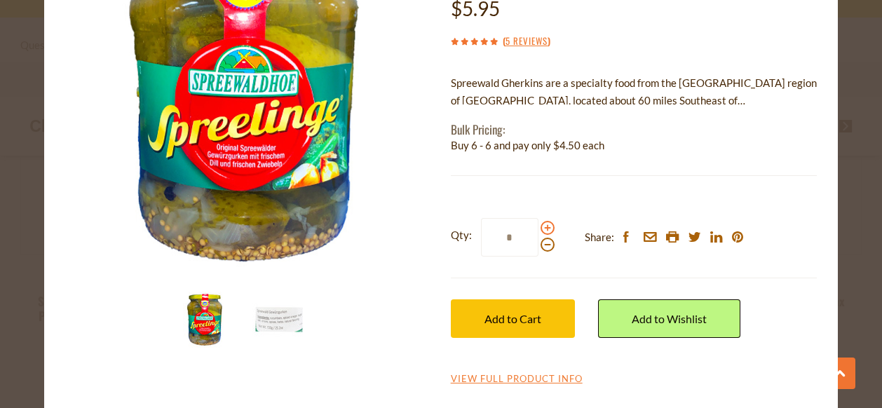
click at [550, 226] on span at bounding box center [547, 228] width 14 height 14
click at [538, 226] on input "*" at bounding box center [509, 237] width 57 height 39
click at [548, 228] on span at bounding box center [547, 228] width 14 height 14
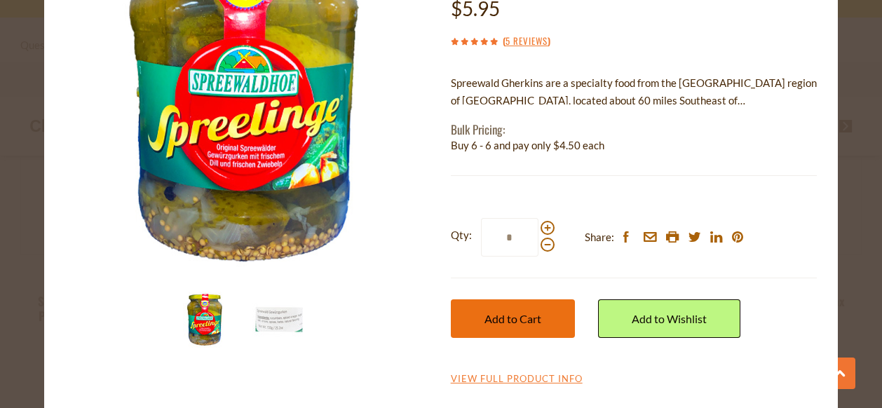
click at [526, 320] on span "Add to Cart" at bounding box center [512, 318] width 57 height 13
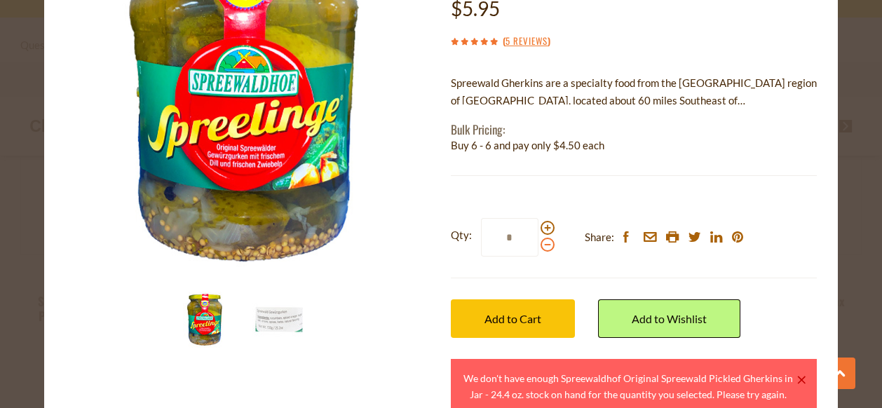
click at [545, 245] on span at bounding box center [547, 245] width 14 height 14
click at [538, 245] on input "*" at bounding box center [509, 237] width 57 height 39
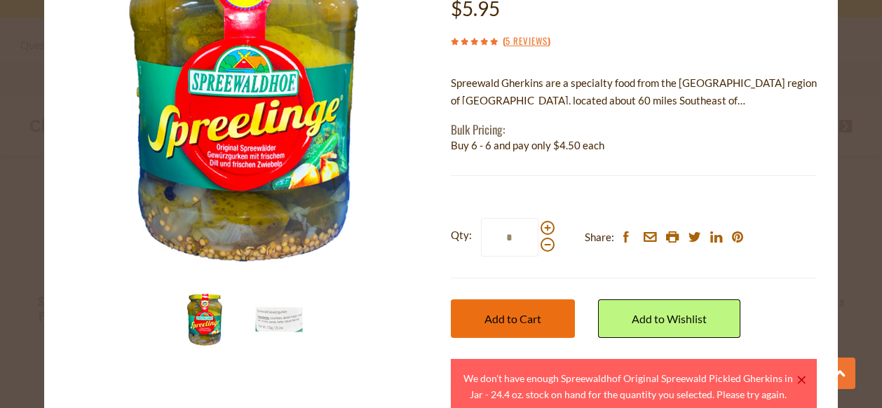
click at [522, 318] on span "Add to Cart" at bounding box center [512, 318] width 57 height 13
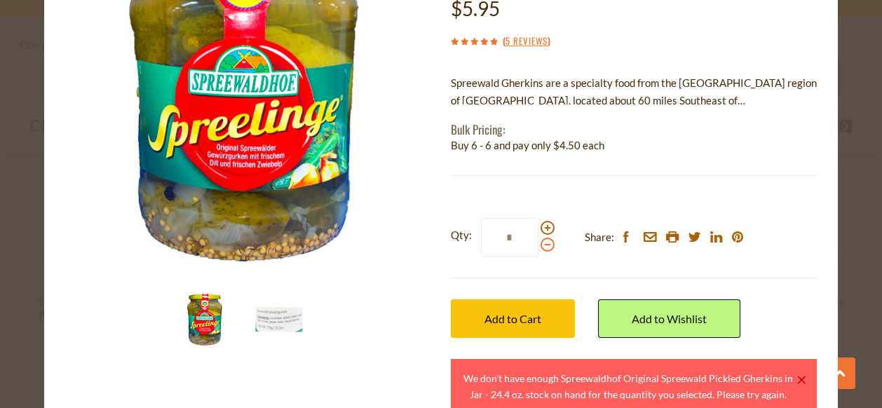
click at [547, 244] on span at bounding box center [547, 245] width 14 height 14
click at [538, 244] on input "*" at bounding box center [509, 237] width 57 height 39
type input "*"
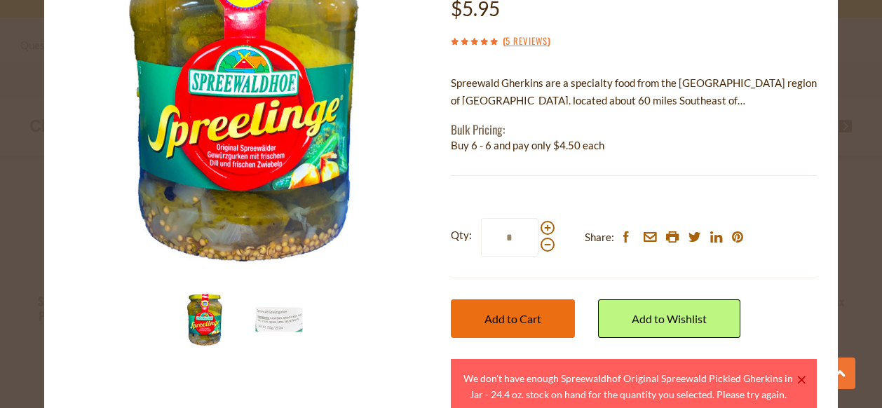
click at [527, 320] on span "Add to Cart" at bounding box center [512, 318] width 57 height 13
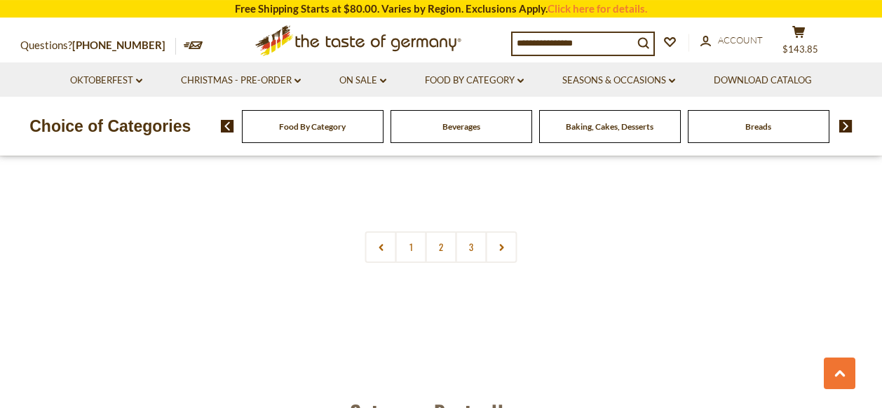
scroll to position [3343, 0]
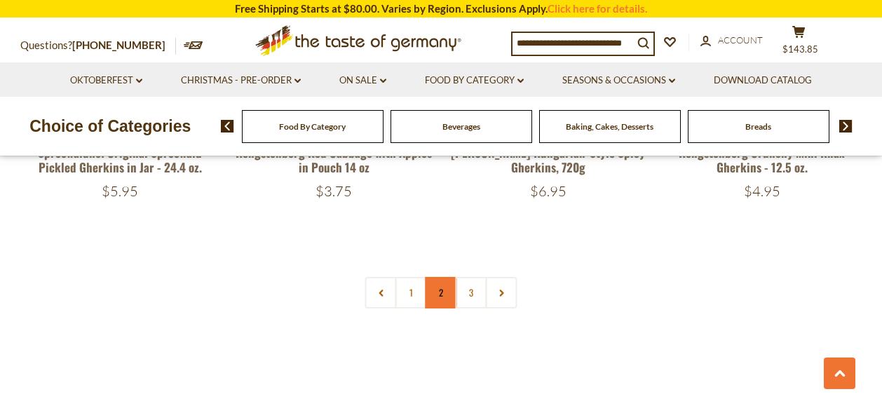
click at [439, 288] on link "2" at bounding box center [441, 293] width 32 height 32
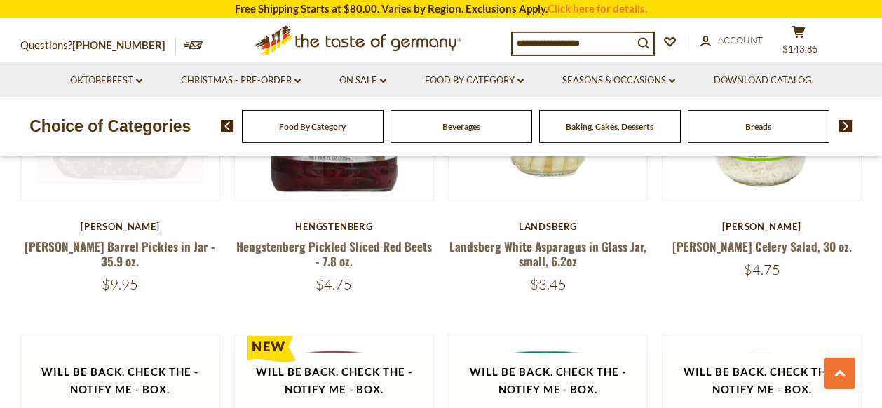
scroll to position [1887, 0]
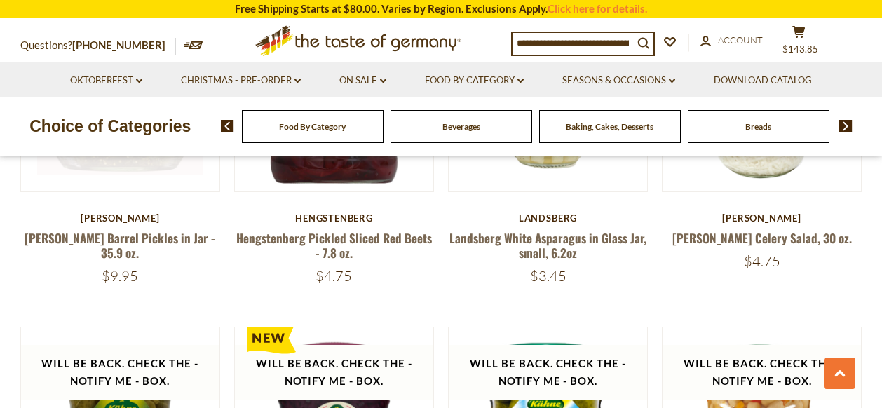
click at [148, 158] on link at bounding box center [120, 91] width 167 height 167
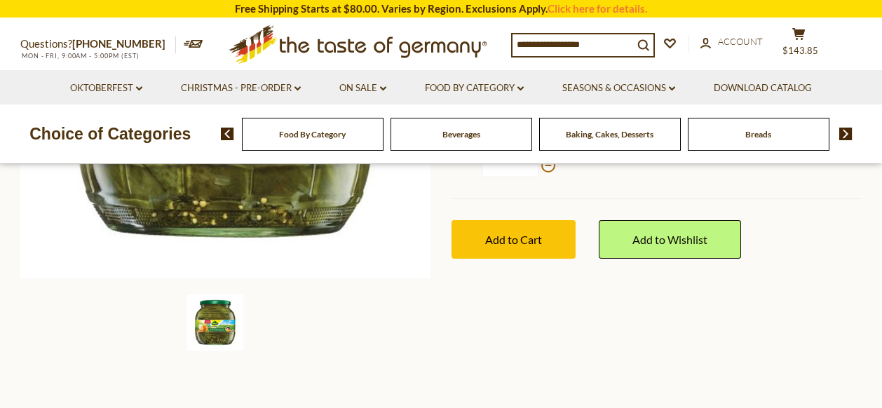
scroll to position [371, 0]
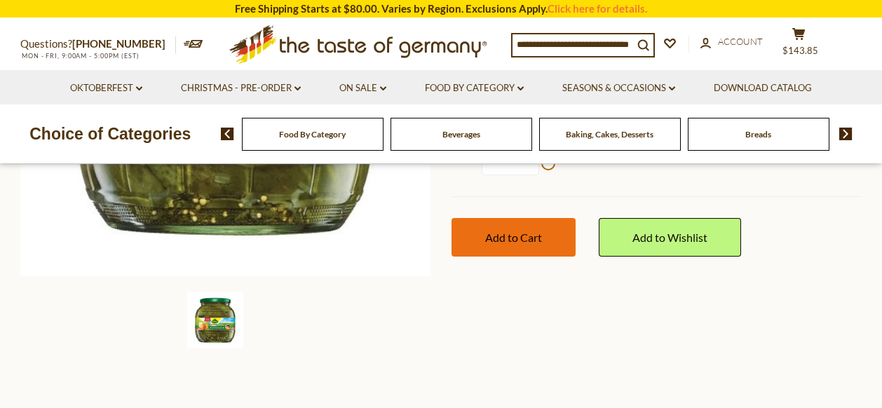
click at [521, 231] on span "Add to Cart" at bounding box center [513, 237] width 57 height 13
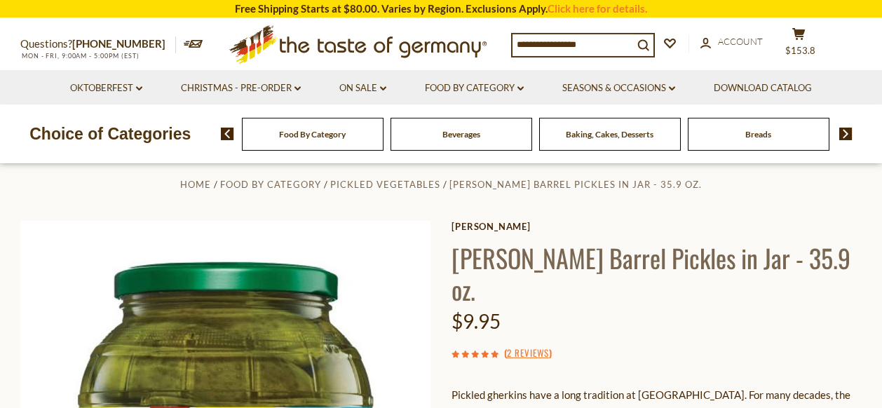
scroll to position [0, 0]
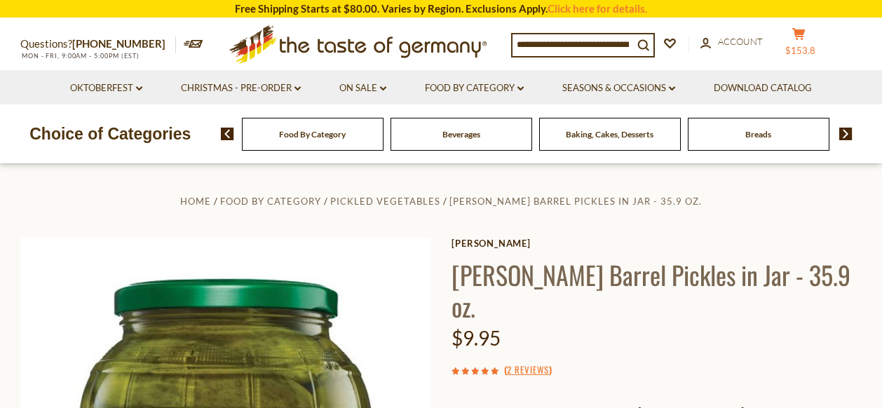
click at [805, 33] on icon at bounding box center [798, 34] width 13 height 12
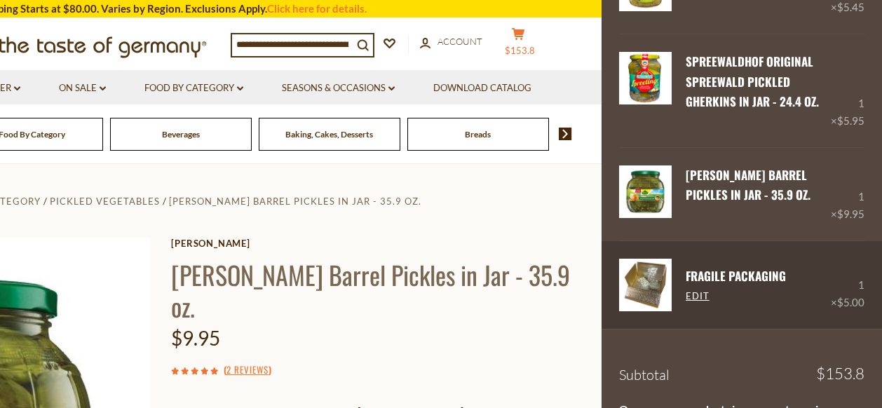
scroll to position [2101, 0]
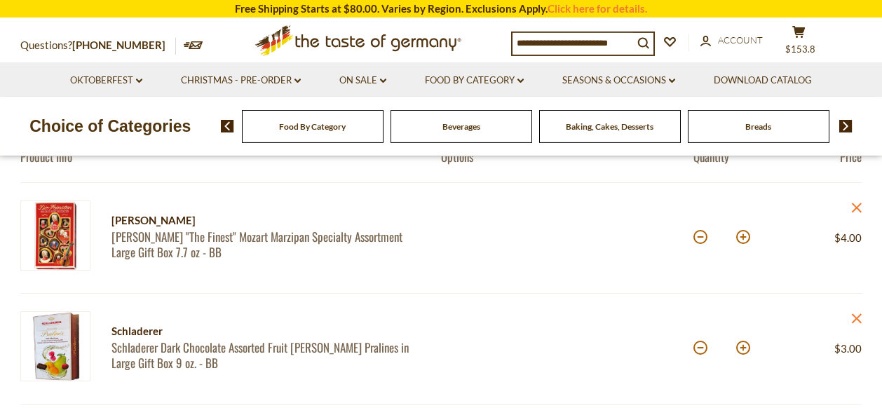
scroll to position [149, 0]
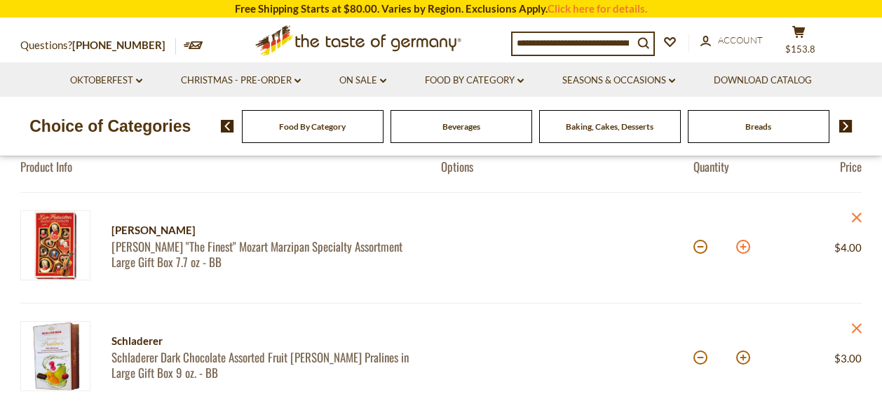
click at [739, 244] on button at bounding box center [743, 247] width 14 height 14
type input "*"
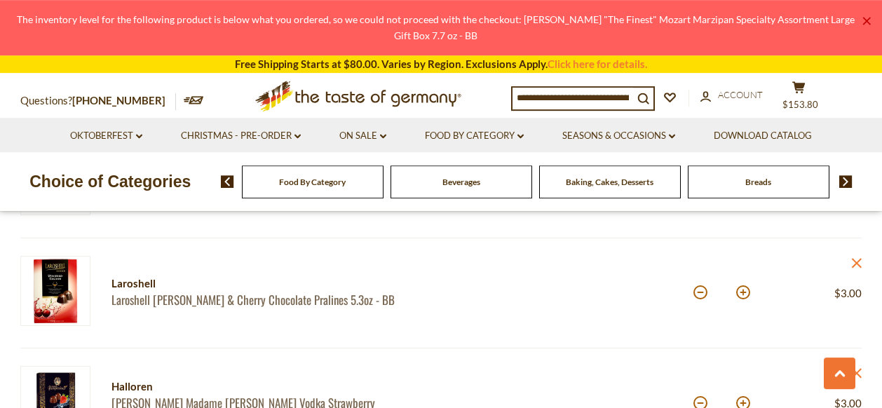
scroll to position [446, 0]
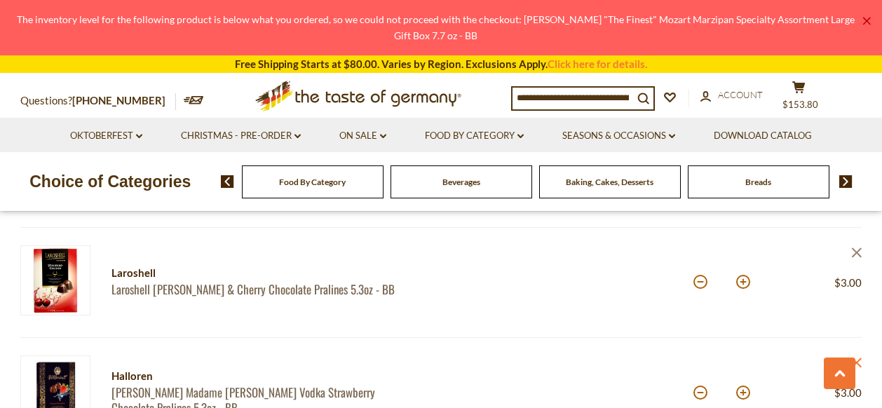
click at [857, 254] on icon "close" at bounding box center [856, 252] width 11 height 11
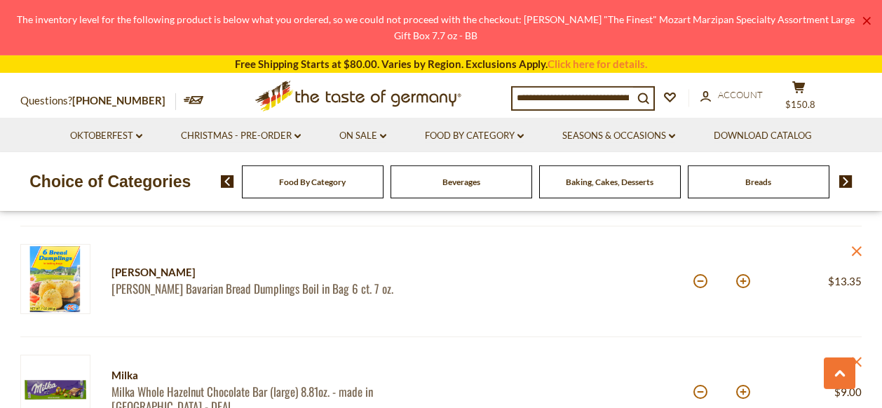
scroll to position [669, 0]
click at [745, 279] on button at bounding box center [743, 280] width 14 height 14
type input "*"
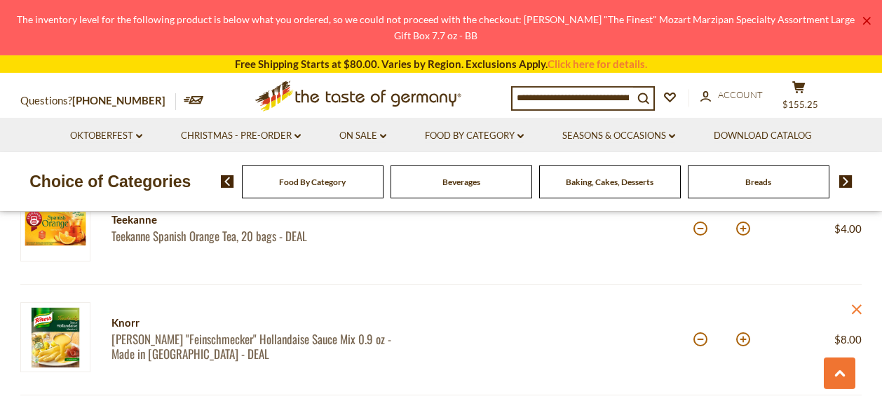
scroll to position [966, 0]
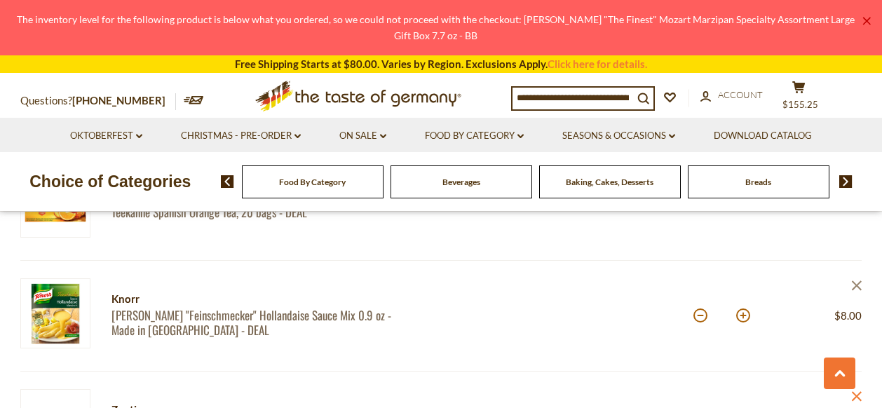
click at [856, 286] on icon at bounding box center [857, 286] width 10 height 10
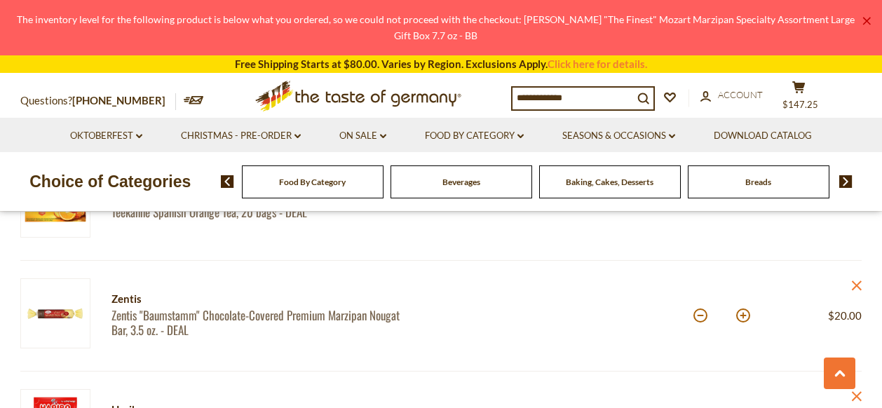
scroll to position [1040, 0]
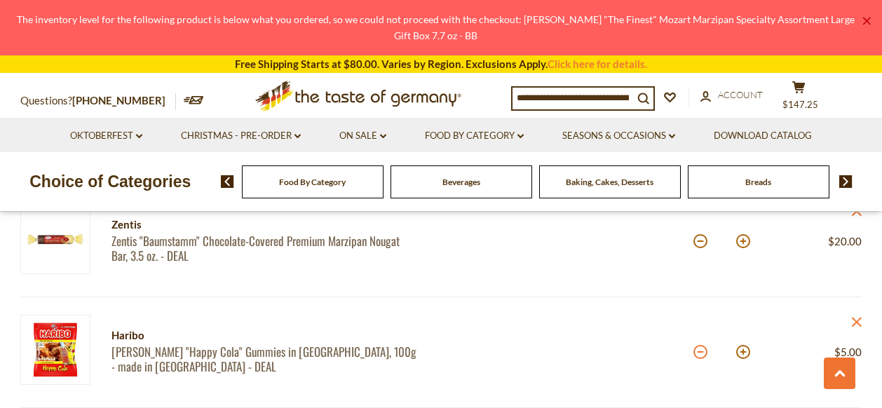
click at [702, 353] on button at bounding box center [700, 352] width 14 height 14
type input "*"
click at [701, 351] on button at bounding box center [700, 352] width 14 height 14
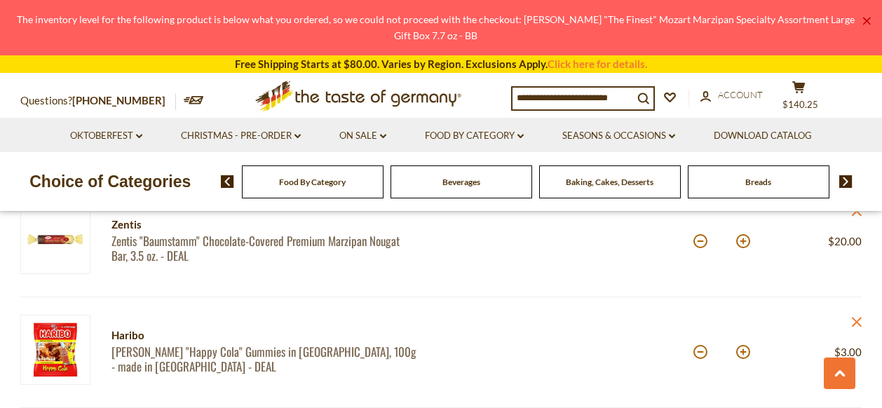
type input "*"
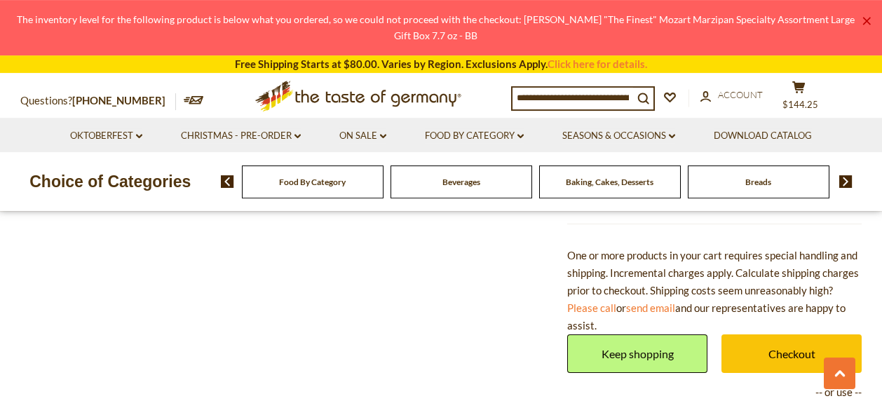
scroll to position [2452, 0]
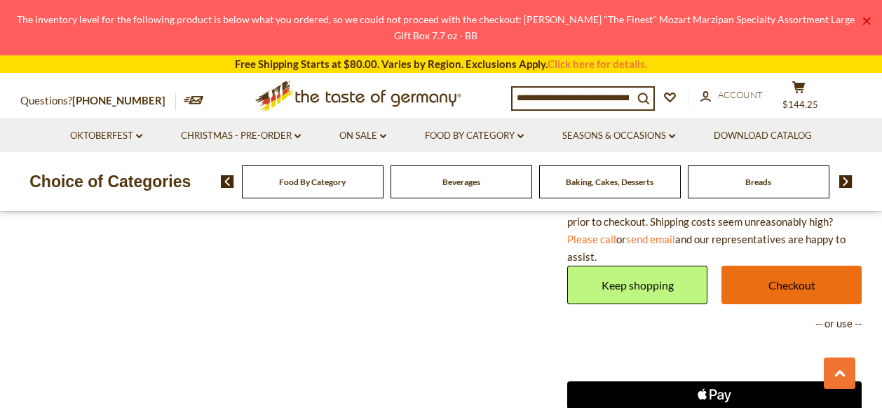
click at [802, 283] on link "Checkout" at bounding box center [791, 285] width 140 height 39
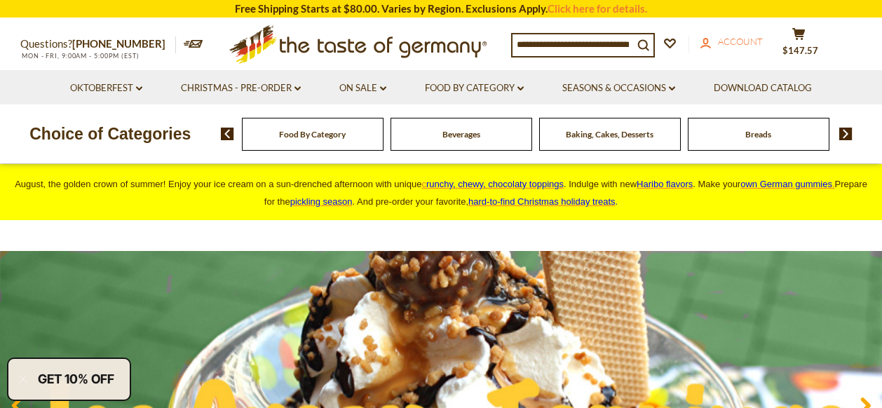
click at [711, 42] on icon "account" at bounding box center [705, 43] width 11 height 11
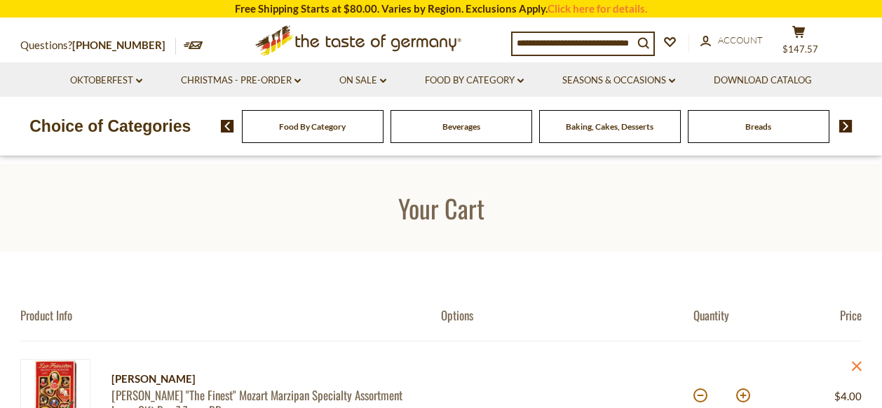
scroll to position [149, 0]
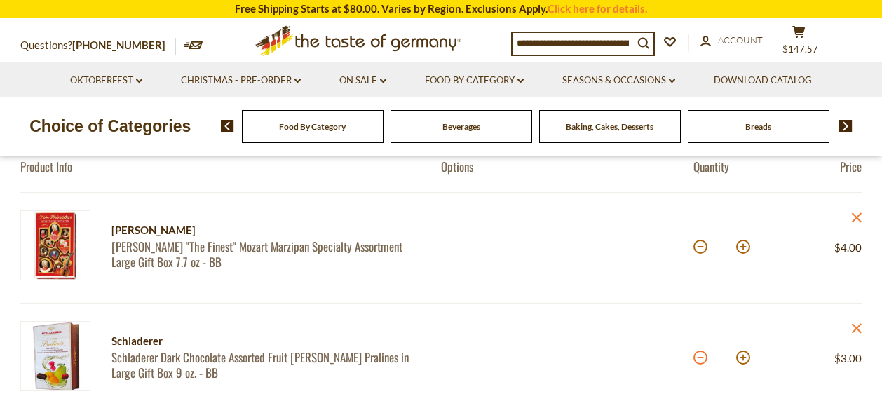
click at [699, 357] on button at bounding box center [700, 357] width 14 height 14
type input "*"
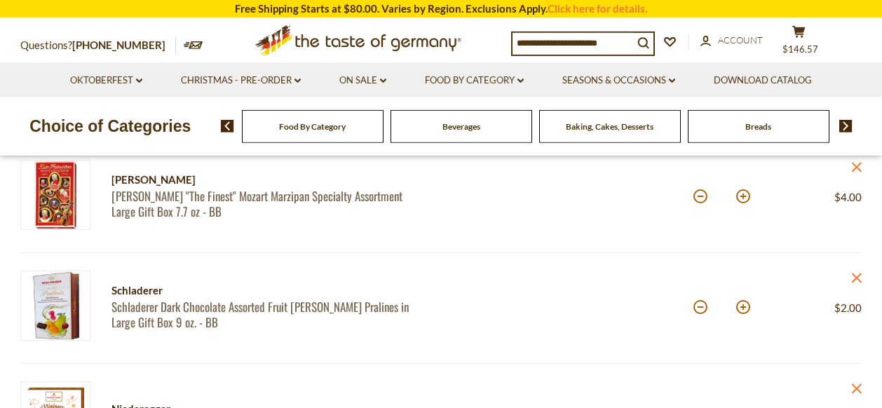
scroll to position [297, 0]
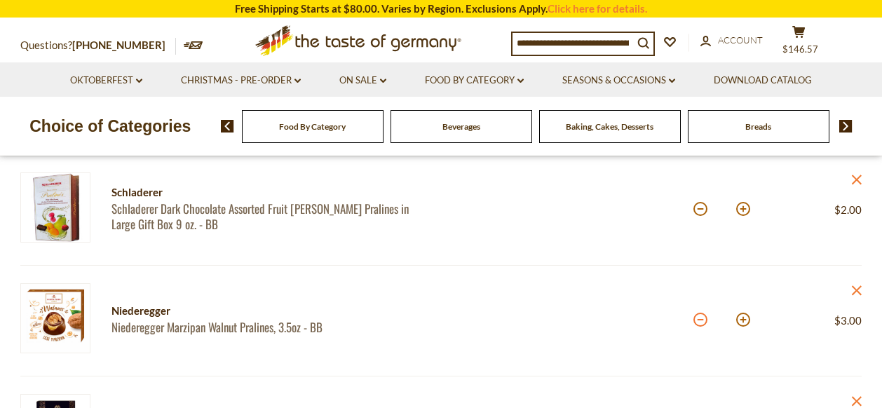
click at [697, 317] on button at bounding box center [700, 320] width 14 height 14
type input "*"
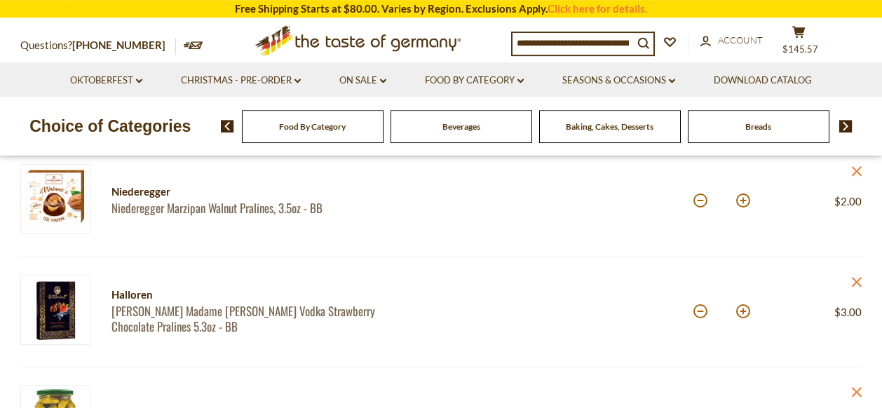
scroll to position [446, 0]
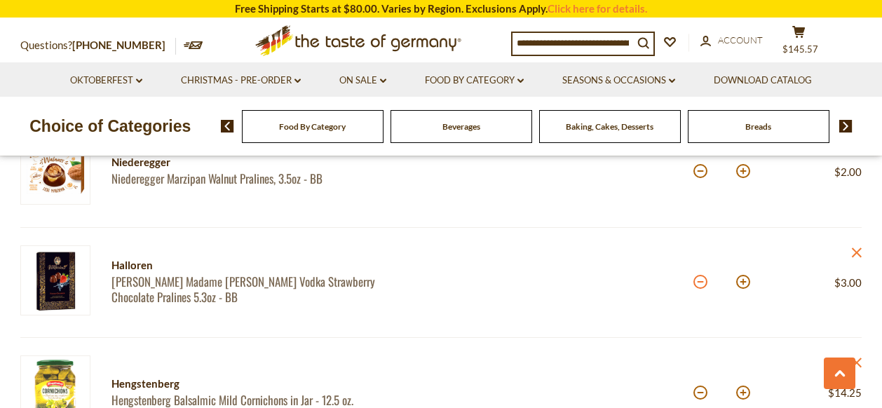
click at [702, 282] on button at bounding box center [700, 282] width 14 height 14
type input "*"
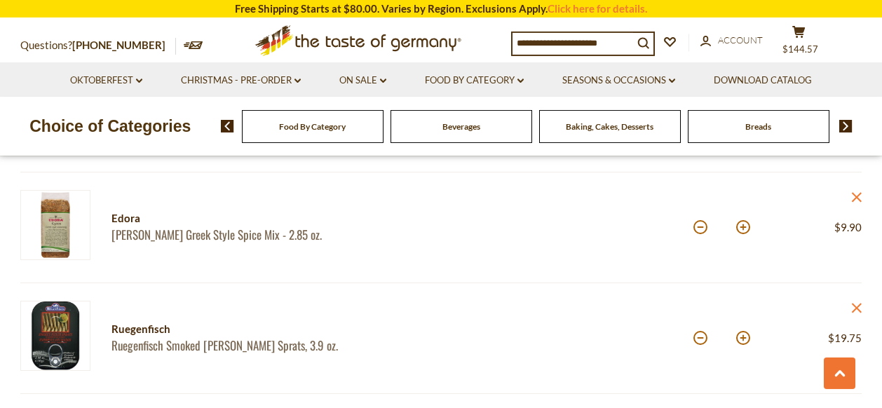
scroll to position [1263, 0]
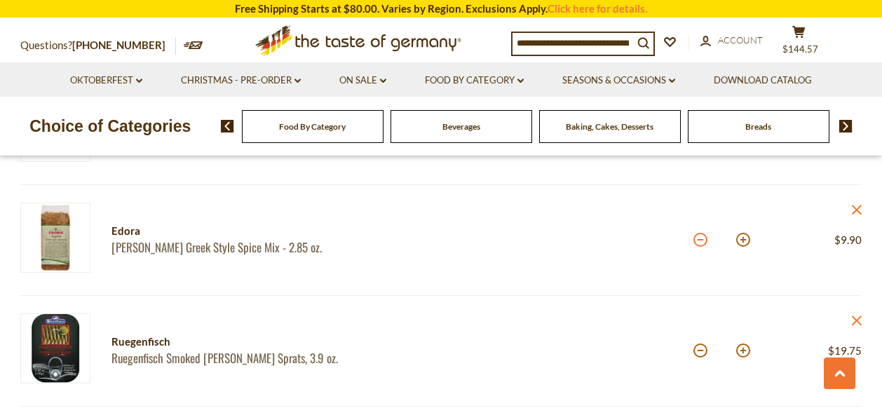
click at [702, 237] on button at bounding box center [700, 240] width 14 height 14
type input "*"
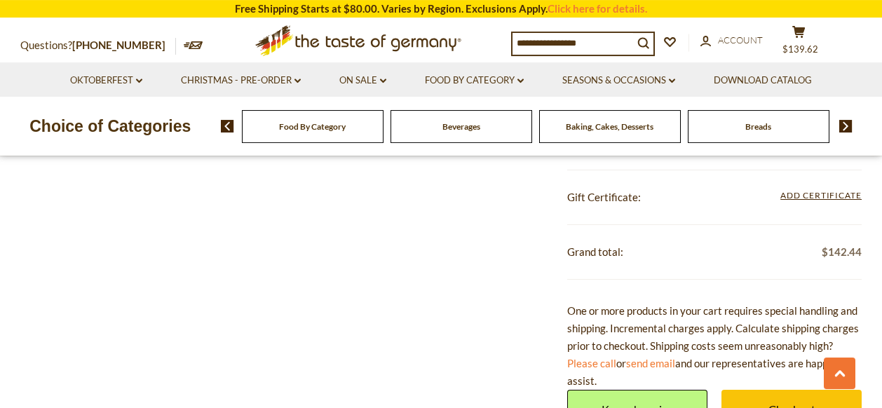
scroll to position [2452, 0]
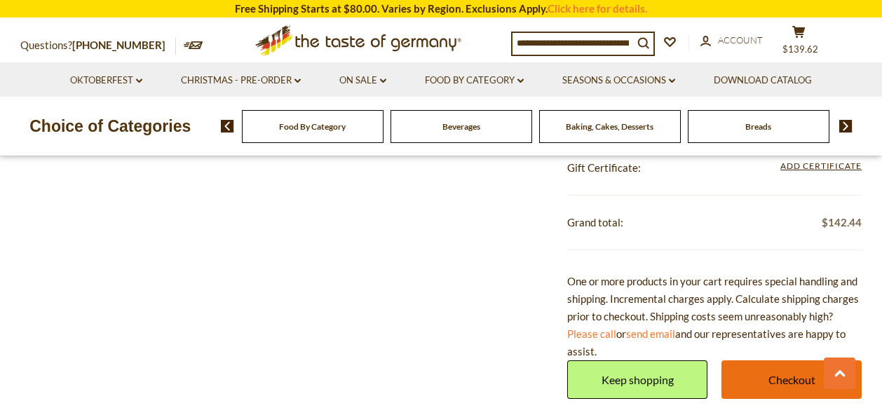
click at [792, 376] on link "Checkout" at bounding box center [791, 379] width 140 height 39
